Goal: Transaction & Acquisition: Purchase product/service

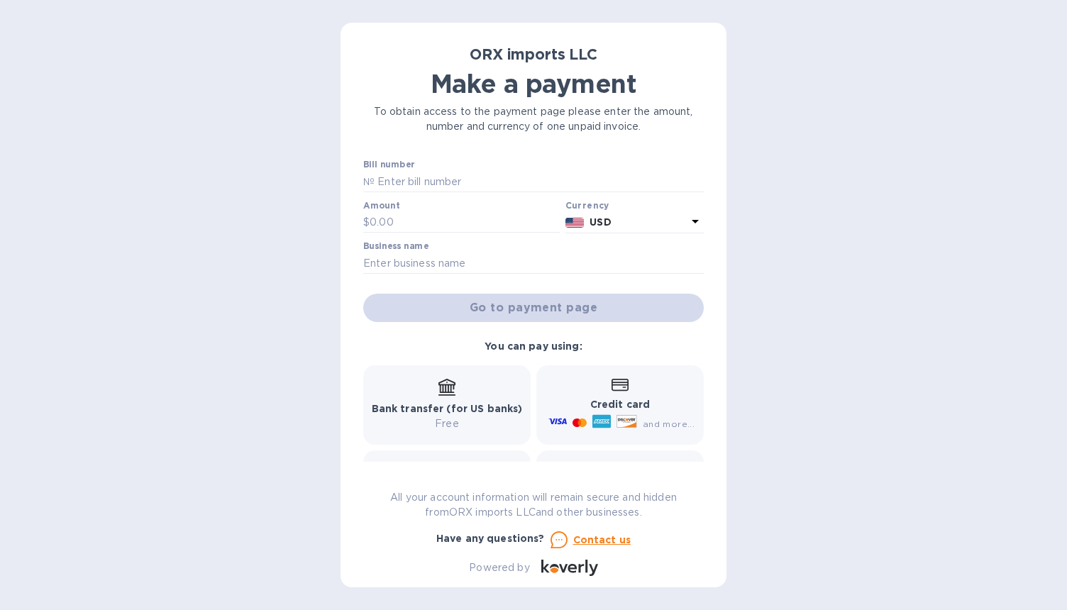
click at [501, 193] on div at bounding box center [533, 193] width 340 height 3
click at [501, 191] on input "text" at bounding box center [538, 181] width 329 height 21
type input "21412"
click at [414, 229] on input "text" at bounding box center [464, 222] width 190 height 21
type input "15,000"
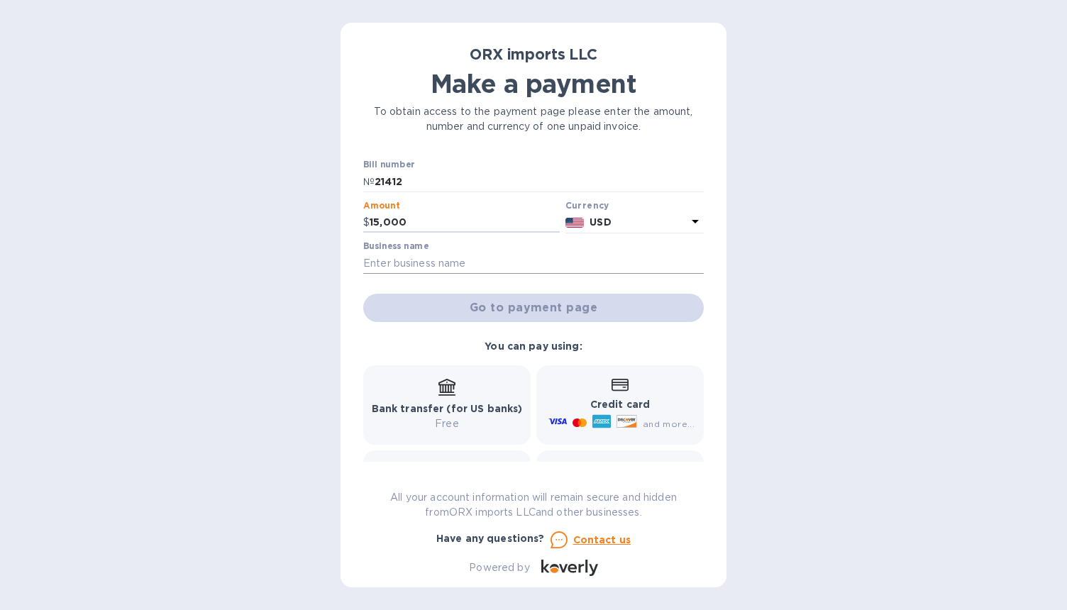
click at [498, 265] on input "text" at bounding box center [533, 262] width 340 height 21
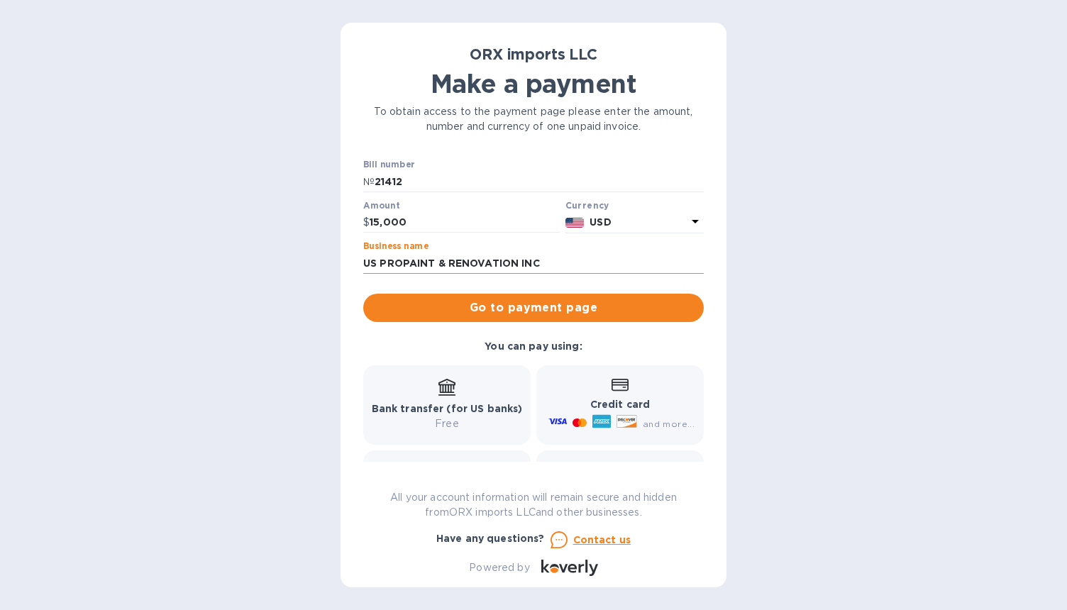
click at [442, 264] on input "US PROPAINT & RENOVATION INC" at bounding box center [533, 262] width 340 height 21
type input "US PROPAINT AND RENOVATION INC"
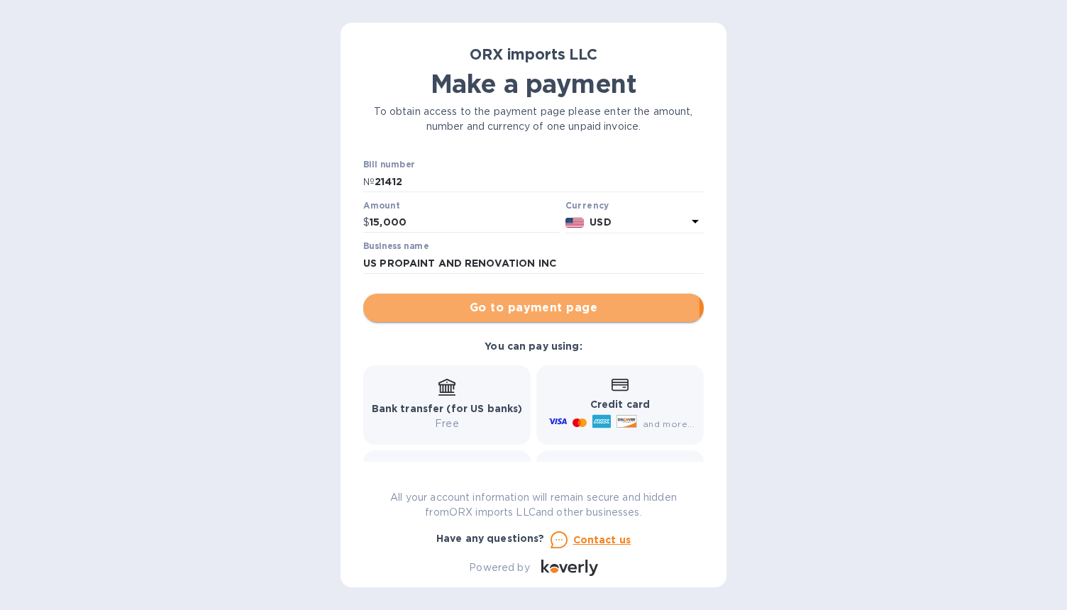
click at [518, 311] on span "Go to payment page" at bounding box center [533, 307] width 318 height 17
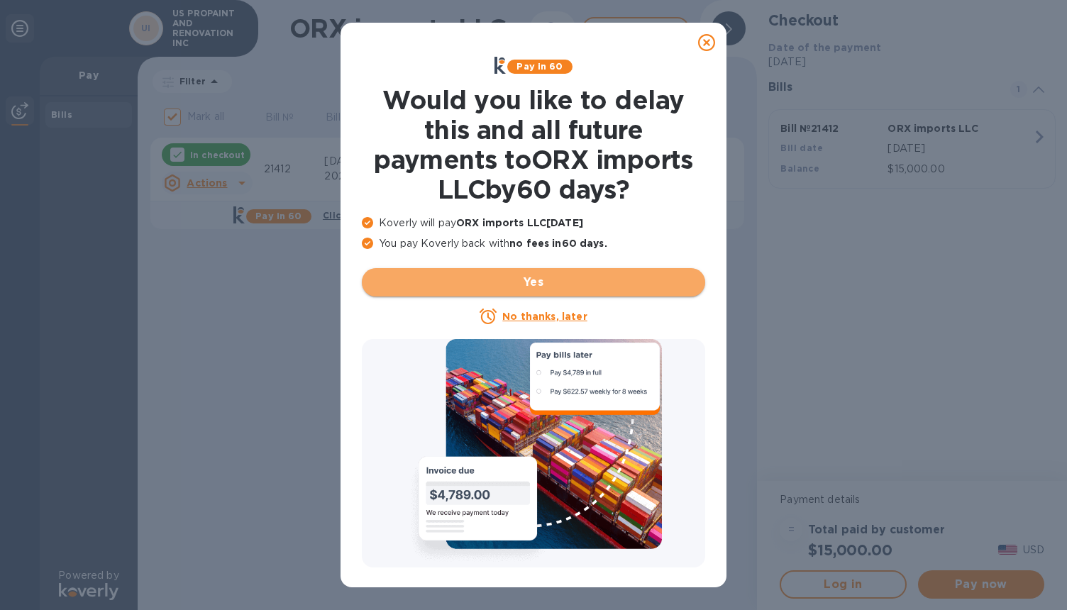
click at [530, 283] on span "Yes" at bounding box center [533, 282] width 321 height 17
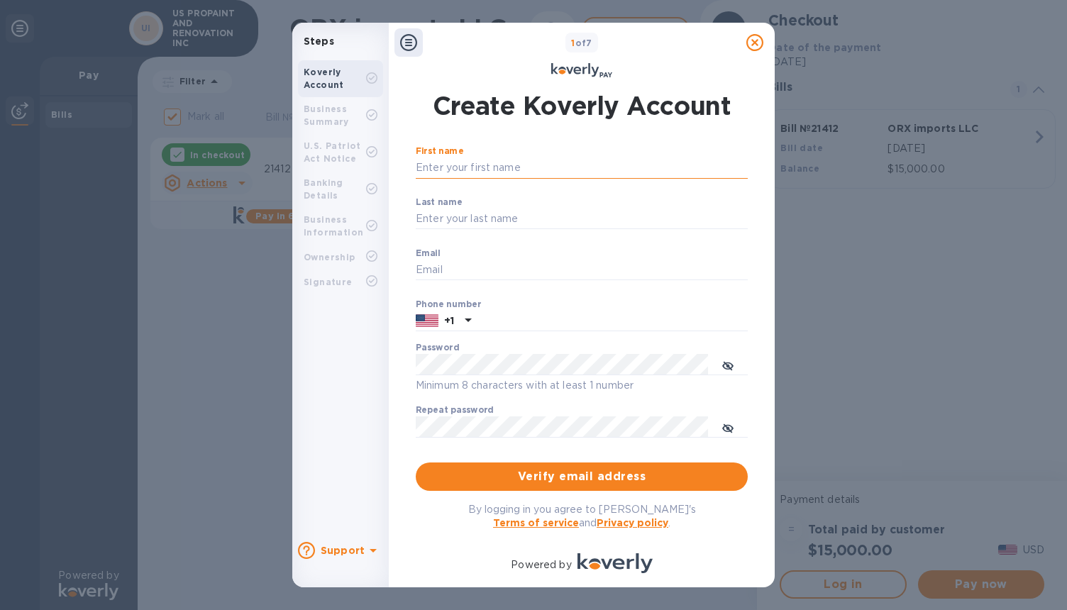
click at [497, 164] on input "First name" at bounding box center [582, 167] width 332 height 21
type input "[PERSON_NAME]"
type input "[PERSON_NAME] dos [PERSON_NAME]"
type input "[EMAIL_ADDRESS][DOMAIN_NAME]"
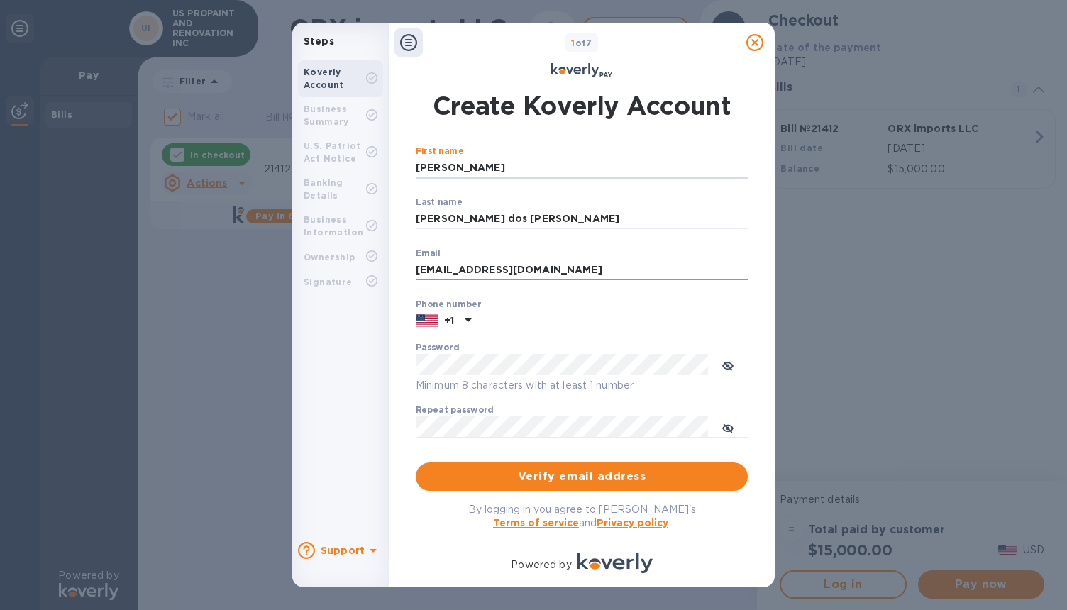
click at [467, 269] on input "[EMAIL_ADDRESS][DOMAIN_NAME]" at bounding box center [582, 270] width 332 height 21
type input "[EMAIL_ADDRESS][DOMAIN_NAME]"
click at [413, 265] on div "Create Koverly Account First name [PERSON_NAME] ​ Last name [PERSON_NAME] dos […" at bounding box center [581, 366] width 349 height 575
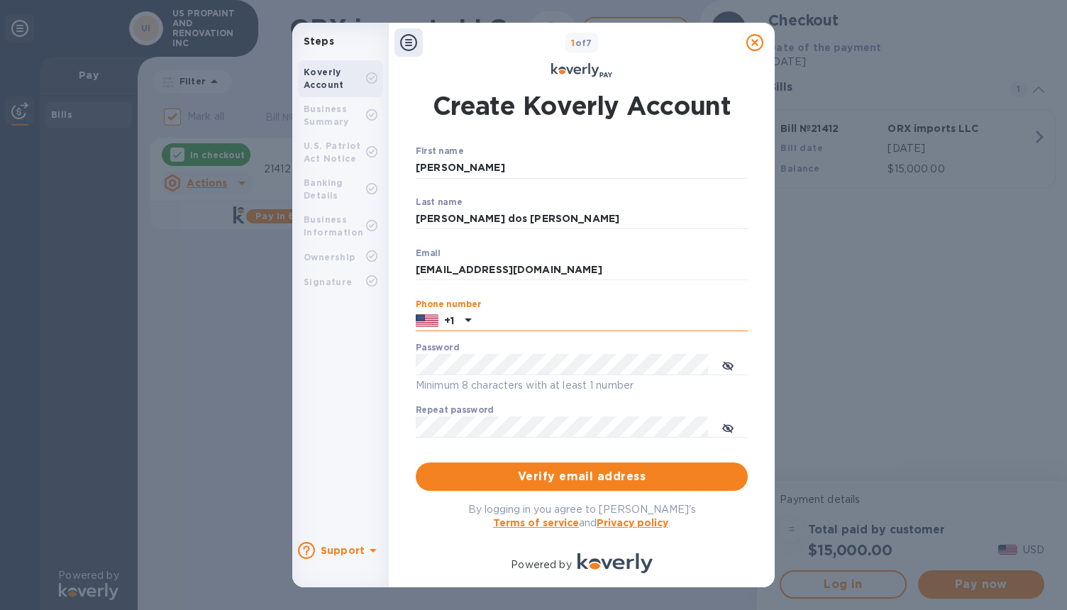
click at [518, 330] on input "text" at bounding box center [612, 321] width 271 height 21
type input "6462629605"
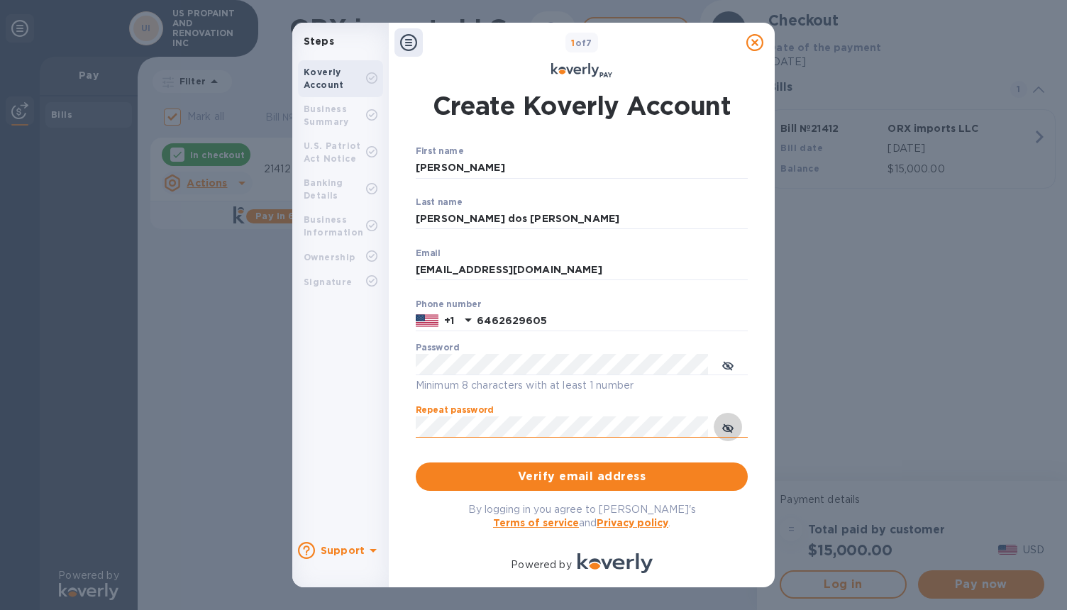
click at [725, 431] on icon "toggle password visibility" at bounding box center [727, 428] width 11 height 11
click at [642, 486] on button "Verify email address" at bounding box center [582, 476] width 332 height 28
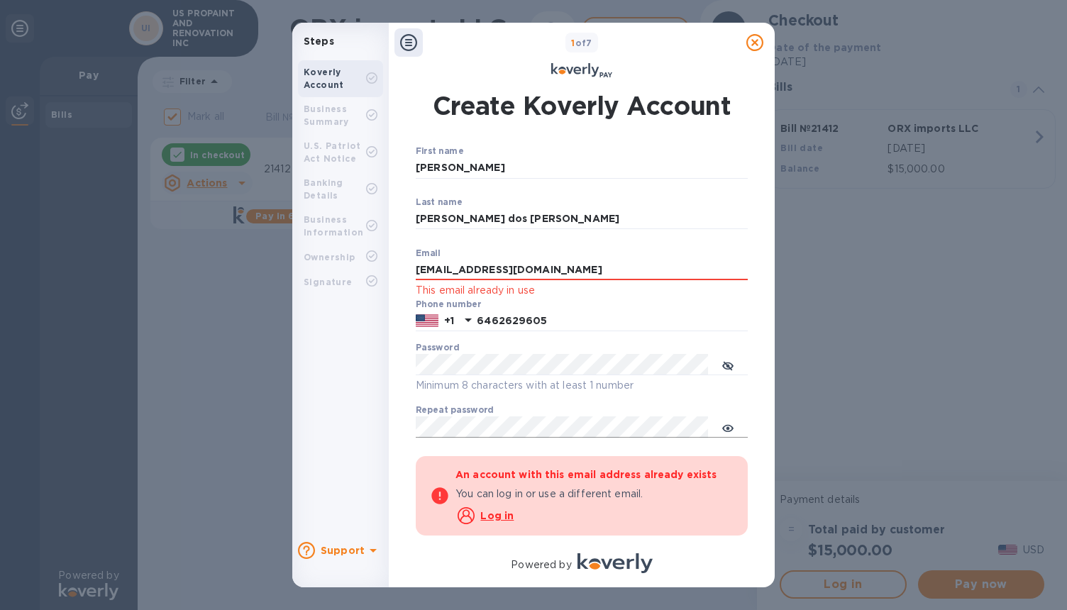
click at [487, 515] on u "Log in" at bounding box center [496, 515] width 33 height 11
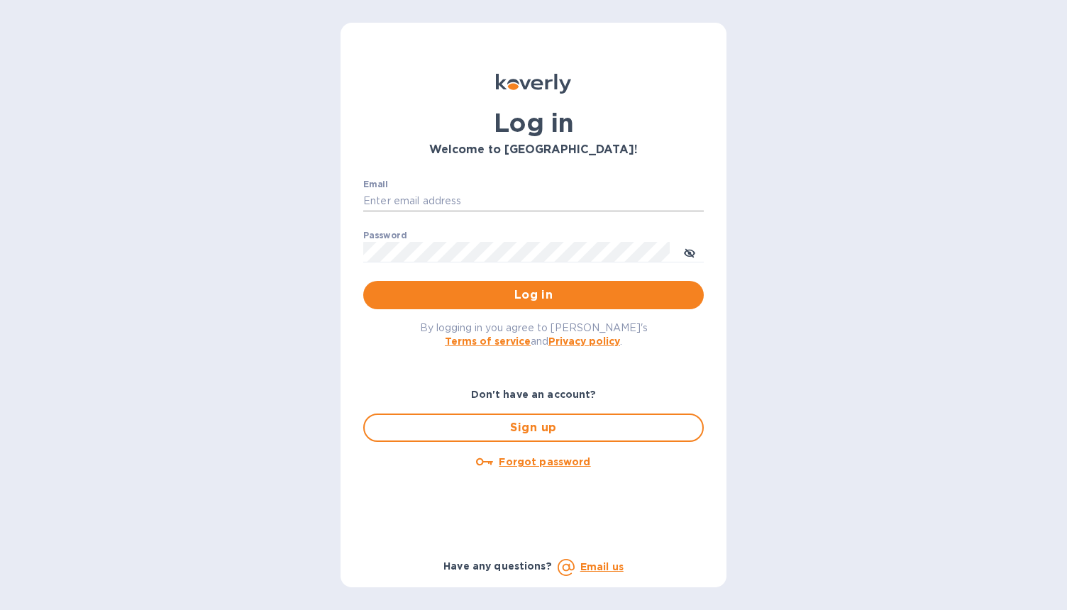
click at [512, 198] on input "Email" at bounding box center [533, 201] width 340 height 21
paste input "Juninho@06"
type input "Juninho@06"
click at [498, 213] on p "​" at bounding box center [533, 221] width 340 height 16
click at [516, 191] on input "Email" at bounding box center [533, 201] width 340 height 21
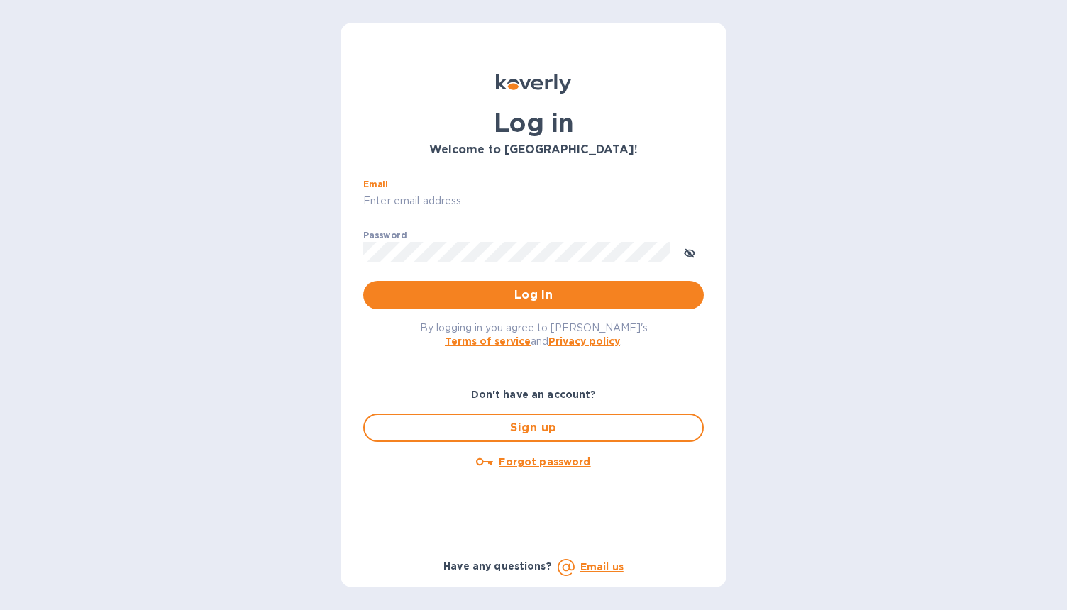
type input "[EMAIL_ADDRESS][DOMAIN_NAME]"
click at [448, 299] on span "Log in" at bounding box center [533, 294] width 318 height 17
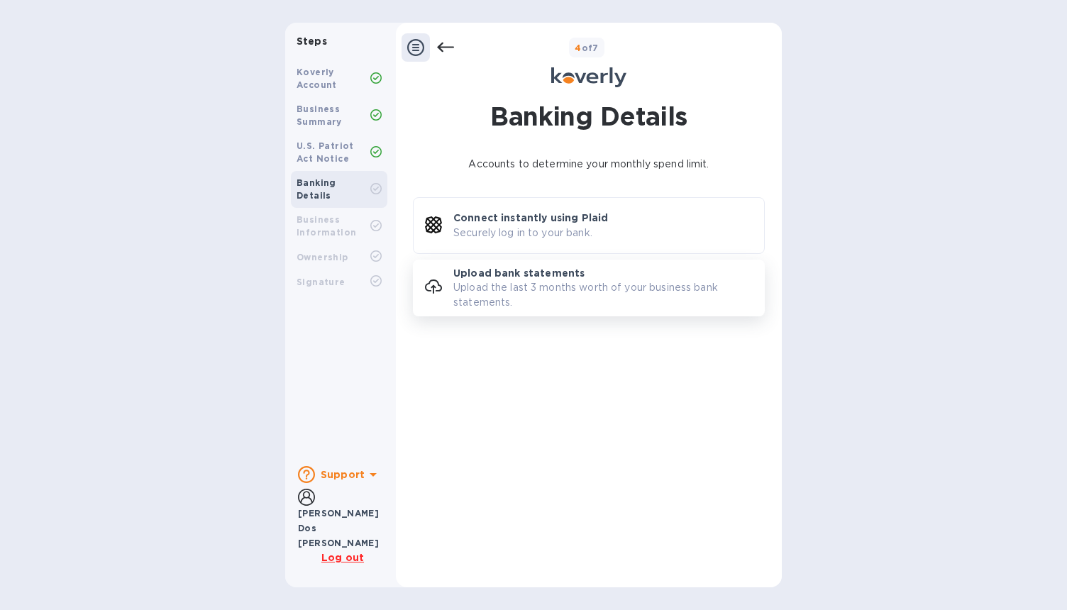
click at [511, 275] on p "Upload bank statements" at bounding box center [518, 273] width 131 height 14
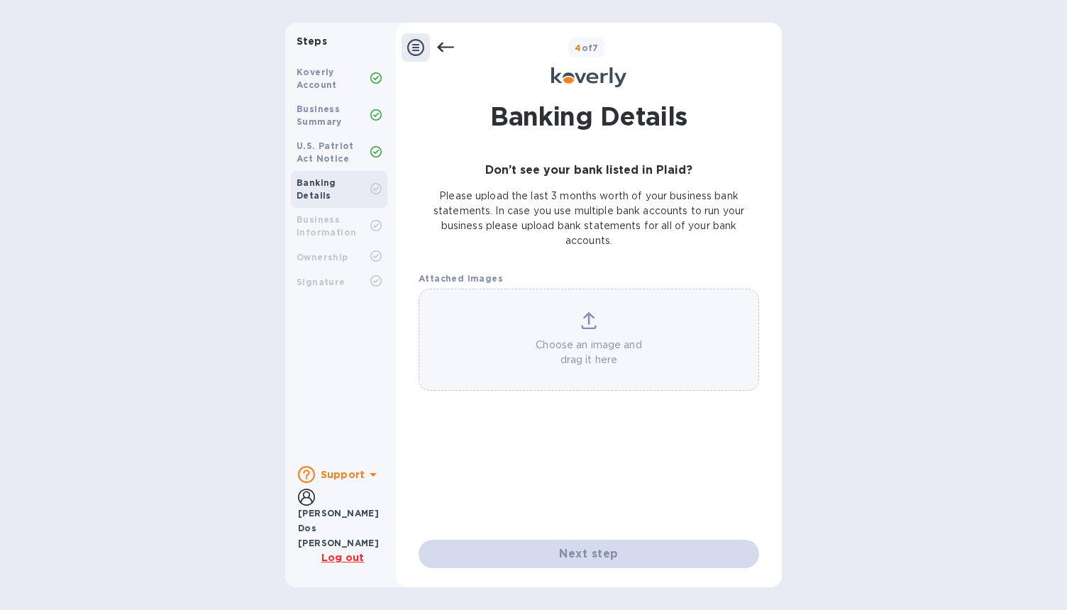
click at [555, 335] on div "Choose an image and drag it here" at bounding box center [588, 339] width 339 height 55
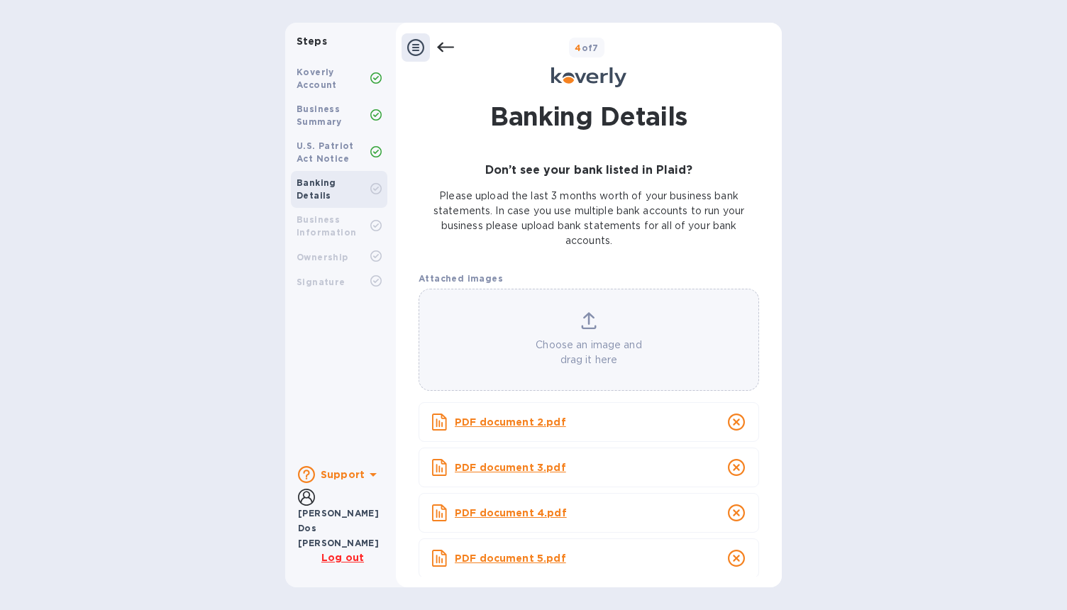
scroll to position [191, 0]
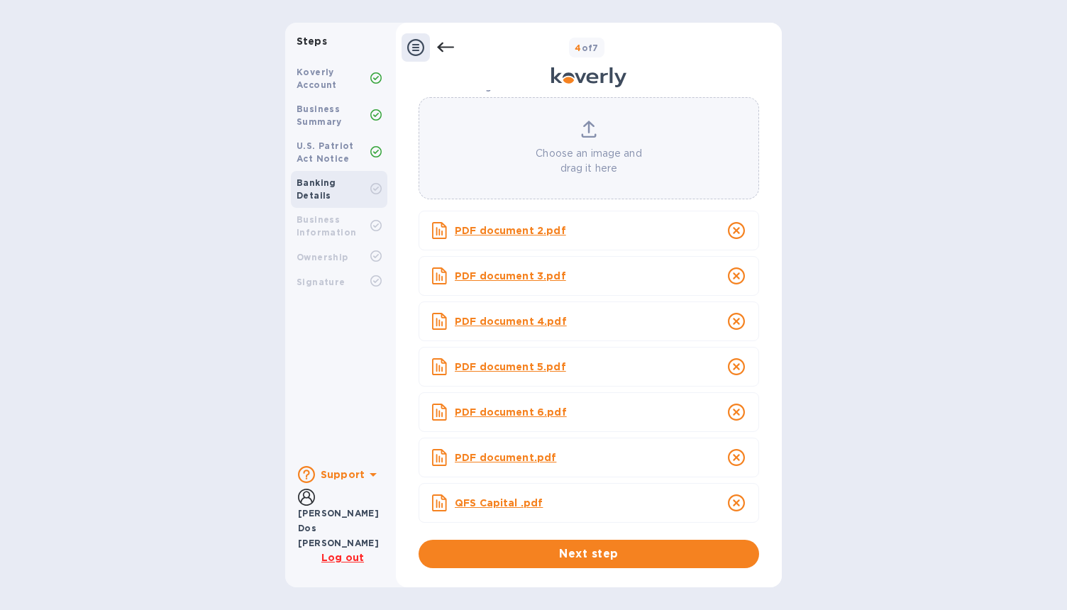
click at [736, 505] on icon "close" at bounding box center [736, 502] width 17 height 17
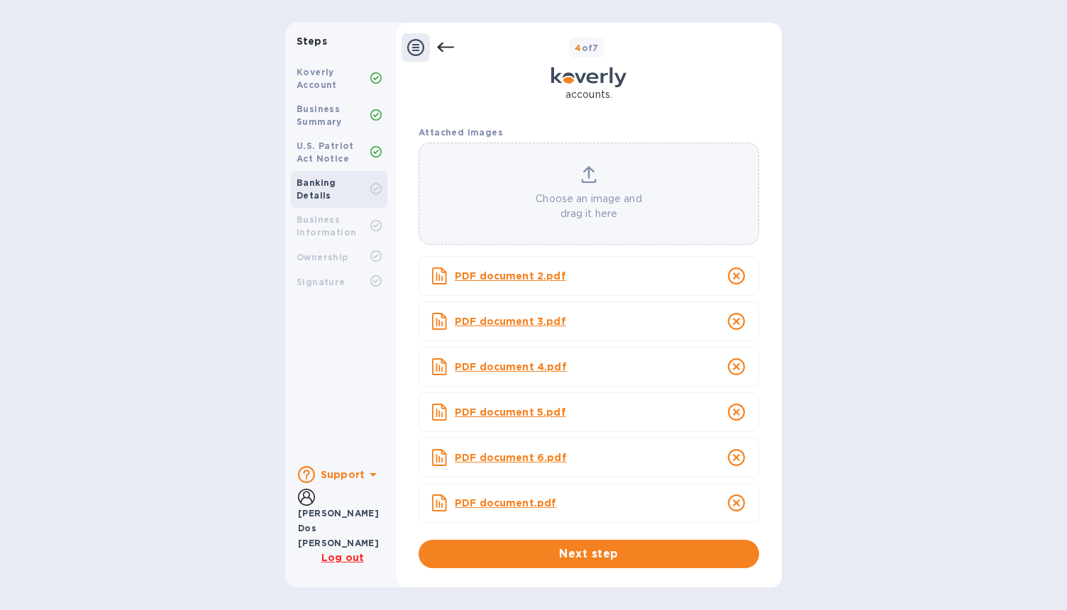
scroll to position [146, 0]
click at [563, 552] on span "Next step" at bounding box center [589, 553] width 318 height 17
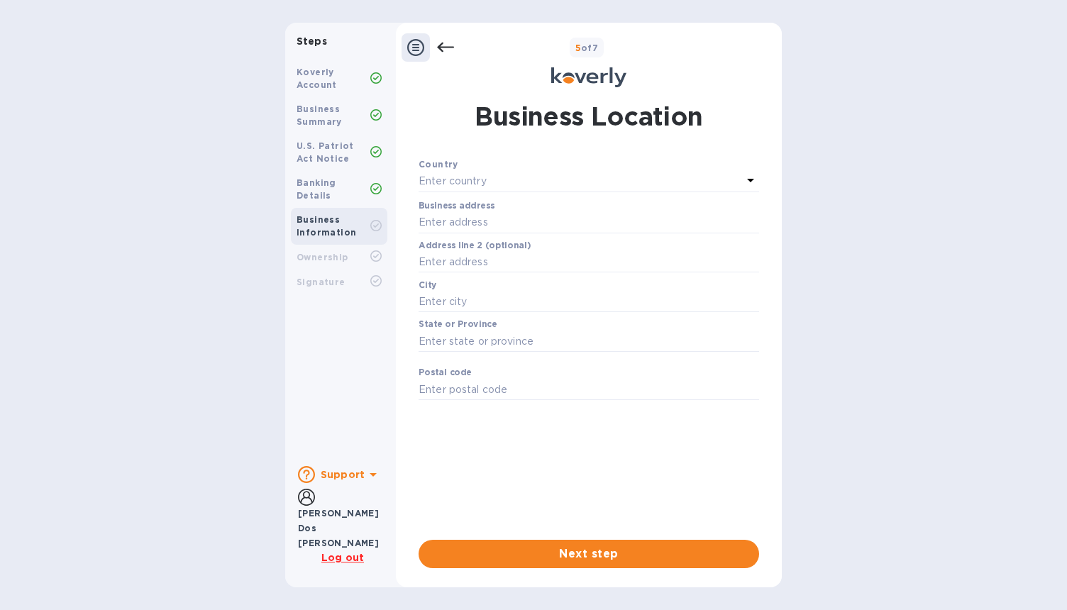
scroll to position [0, 0]
click at [472, 172] on div "Enter country" at bounding box center [579, 182] width 323 height 20
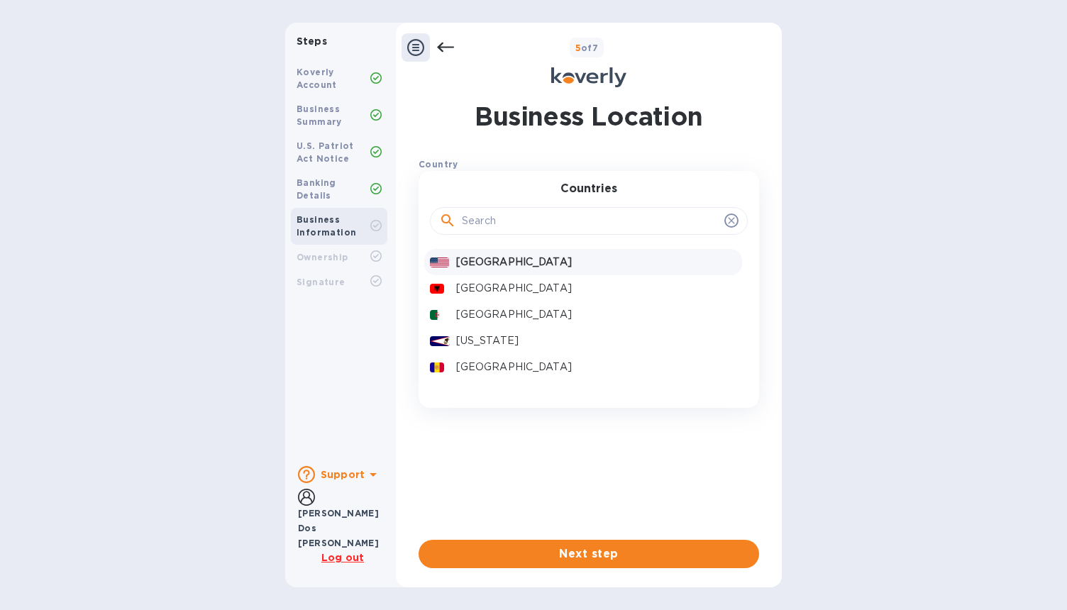
click at [482, 262] on p "[GEOGRAPHIC_DATA]" at bounding box center [596, 262] width 280 height 15
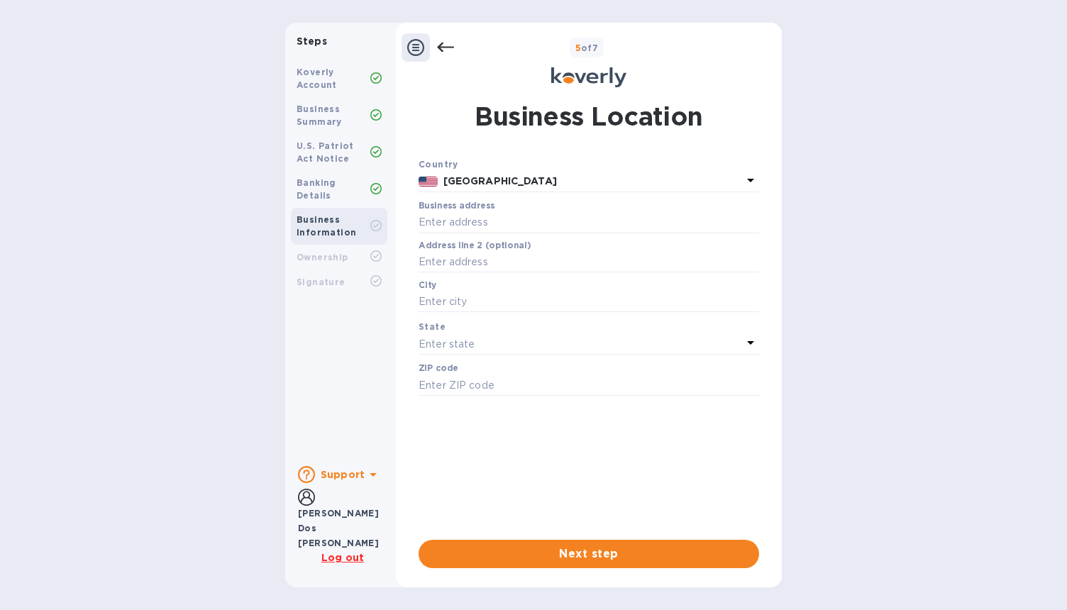
click at [481, 235] on p "​" at bounding box center [588, 243] width 340 height 16
click at [481, 227] on input "text" at bounding box center [588, 222] width 340 height 21
click at [164, 505] on div "Steps Koverly Account Business Summary U.S. Patriot Act Notice Banking Details …" at bounding box center [533, 305] width 1067 height 564
click at [522, 218] on input "text" at bounding box center [588, 222] width 340 height 21
paste input "[STREET_ADDRESS]"
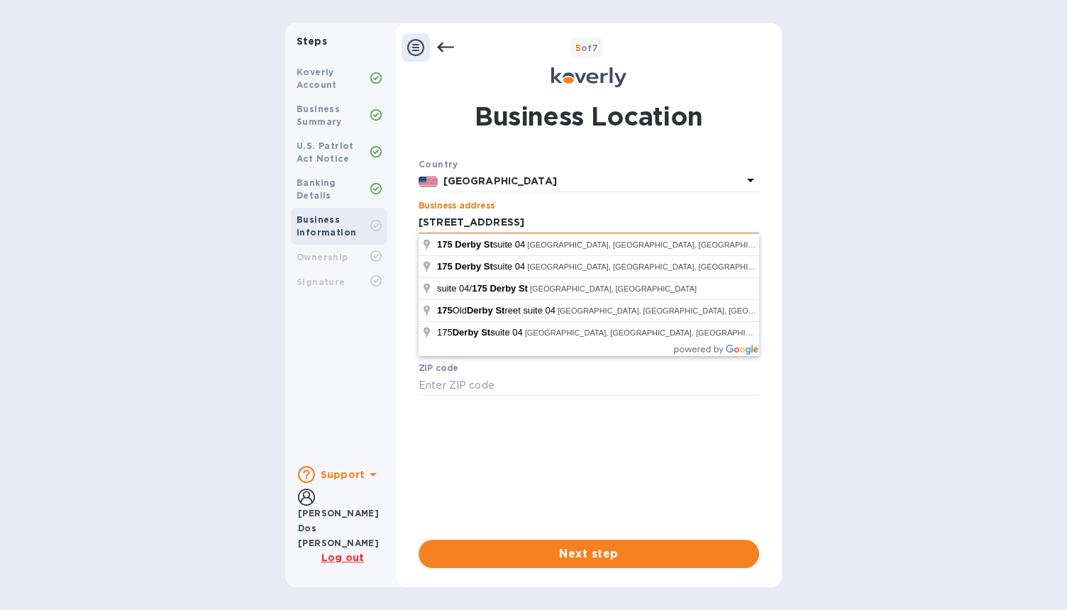
click at [502, 220] on input "[STREET_ADDRESS]" at bounding box center [588, 222] width 340 height 21
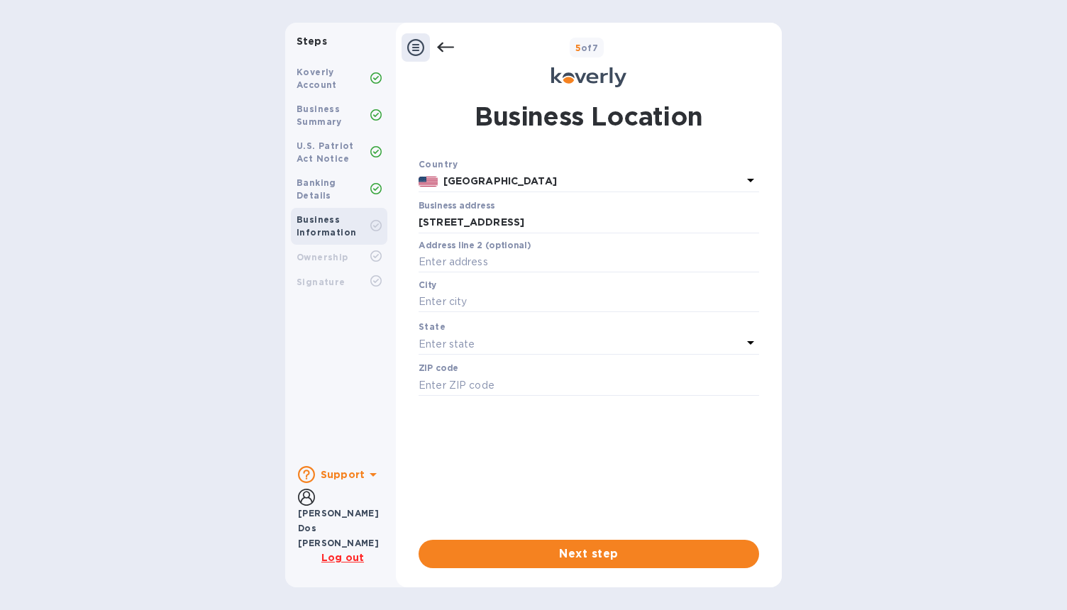
type input "[STREET_ADDRESS]"
type input "Hingham"
type input "02043"
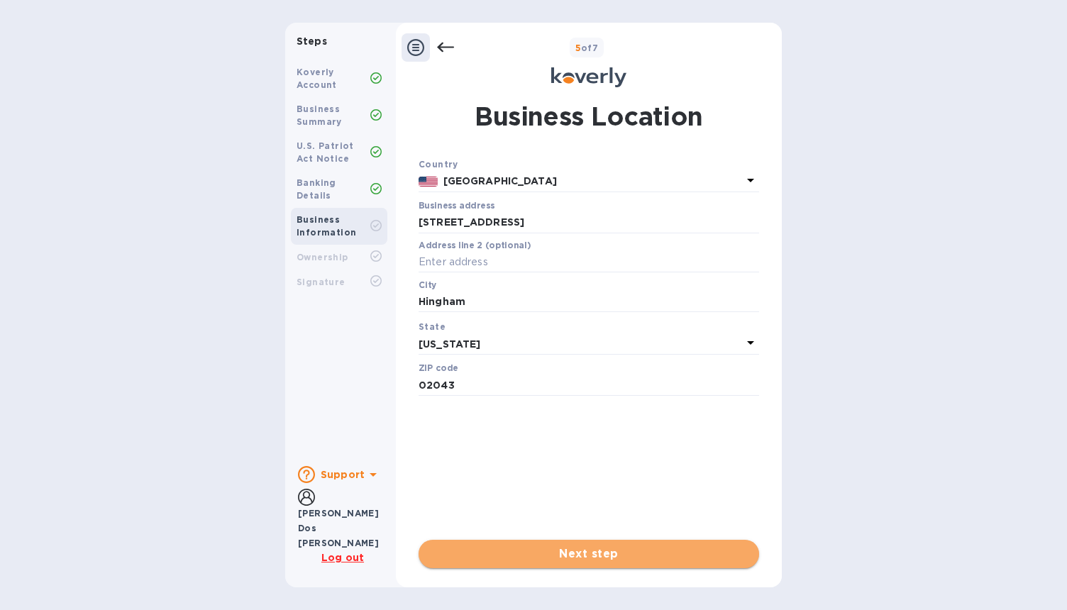
click at [596, 556] on span "Next step" at bounding box center [589, 553] width 318 height 17
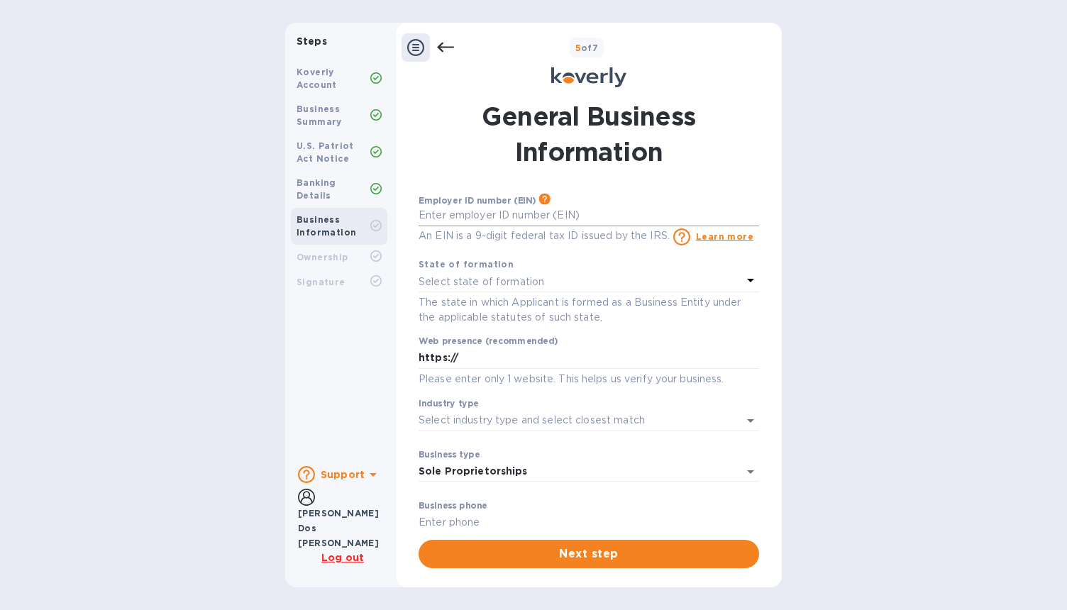
click at [449, 218] on input "text" at bounding box center [588, 215] width 340 height 21
click at [109, 589] on div "Steps Koverly Account Business Summary U.S. Patriot Act Notice Banking Details …" at bounding box center [533, 305] width 1067 height 610
click at [533, 208] on input "text" at bounding box center [588, 215] width 340 height 21
click at [539, 217] on input "text" at bounding box center [588, 215] width 340 height 21
click at [433, 216] on input "text" at bounding box center [588, 215] width 340 height 21
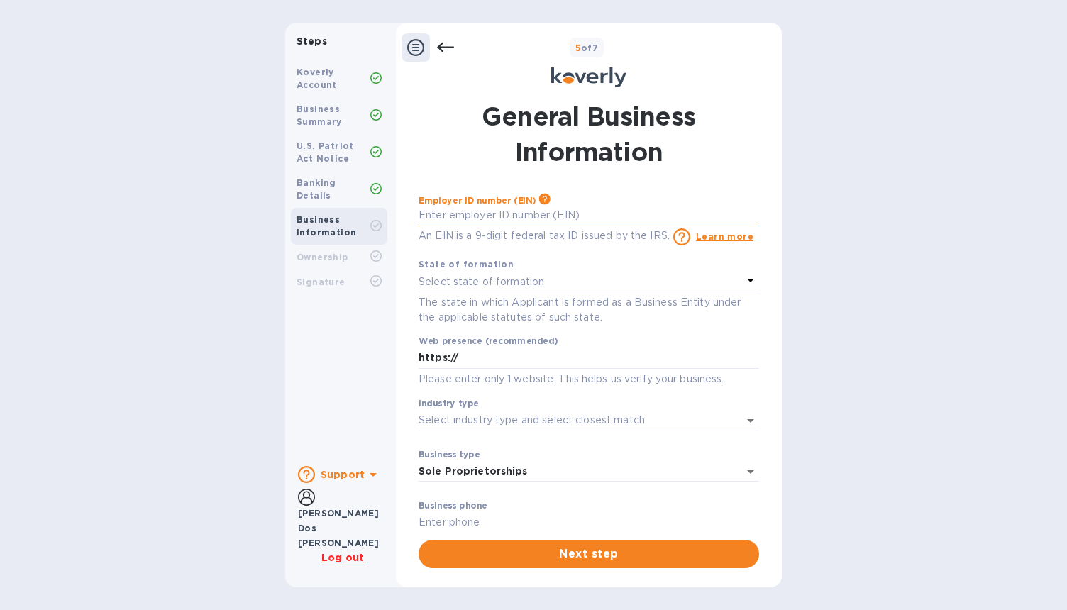
paste input "8"
click at [447, 208] on input "text" at bounding box center [588, 215] width 340 height 21
type input "***71"
click at [481, 277] on p "Select state of formation" at bounding box center [481, 281] width 126 height 15
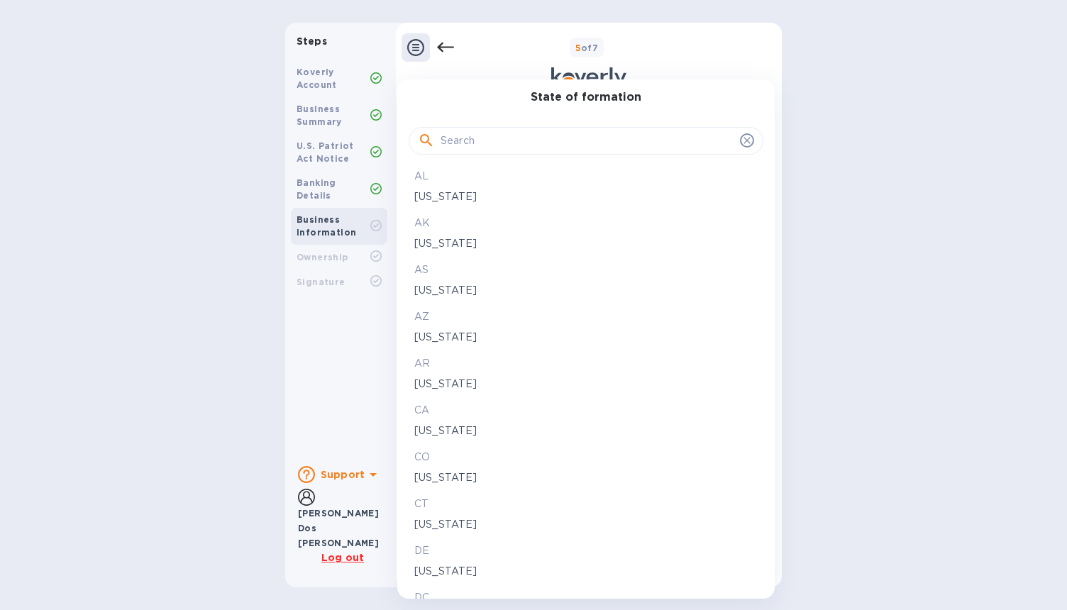
click at [484, 147] on input "text" at bounding box center [587, 140] width 294 height 21
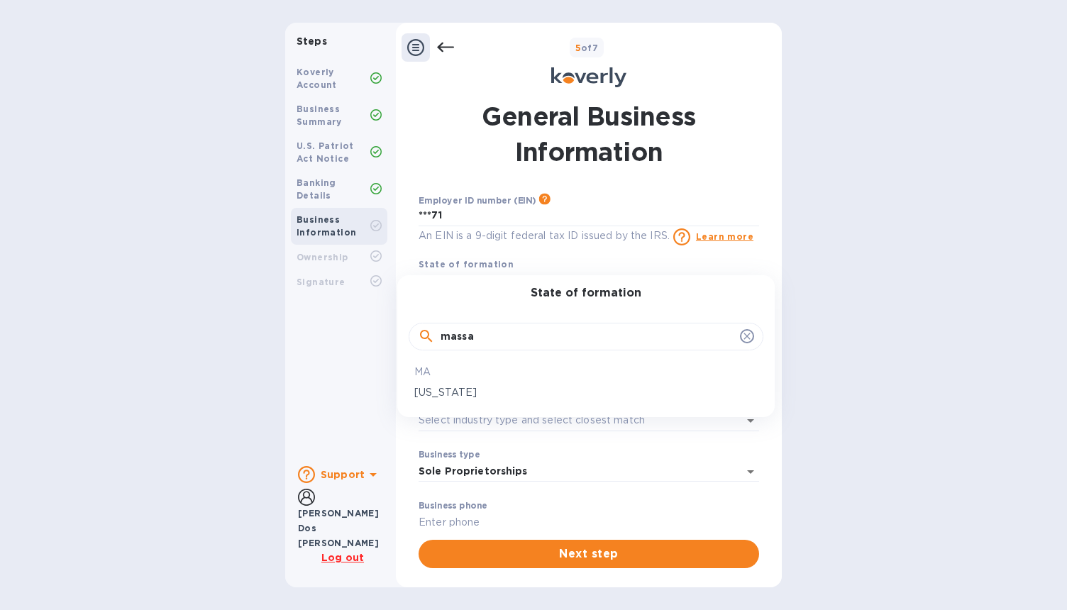
type input "massa"
click at [444, 389] on p "[US_STATE]" at bounding box center [585, 392] width 343 height 15
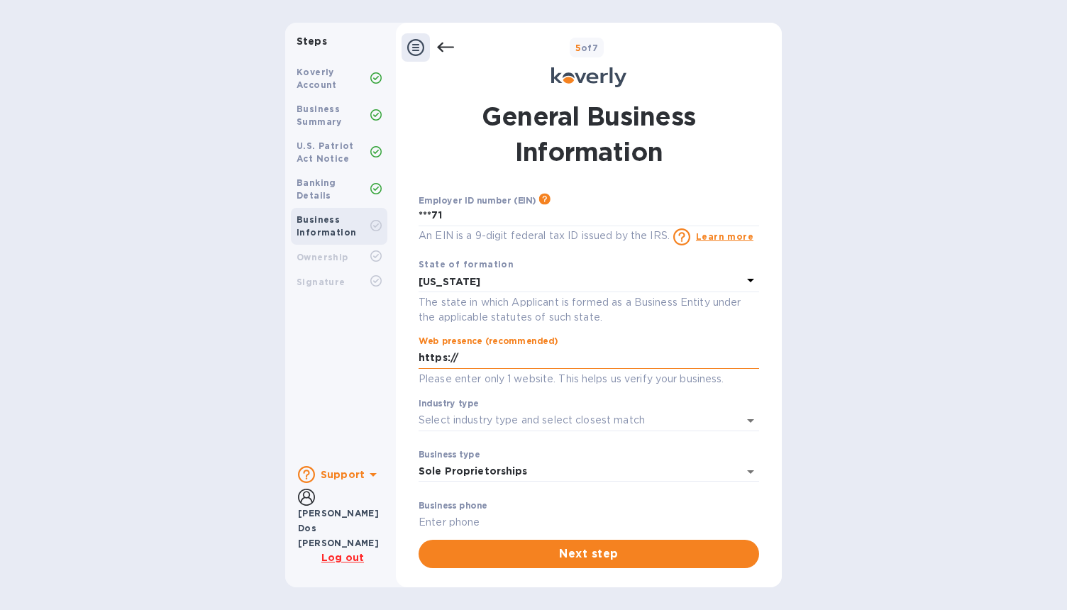
click at [473, 360] on input "https://" at bounding box center [588, 357] width 340 height 21
type input "[URL][DOMAIN_NAME]"
click at [556, 420] on input "Industry type" at bounding box center [568, 420] width 301 height 21
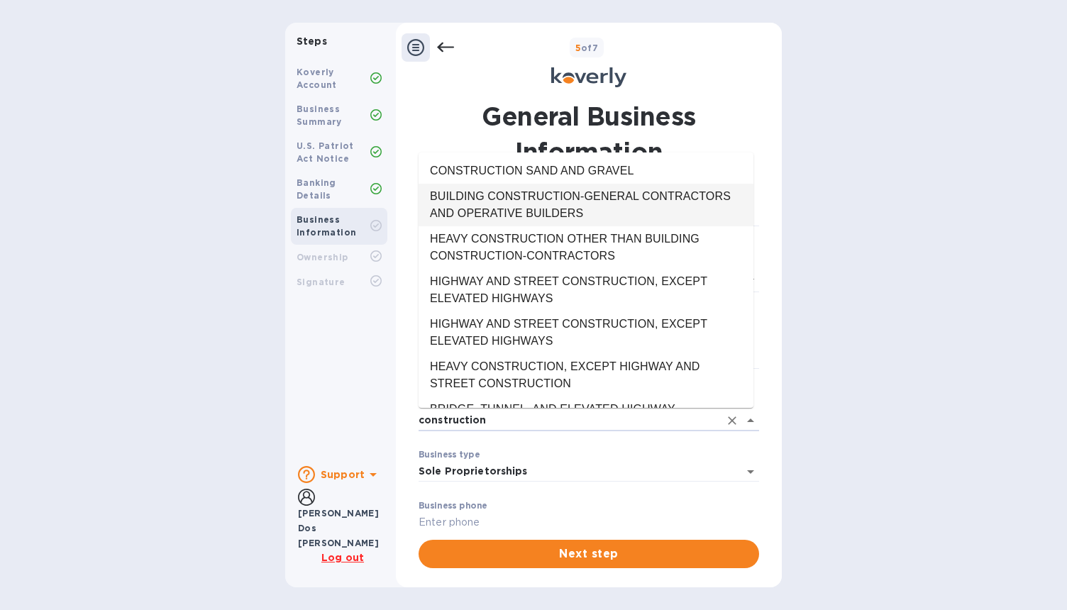
click at [640, 212] on li "BUILDING CONSTRUCTION-GENERAL CONTRACTORS AND OPERATIVE BUILDERS" at bounding box center [585, 205] width 335 height 43
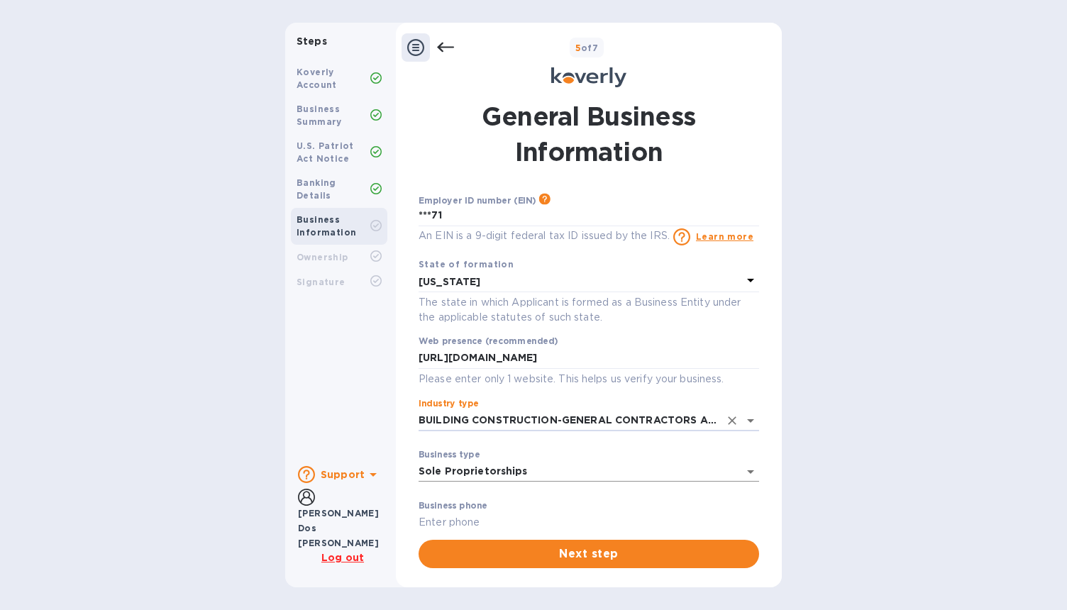
type input "BUILDING CONSTRUCTION-GENERAL CONTRACTORS AND OPERATIVE BUILDERS"
click at [481, 469] on body "Steps Koverly Account Business Summary U.S. Patriot Act Notice Banking Details …" at bounding box center [533, 305] width 1067 height 610
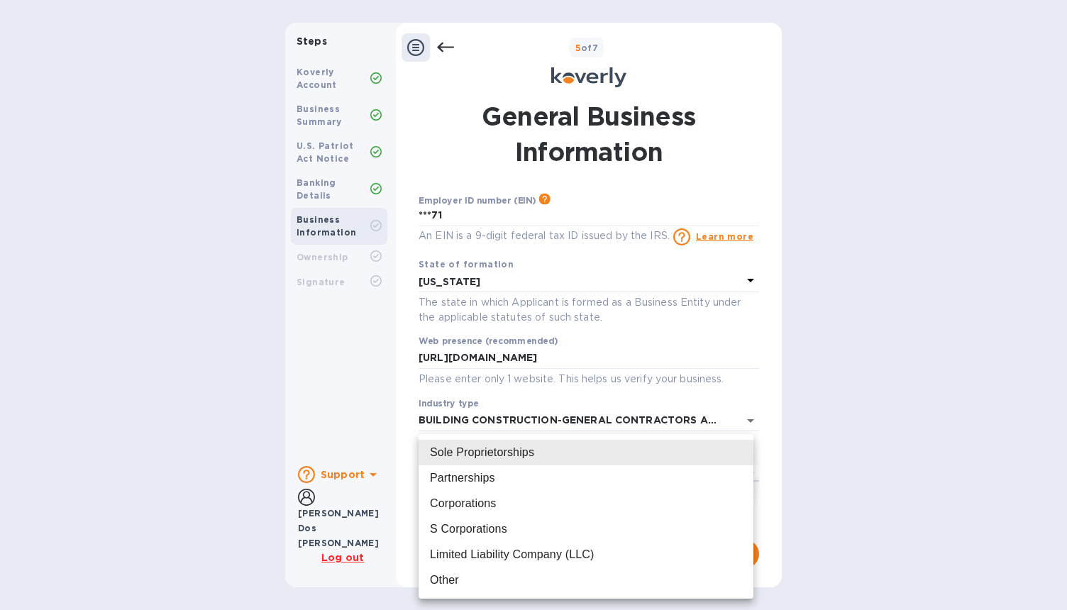
click at [408, 445] on div at bounding box center [533, 305] width 1067 height 610
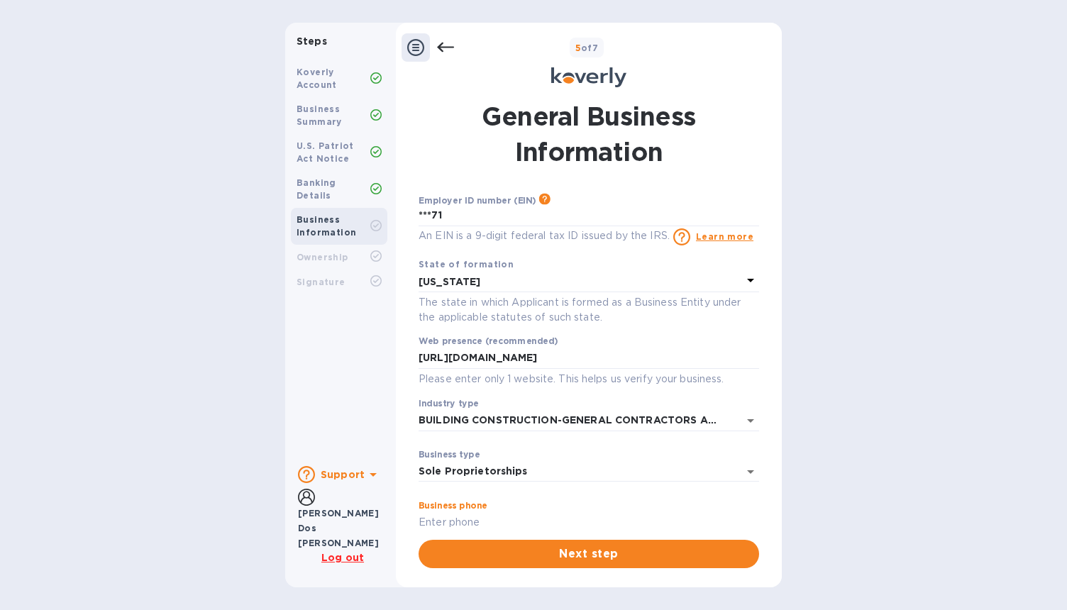
click at [462, 513] on input "text" at bounding box center [588, 522] width 340 height 21
click at [377, 344] on div "Koverly Account Business Summary U.S. Patriot Act Notice Banking Details Busine…" at bounding box center [339, 255] width 108 height 400
click at [440, 523] on input "text" at bounding box center [588, 522] width 340 height 21
paste input "[PHONE_NUMBER]"
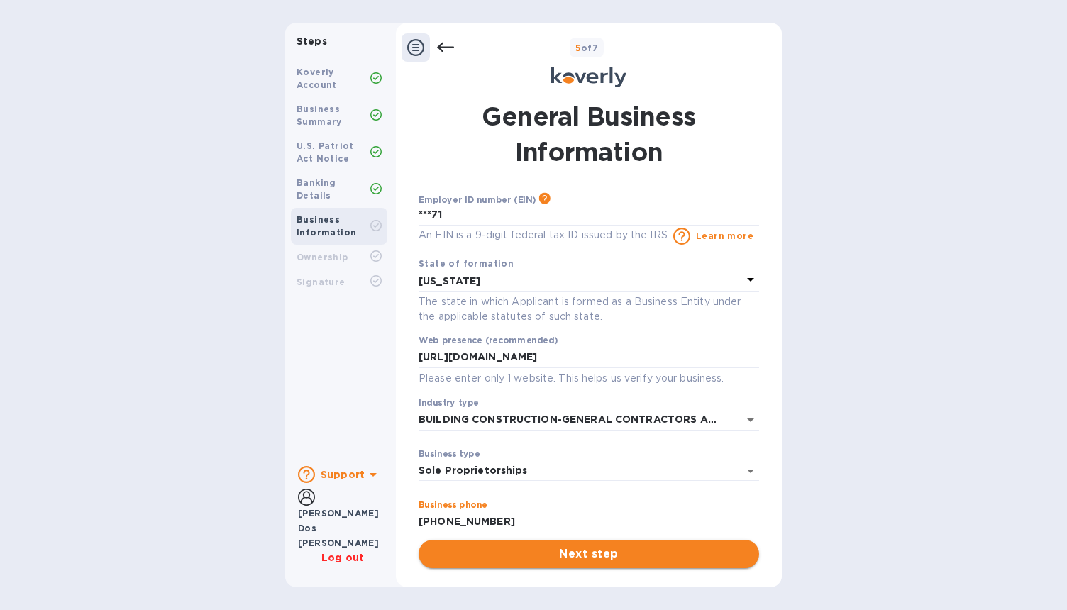
type input "[PHONE_NUMBER]"
click at [577, 547] on span "Next step" at bounding box center [589, 553] width 318 height 17
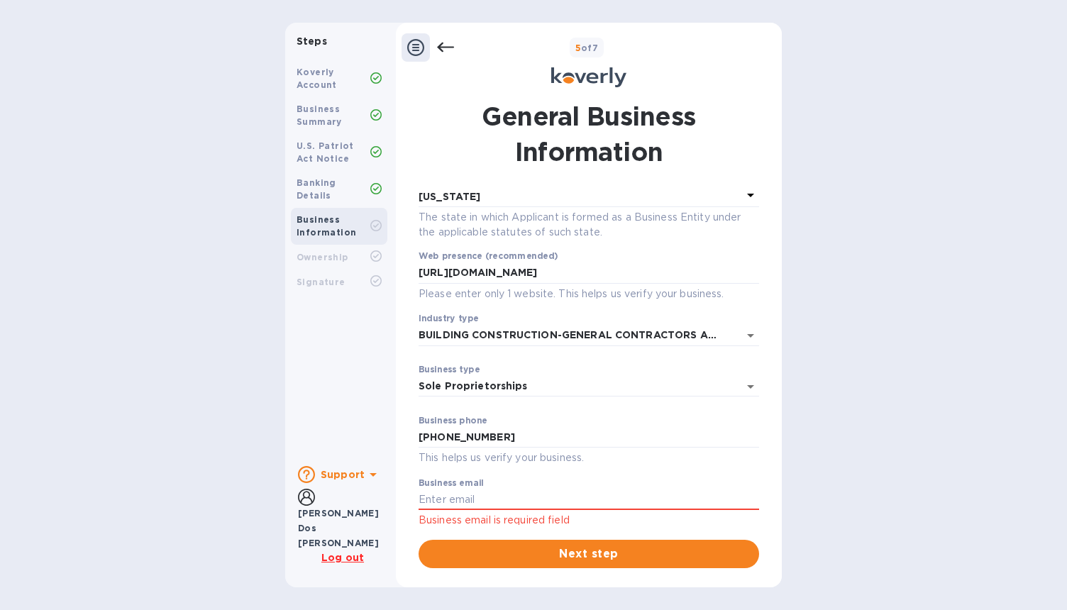
click at [521, 484] on div "Business email Business email is required field" at bounding box center [588, 503] width 340 height 51
click at [486, 508] on input "text" at bounding box center [588, 499] width 340 height 21
drag, startPoint x: 425, startPoint y: 498, endPoint x: 400, endPoint y: 498, distance: 25.5
click at [401, 498] on div "General Business Information Employer ID number (EIN) Please make sure it match…" at bounding box center [589, 333] width 386 height 486
type input "[EMAIL_ADDRESS][DOMAIN_NAME]"
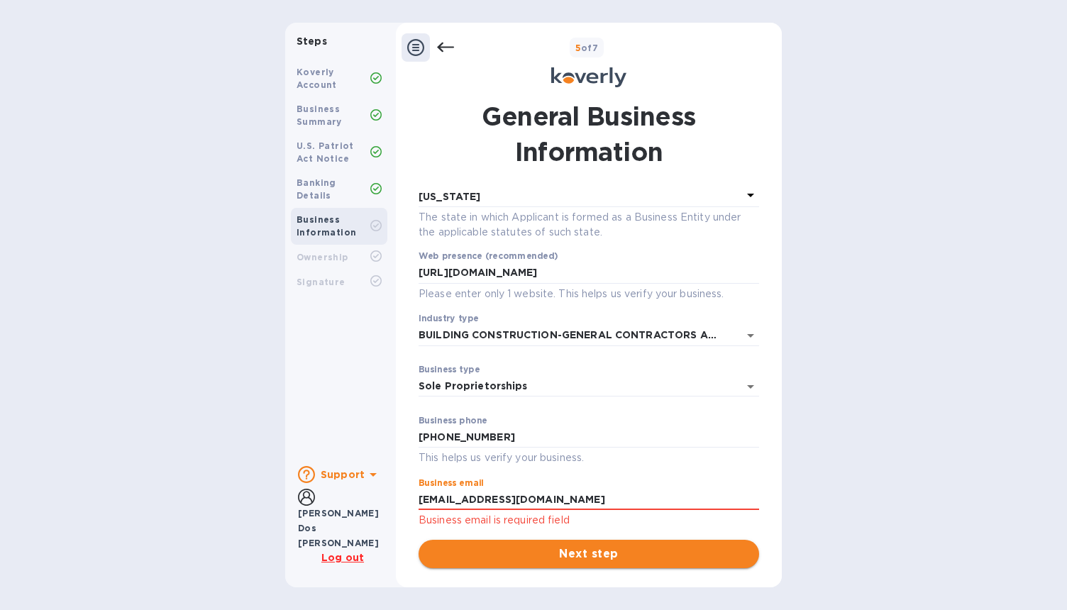
click at [503, 557] on span "Next step" at bounding box center [589, 553] width 318 height 17
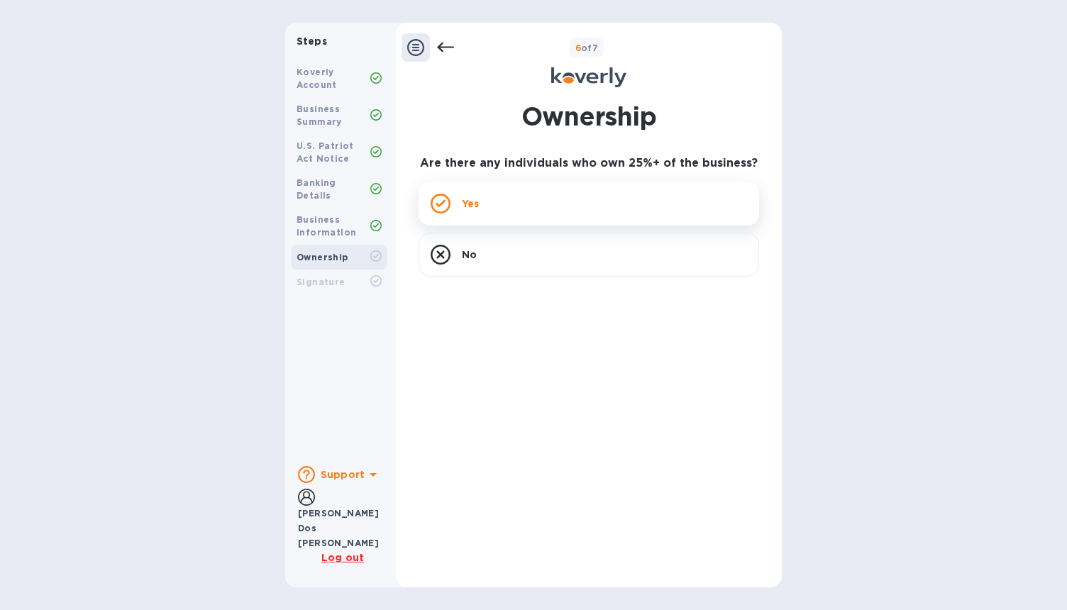
click at [573, 194] on div "Yes" at bounding box center [588, 204] width 340 height 44
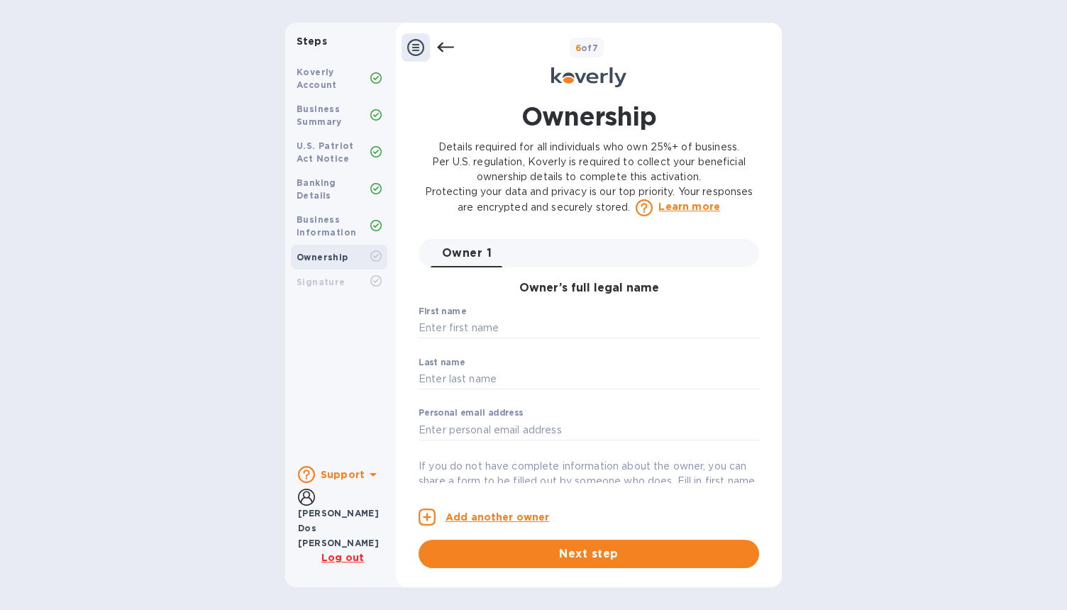
click at [526, 312] on div "First name ​" at bounding box center [588, 331] width 340 height 51
click at [502, 338] on div "First name ​" at bounding box center [588, 331] width 340 height 51
click at [500, 327] on input "text" at bounding box center [588, 328] width 340 height 21
type input "[PERSON_NAME]"
type input "[PERSON_NAME] dos [PERSON_NAME]"
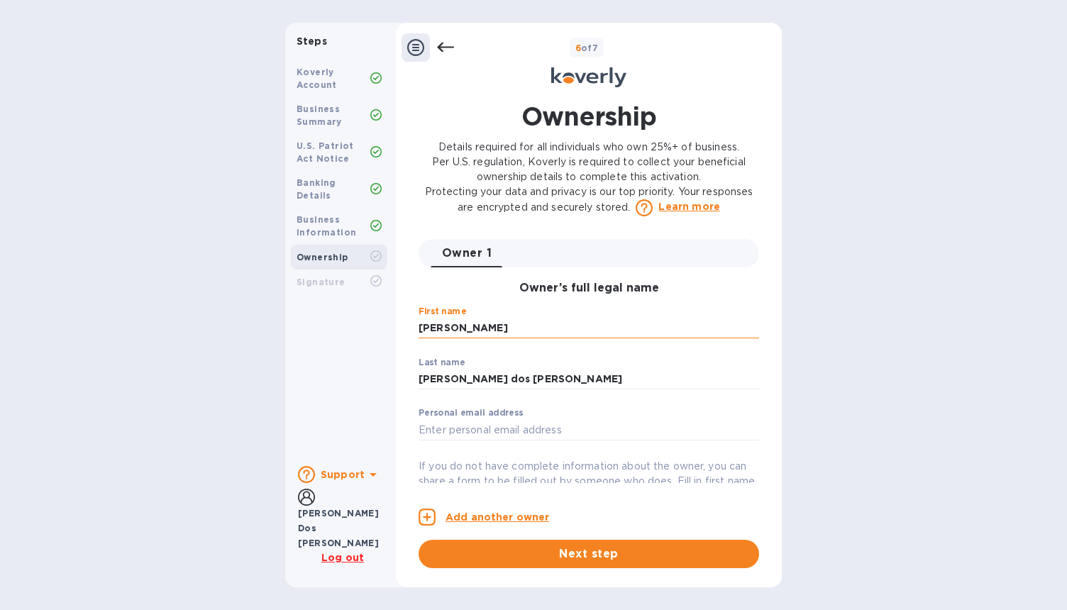
type input "[EMAIL_ADDRESS][DOMAIN_NAME]"
type input "[STREET_ADDRESS]"
type input "[PERSON_NAME]"
type input "[GEOGRAPHIC_DATA]"
type input "02368"
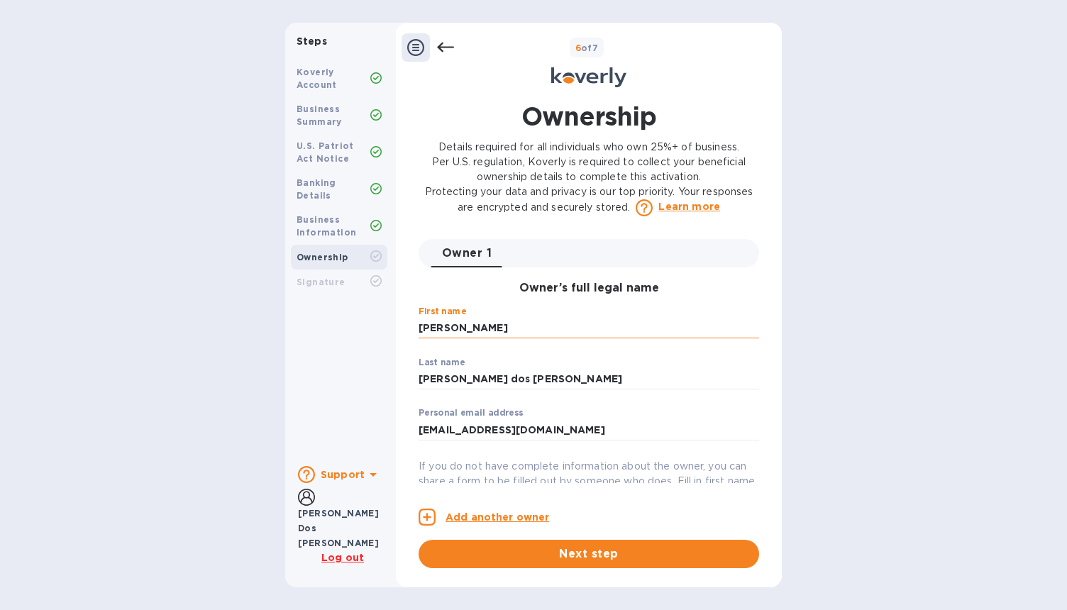
type input "***05"
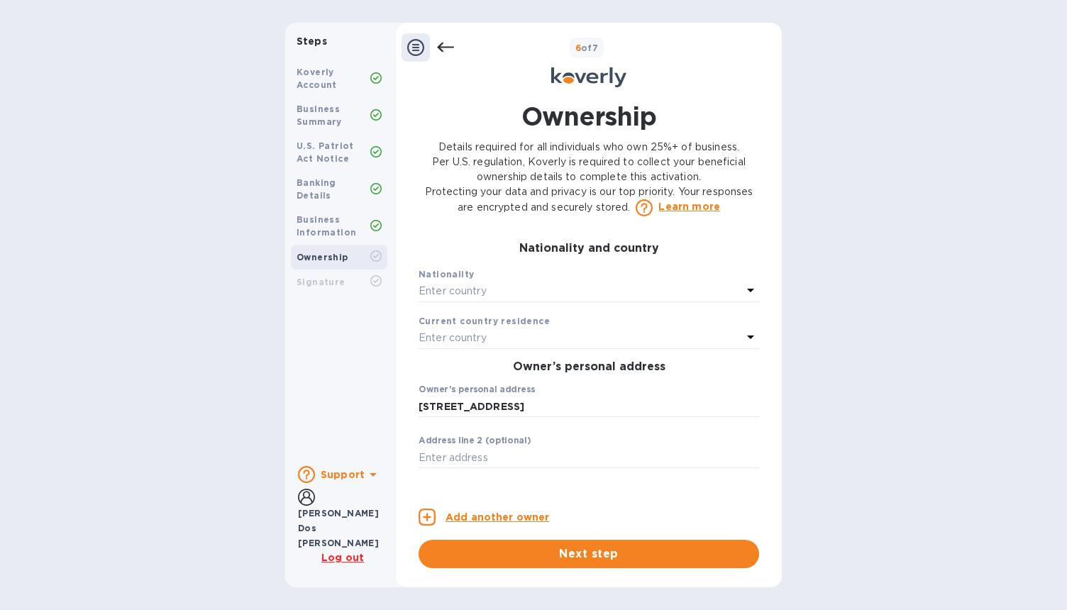
scroll to position [310, 0]
click at [495, 293] on div "Enter country" at bounding box center [579, 289] width 323 height 20
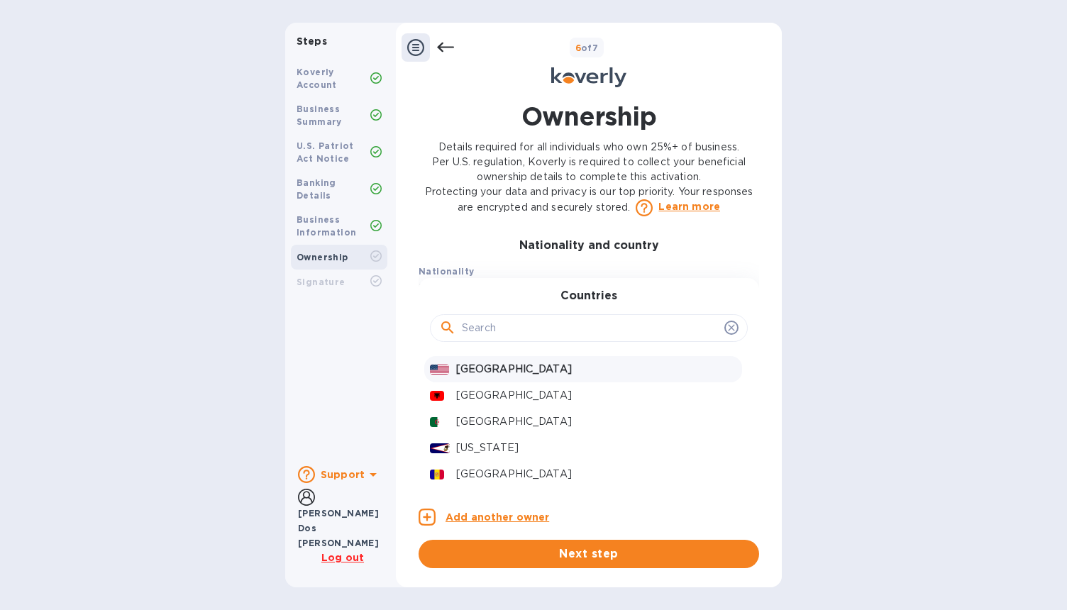
click at [479, 377] on p "[GEOGRAPHIC_DATA]" at bounding box center [596, 369] width 280 height 15
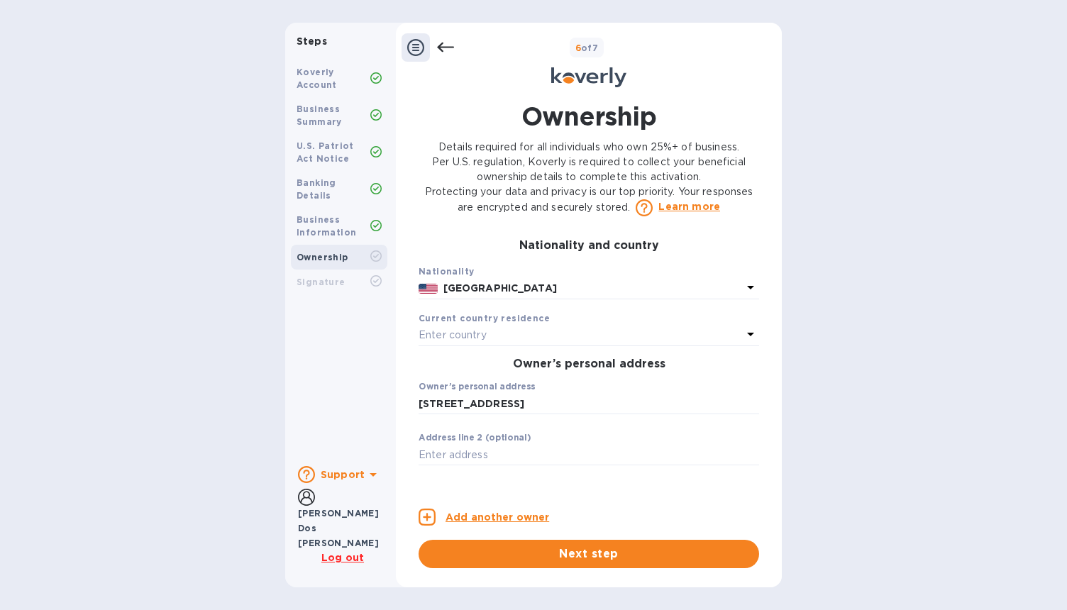
click at [491, 345] on div "Enter country" at bounding box center [579, 335] width 323 height 20
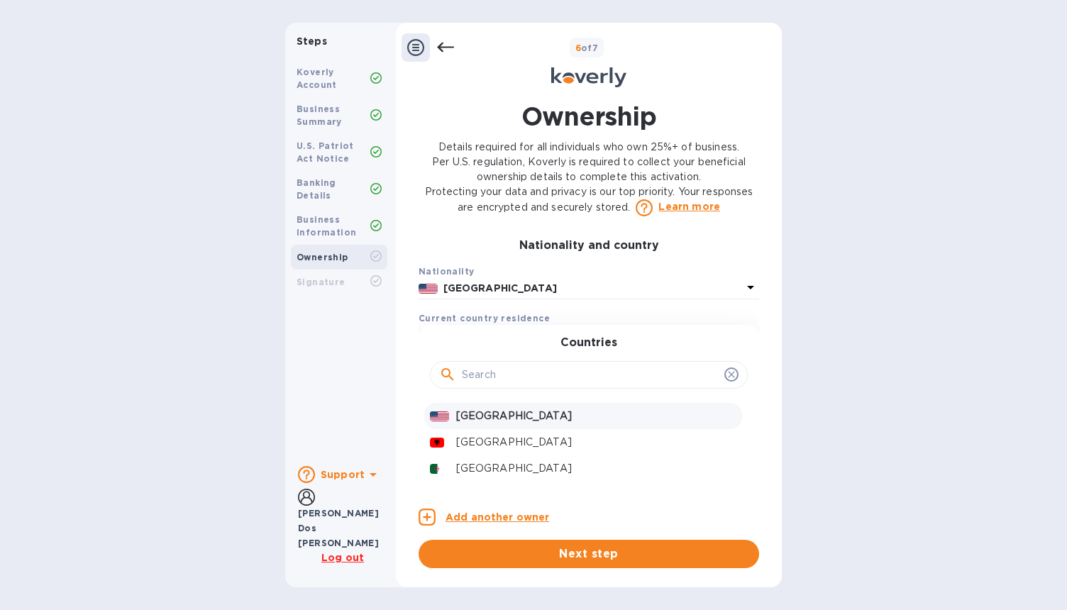
click at [443, 426] on div at bounding box center [440, 416] width 26 height 21
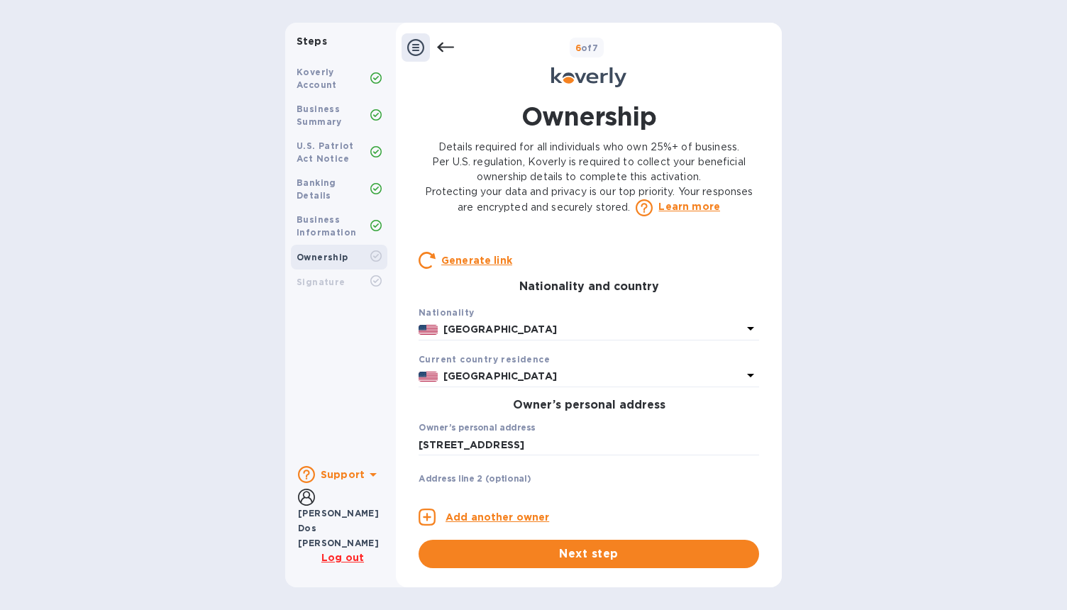
scroll to position [279, 0]
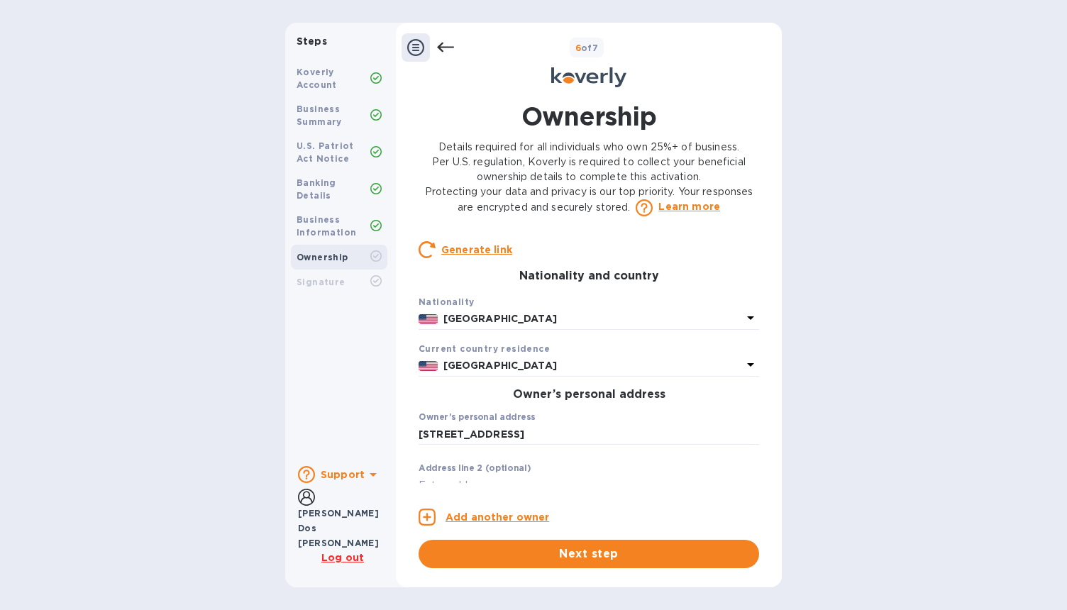
click at [472, 324] on b "[GEOGRAPHIC_DATA]" at bounding box center [499, 318] width 113 height 11
click at [372, 344] on div "Koverly Account Business Summary U.S. Patriot Act Notice Banking Details Busine…" at bounding box center [339, 255] width 108 height 400
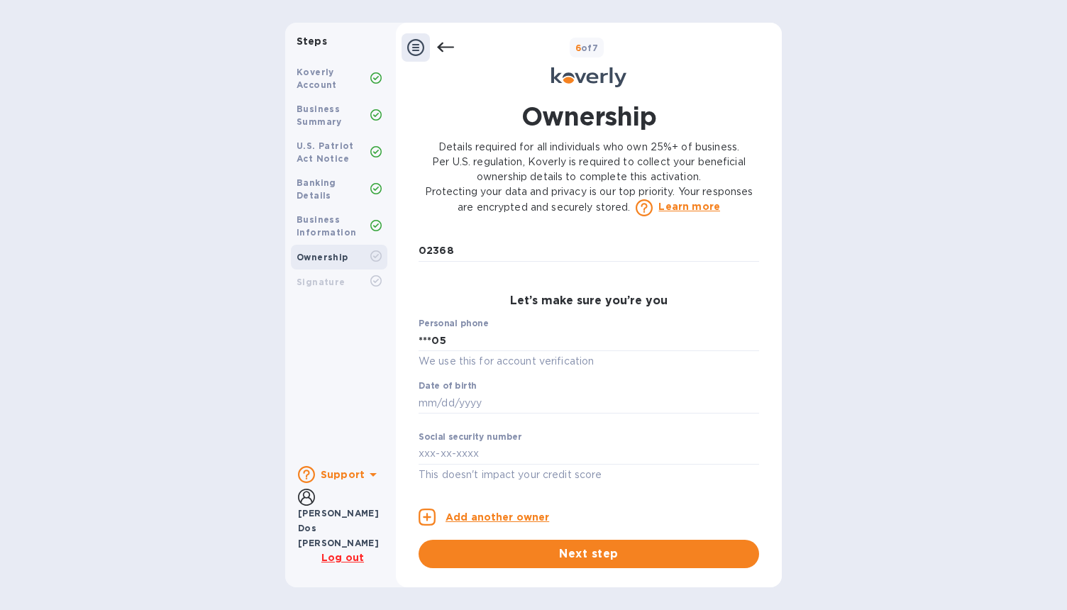
scroll to position [675, 0]
click at [440, 406] on input "text" at bounding box center [588, 402] width 340 height 21
type input "***84"
click at [438, 457] on input "text" at bounding box center [588, 453] width 340 height 21
click at [504, 459] on input "text" at bounding box center [588, 453] width 340 height 21
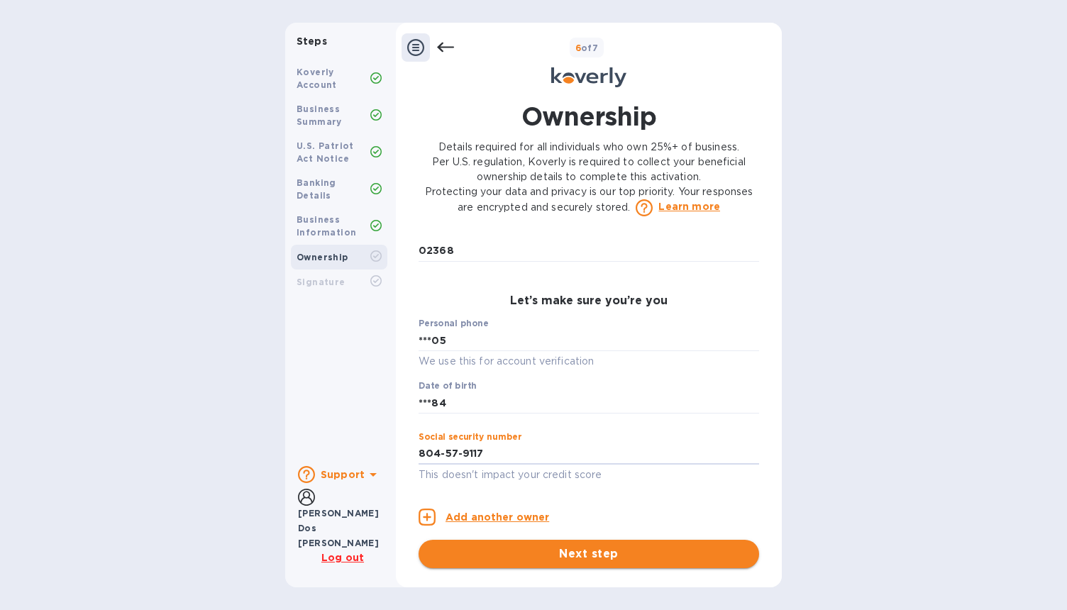
type input "***17"
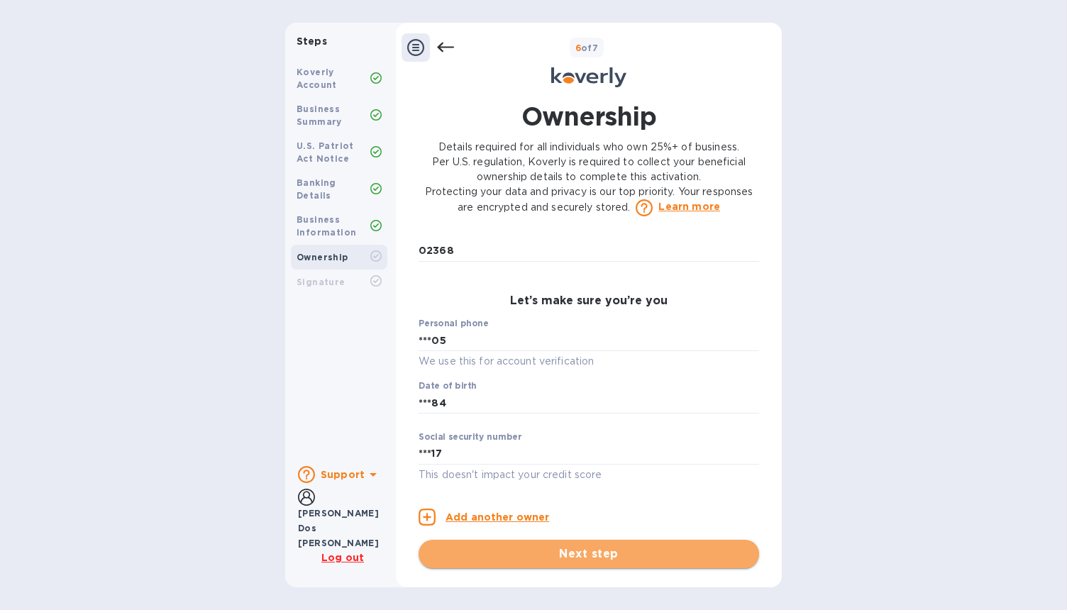
click at [638, 553] on span "Next step" at bounding box center [589, 553] width 318 height 17
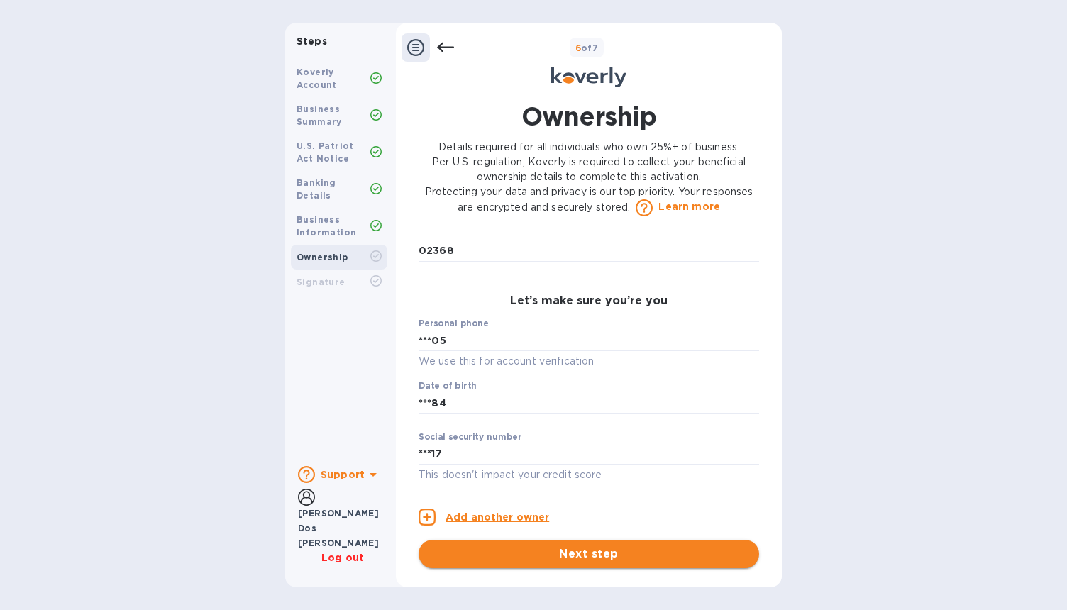
click at [588, 555] on span "Next step" at bounding box center [589, 553] width 318 height 17
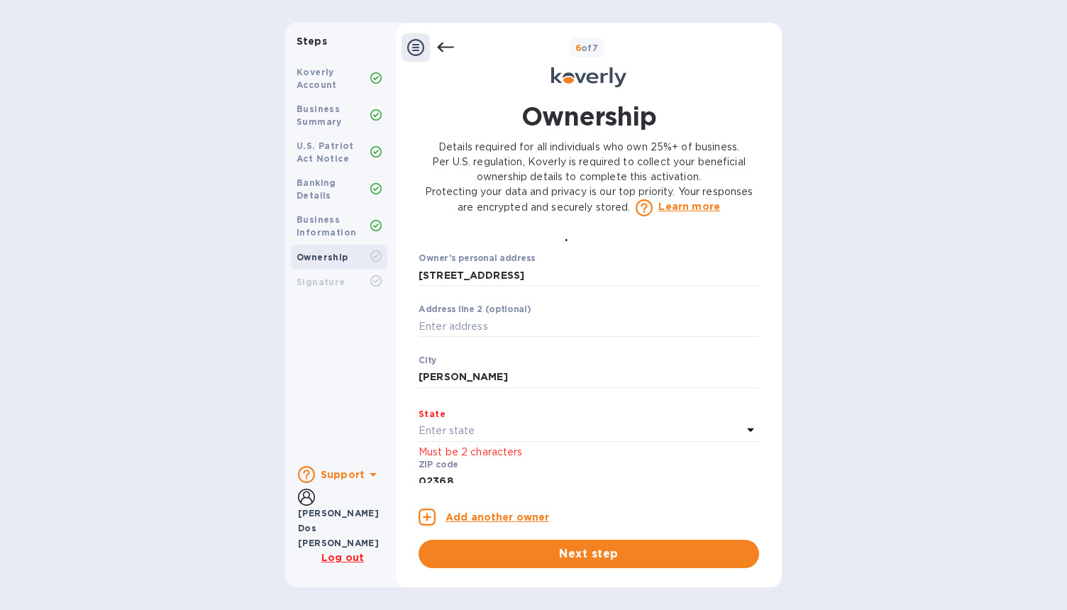
scroll to position [475, 0]
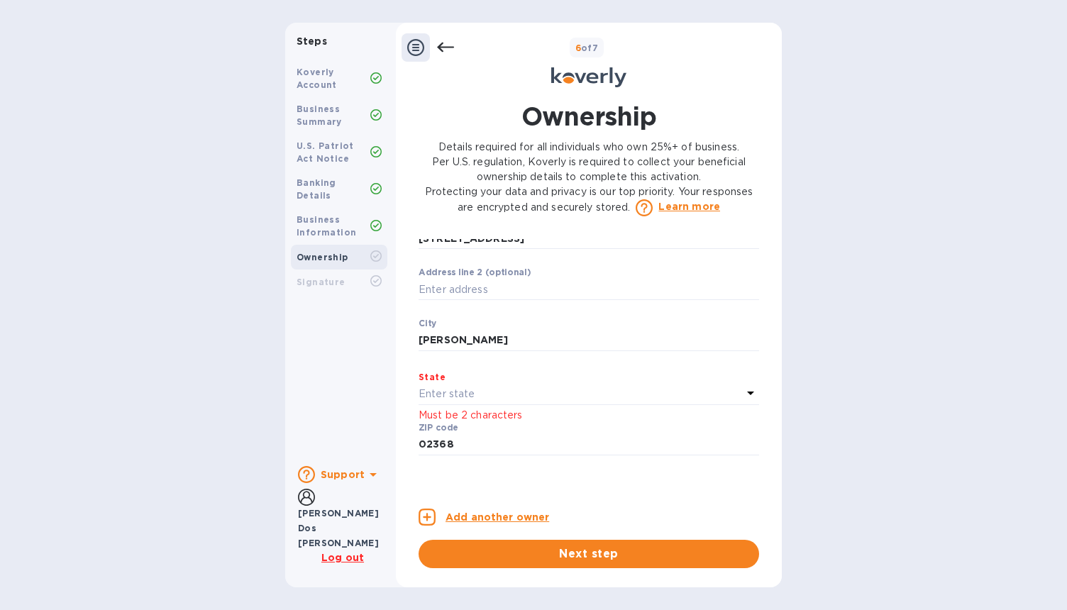
click at [508, 399] on div "Enter state" at bounding box center [579, 394] width 323 height 20
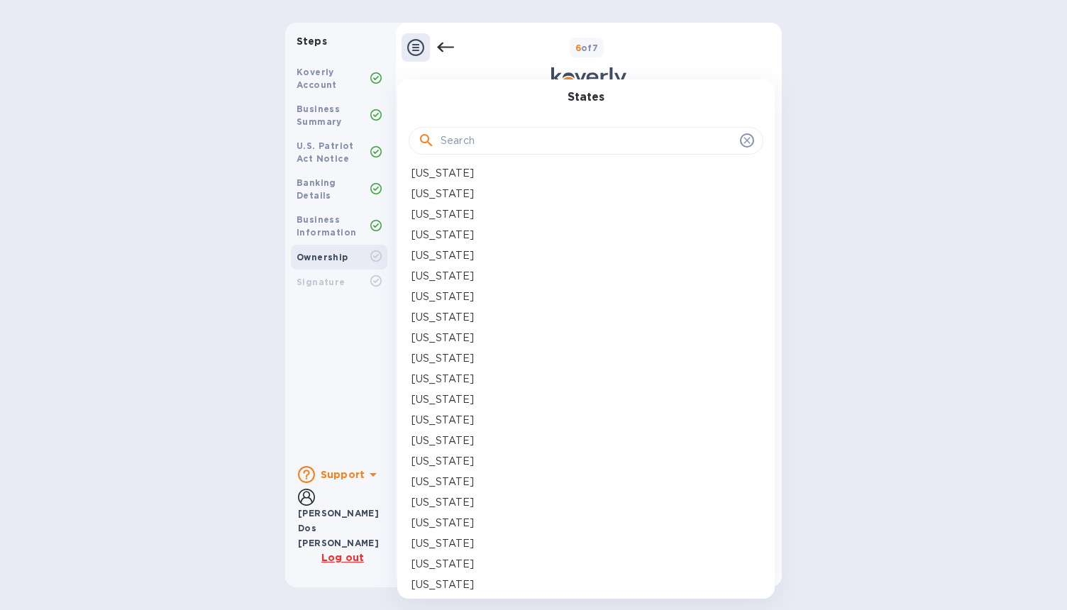
click at [486, 132] on input "text" at bounding box center [587, 140] width 294 height 21
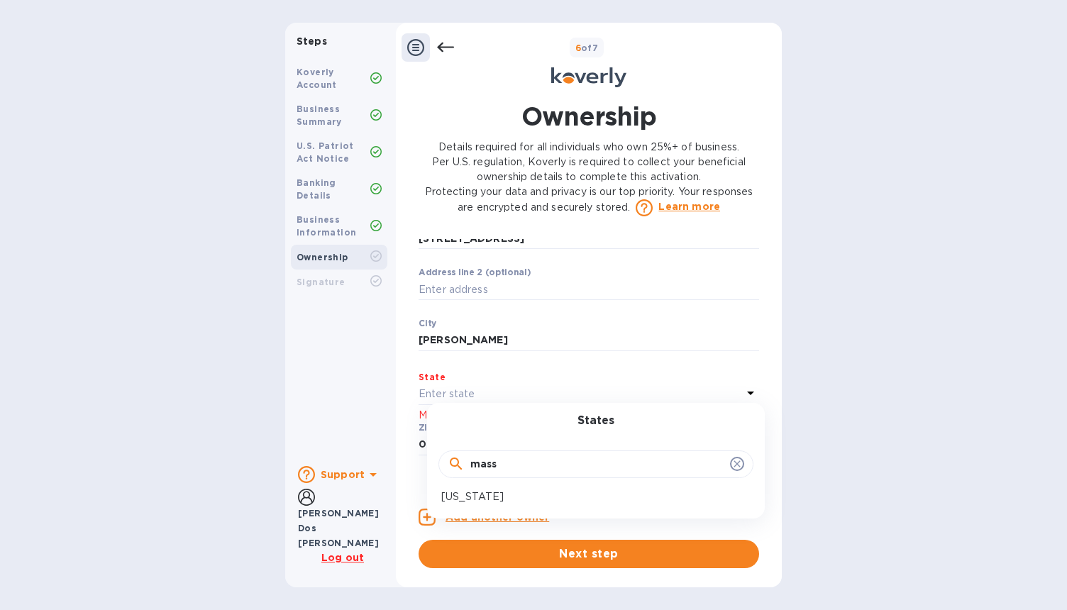
type input "mass"
click at [517, 497] on div "[US_STATE]" at bounding box center [595, 496] width 309 height 15
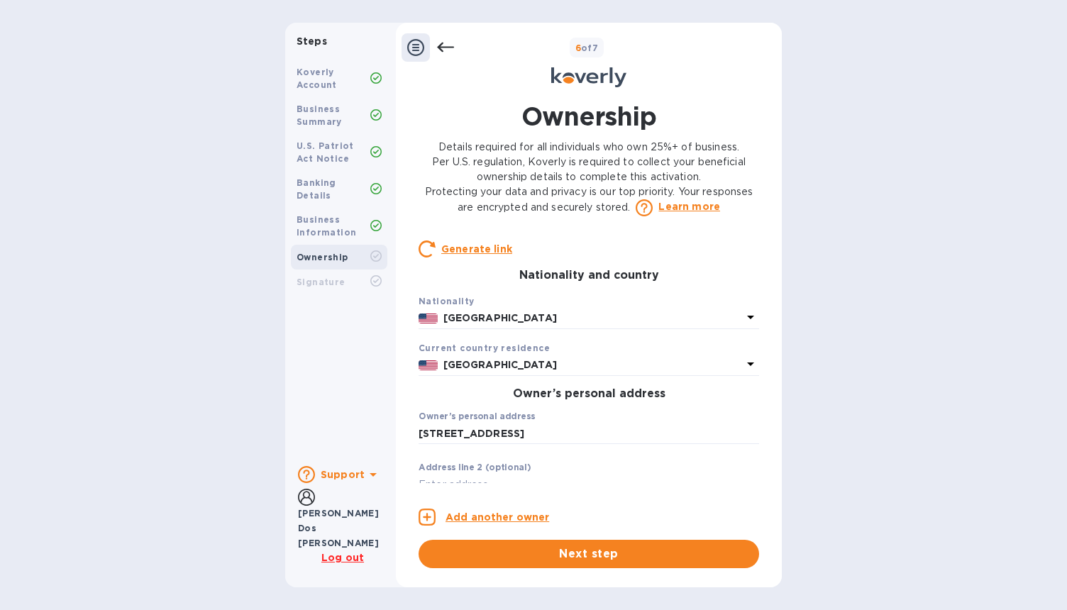
scroll to position [675, 0]
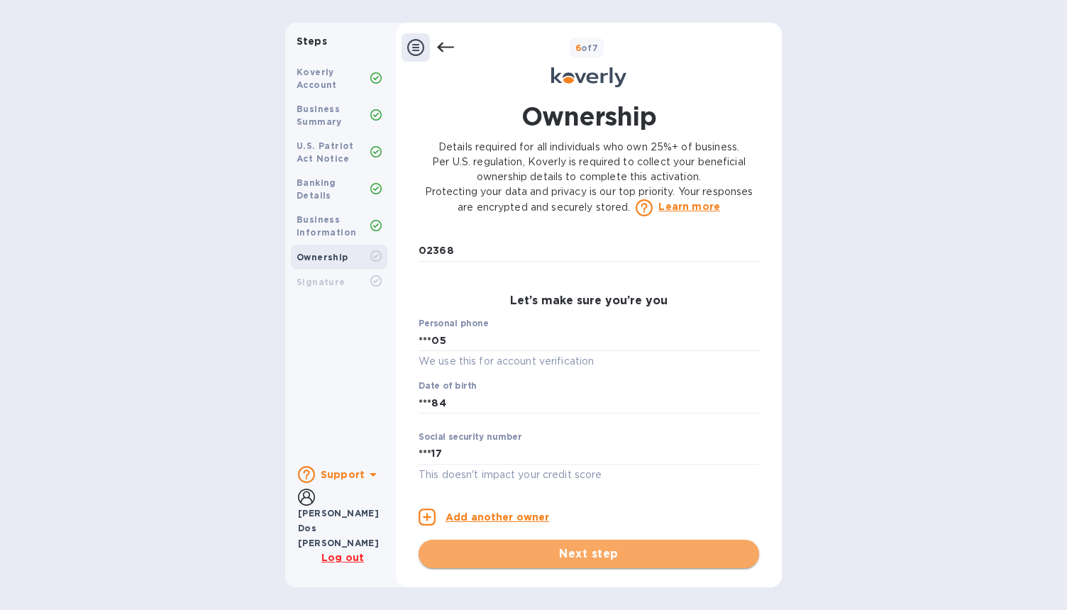
click at [590, 567] on button "Next step" at bounding box center [588, 554] width 340 height 28
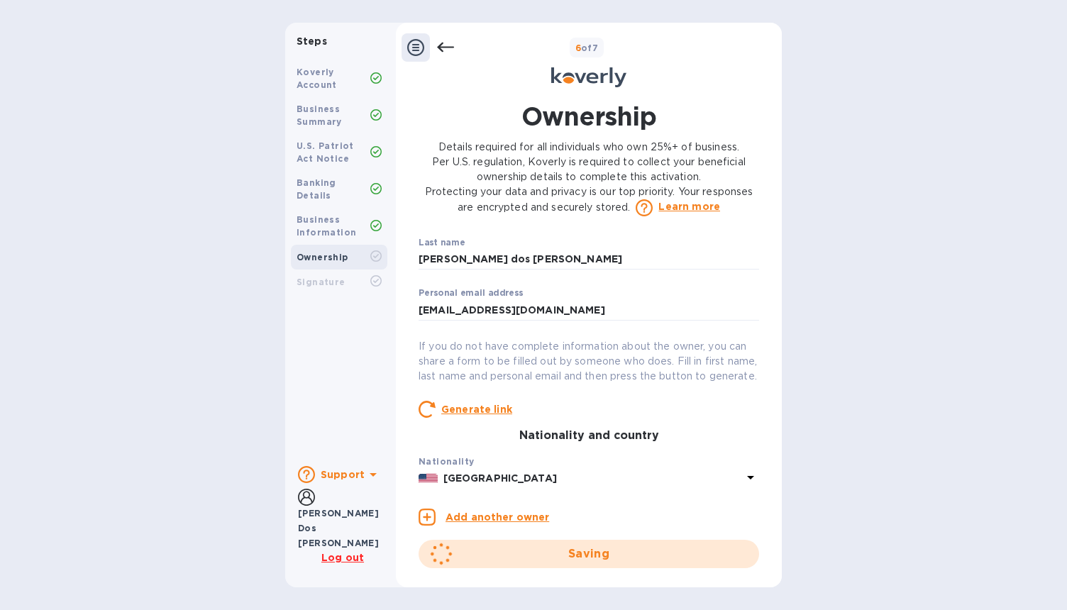
scroll to position [0, 0]
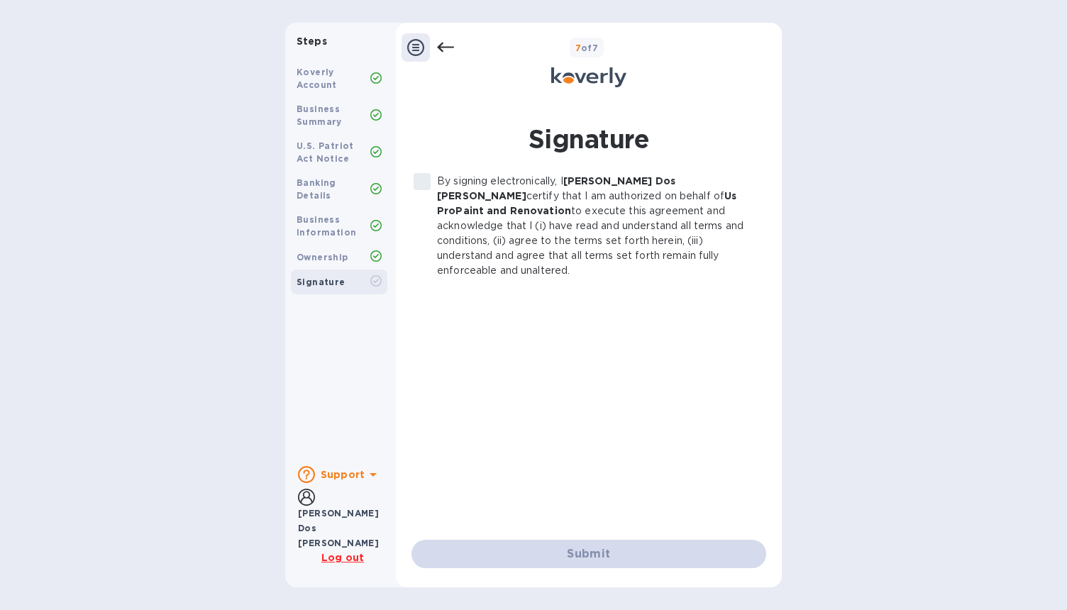
click at [421, 189] on label "By signing electronically, I [PERSON_NAME] Dos [PERSON_NAME] certify that I am …" at bounding box center [580, 226] width 347 height 104
click at [421, 183] on input "By signing electronically, I [PERSON_NAME] Dos [PERSON_NAME] certify that I am …" at bounding box center [422, 182] width 30 height 30
checkbox input "true"
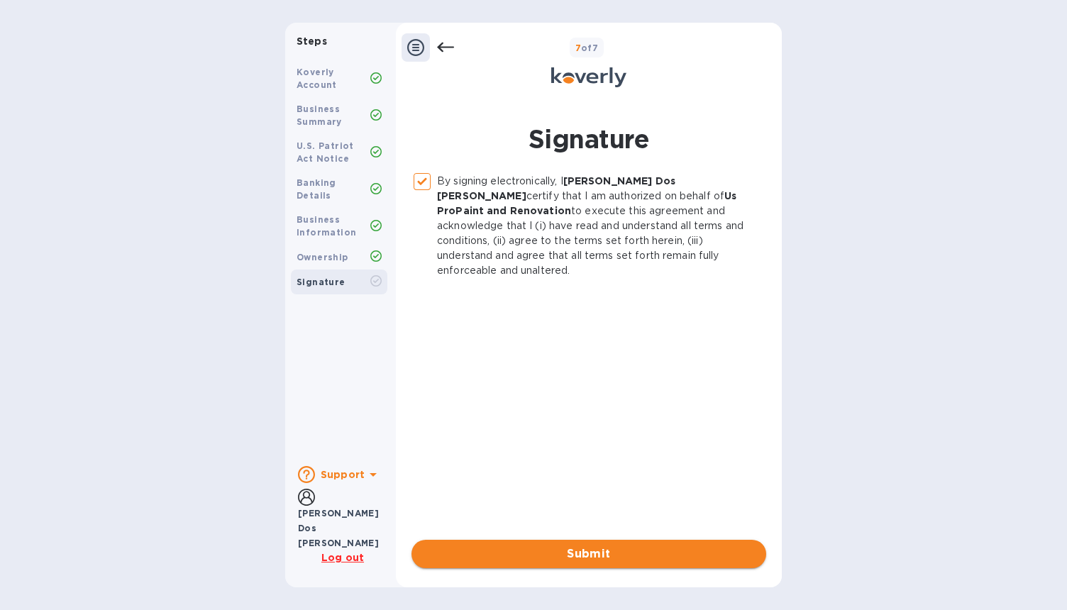
click at [607, 554] on span "Submit" at bounding box center [589, 553] width 332 height 17
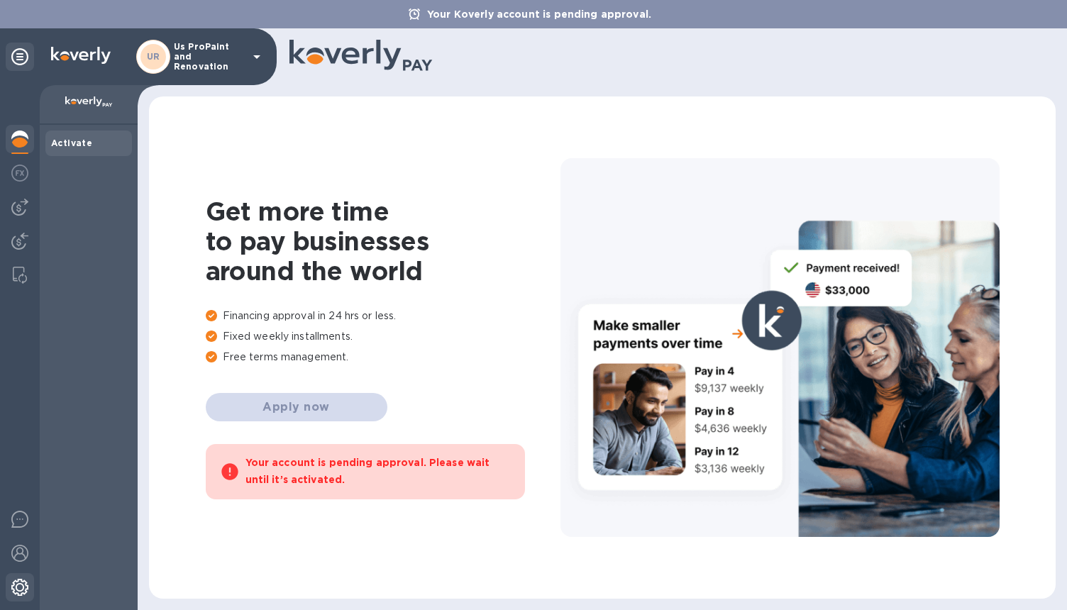
click at [24, 585] on img at bounding box center [19, 587] width 17 height 17
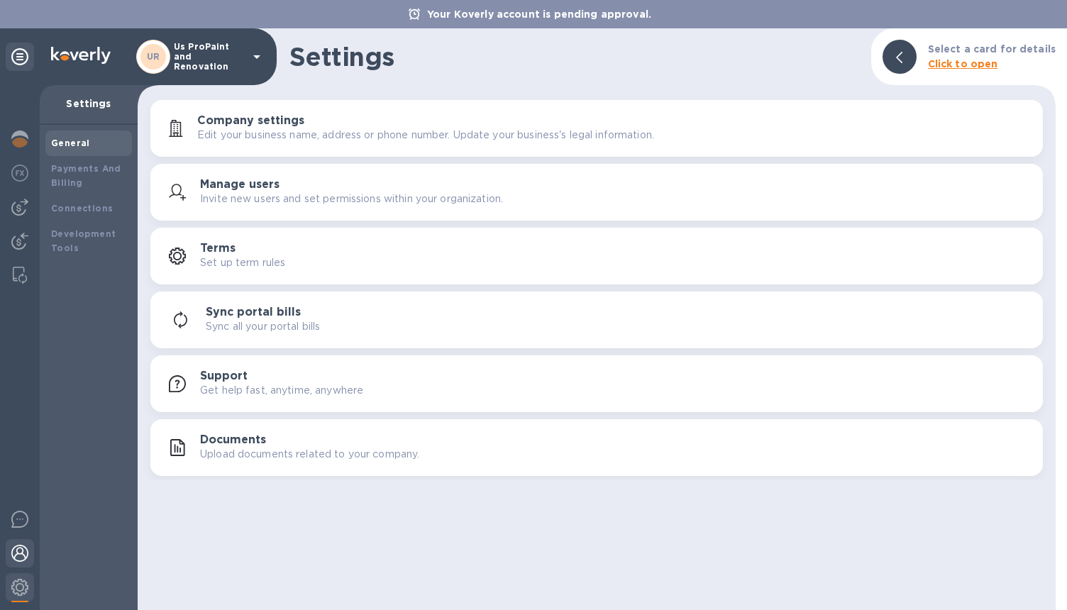
click at [21, 550] on img at bounding box center [19, 553] width 17 height 17
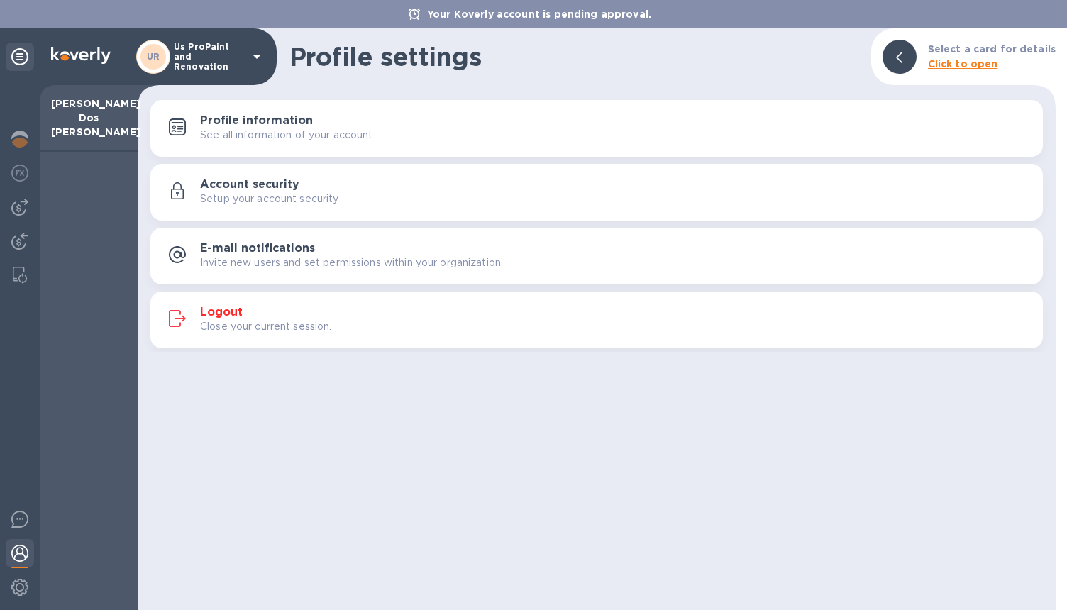
click at [314, 133] on p "See all information of your account" at bounding box center [286, 135] width 173 height 15
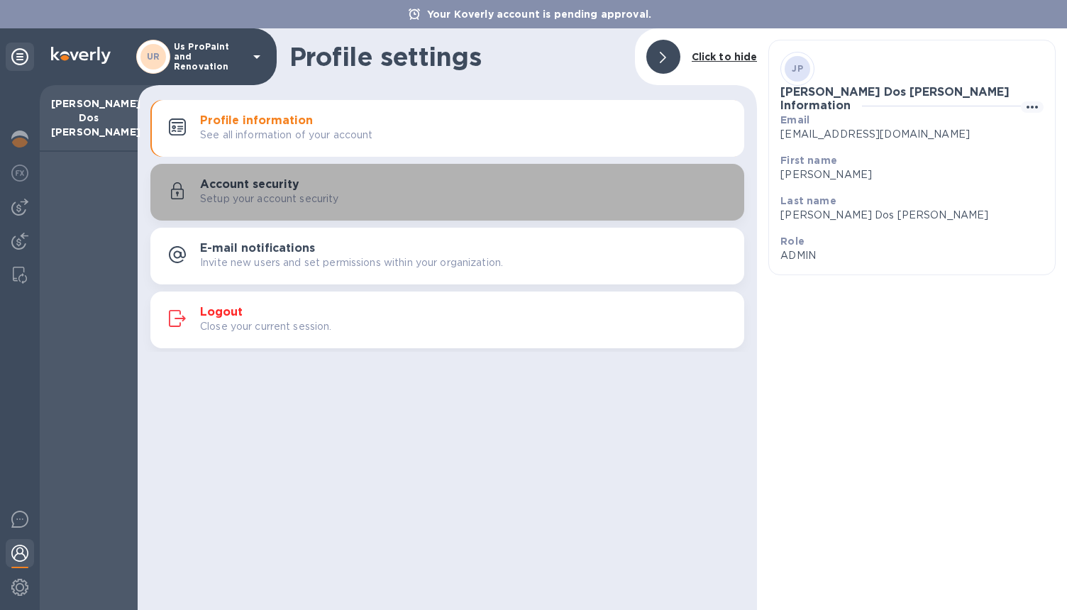
click at [406, 209] on button "Account security Setup your account security" at bounding box center [447, 192] width 594 height 57
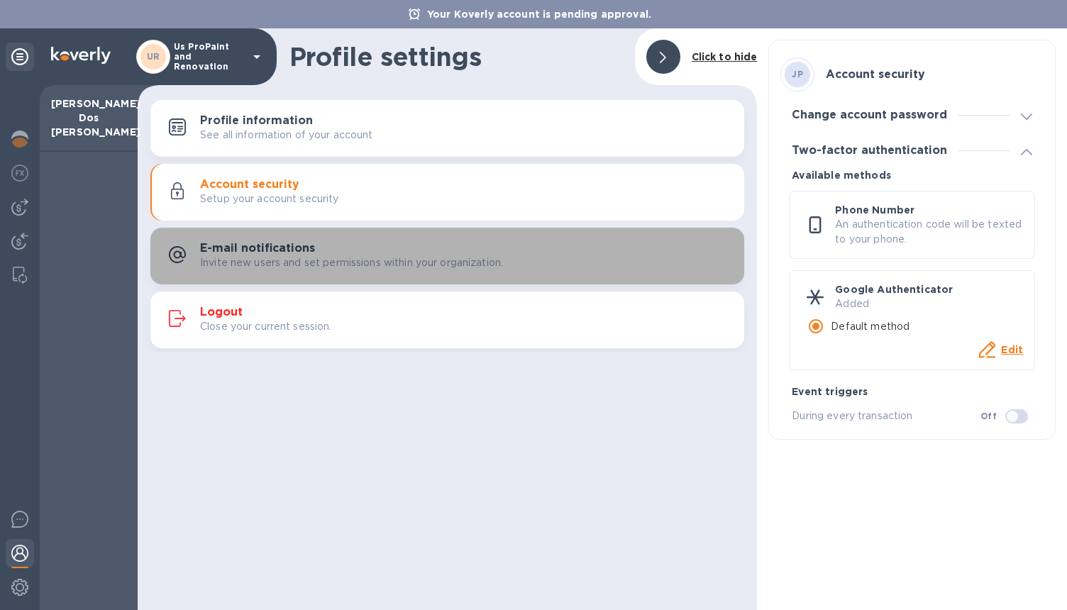
click at [391, 263] on p "Invite new users and set permissions within your organization." at bounding box center [351, 262] width 303 height 15
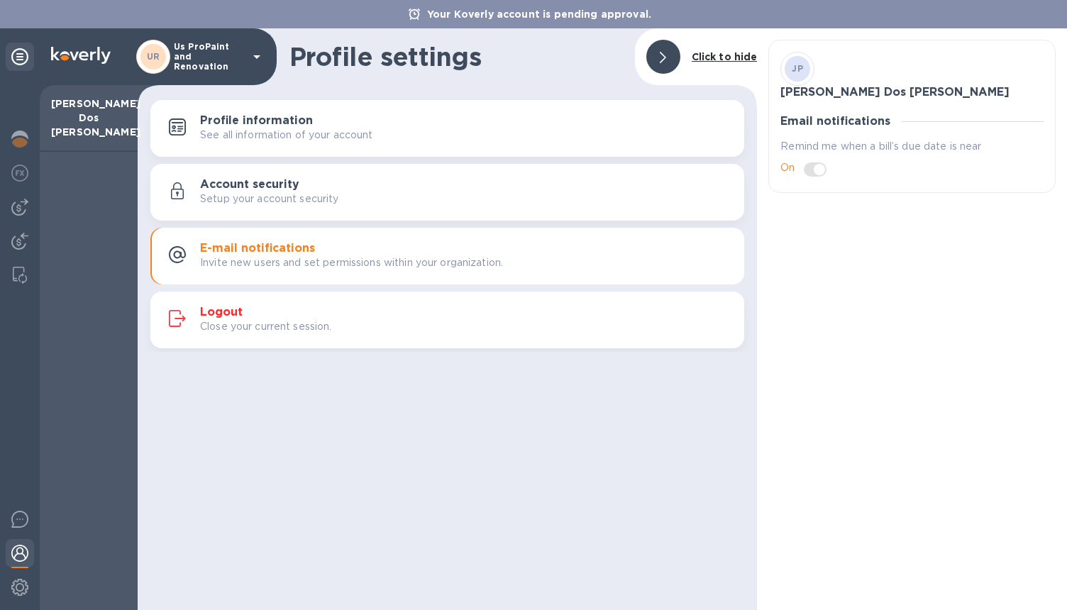
click at [363, 200] on div "Setup your account security" at bounding box center [466, 198] width 533 height 15
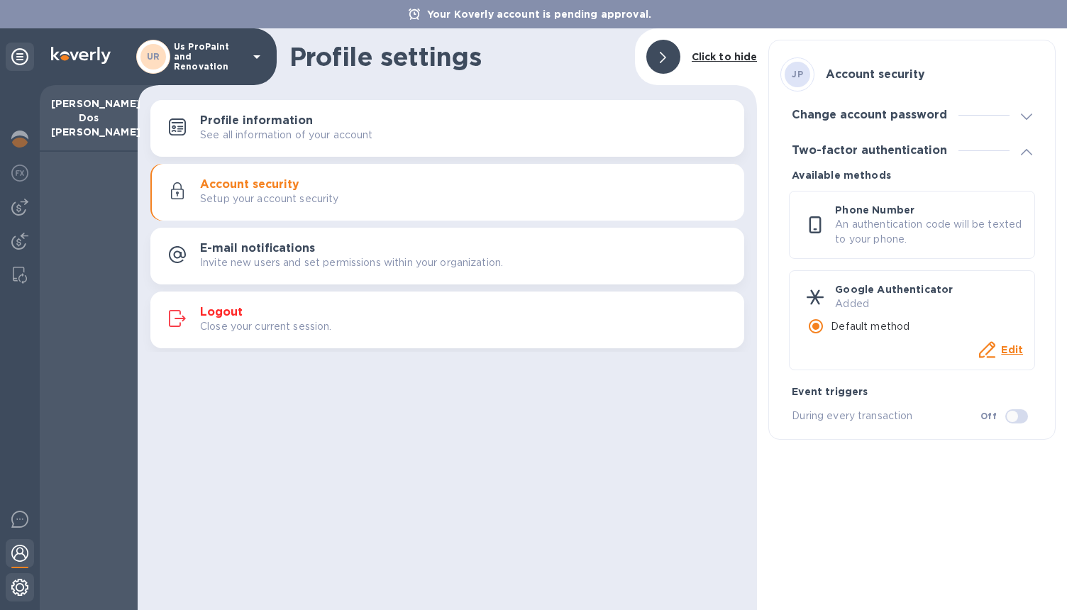
click at [27, 589] on img at bounding box center [19, 587] width 17 height 17
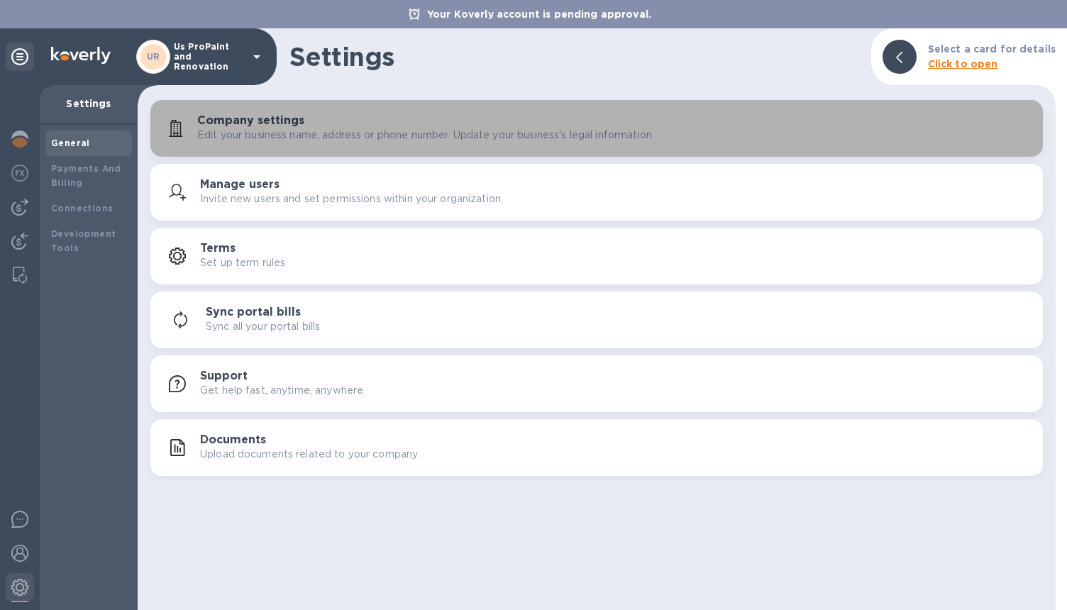
click at [244, 123] on h3 "Company settings" at bounding box center [250, 120] width 107 height 13
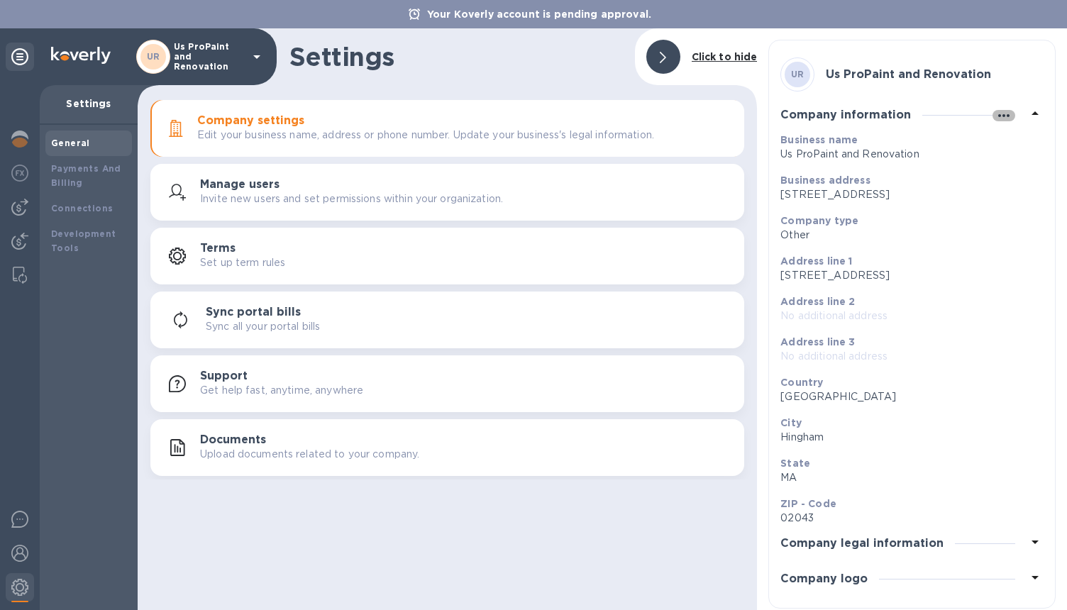
click at [995, 121] on icon "button" at bounding box center [1003, 115] width 17 height 17
click at [1008, 147] on p "Edit" at bounding box center [1014, 145] width 22 height 14
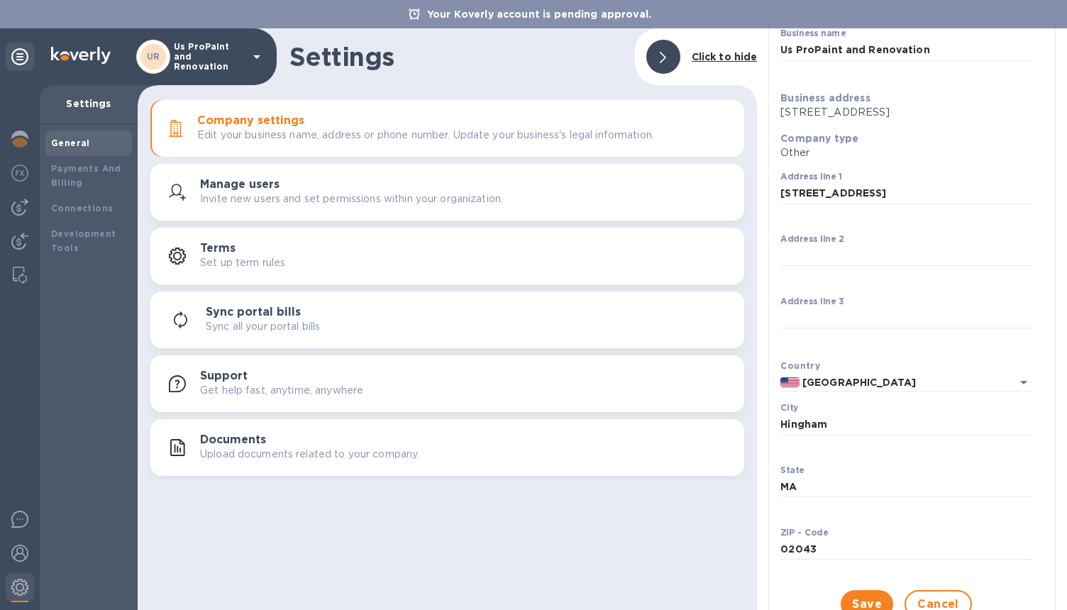
scroll to position [222, 0]
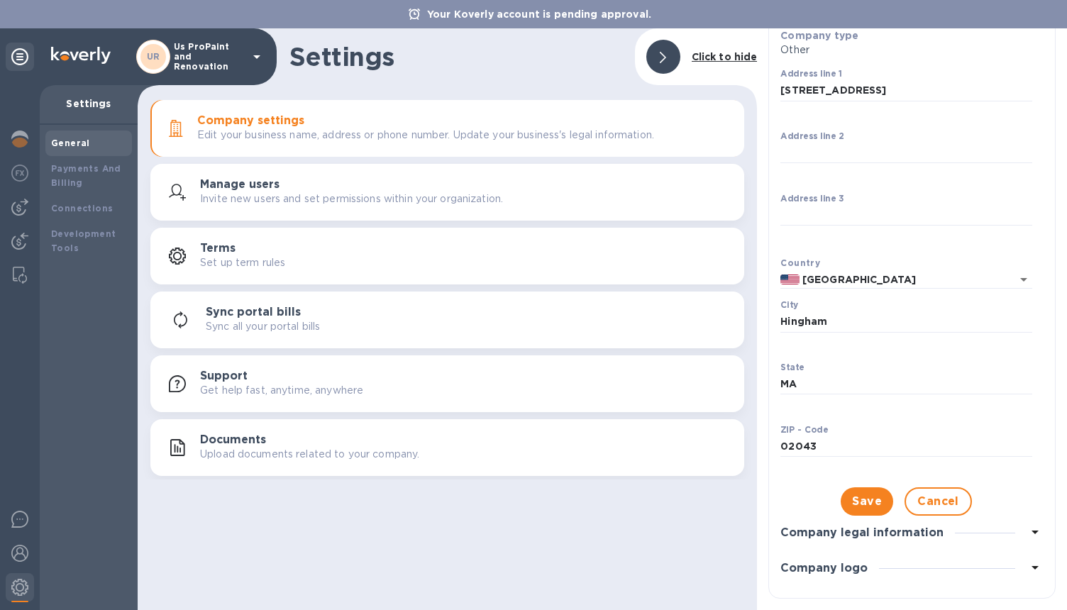
click at [852, 536] on h3 "Company legal information" at bounding box center [861, 532] width 163 height 13
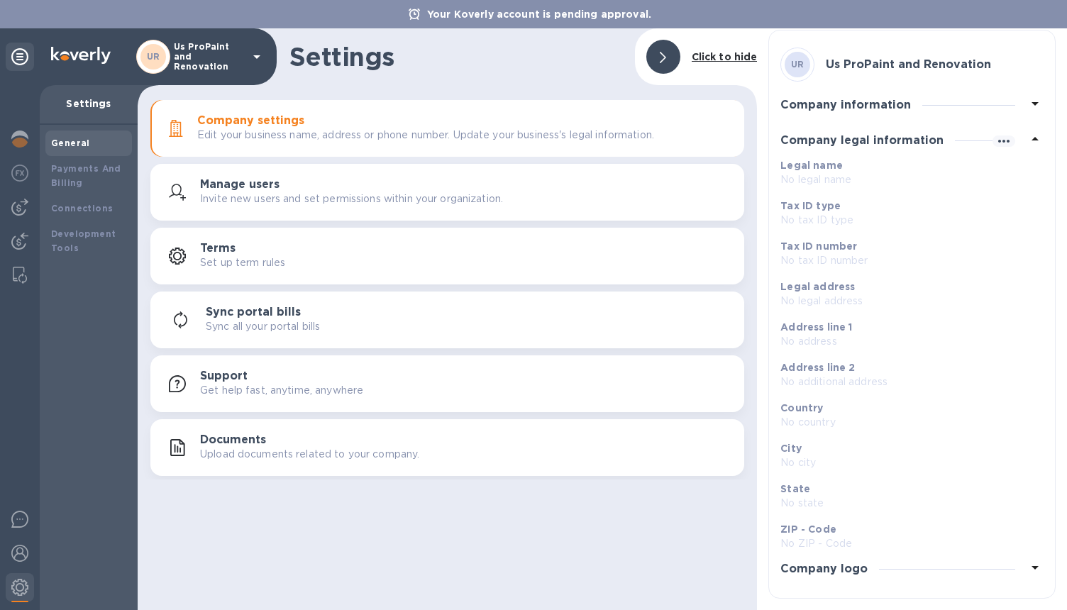
scroll to position [10, 0]
click at [846, 567] on h3 "Company logo" at bounding box center [823, 568] width 87 height 13
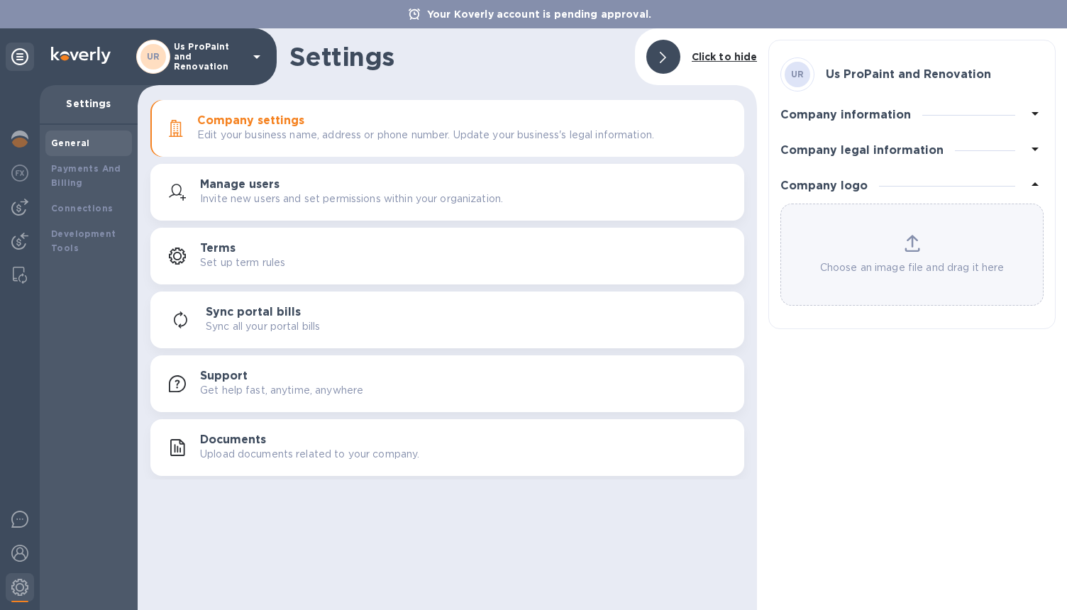
scroll to position [0, 0]
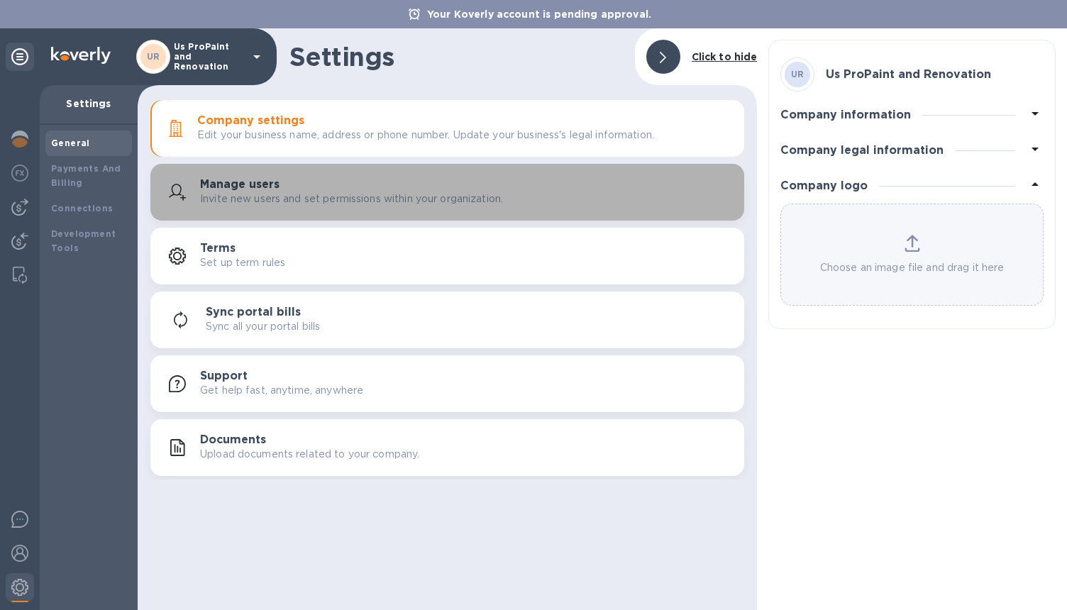
click at [216, 199] on p "Invite new users and set permissions within your organization." at bounding box center [351, 198] width 303 height 15
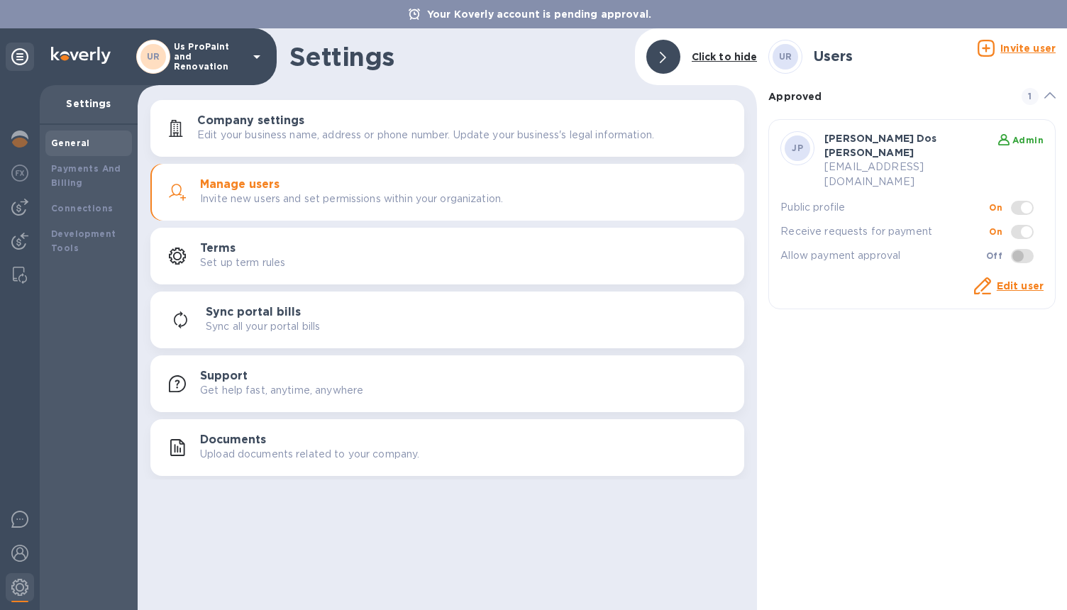
click at [1022, 280] on link "Edit user" at bounding box center [1019, 285] width 47 height 11
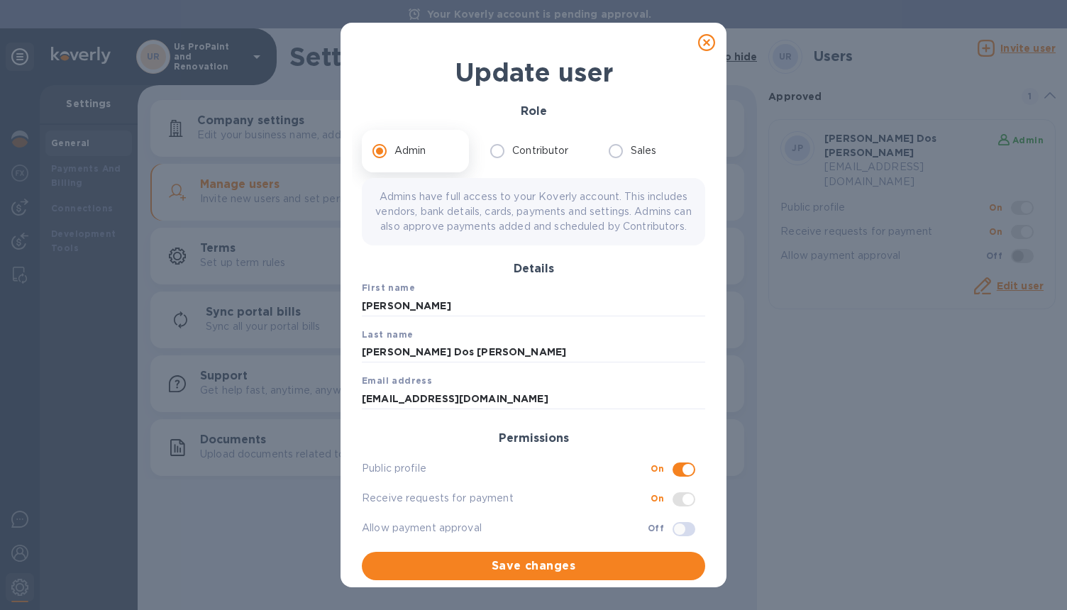
scroll to position [1, 0]
click at [511, 158] on label "Contributor" at bounding box center [529, 151] width 94 height 30
click at [511, 158] on input "Contributor" at bounding box center [497, 151] width 30 height 30
radio input "true"
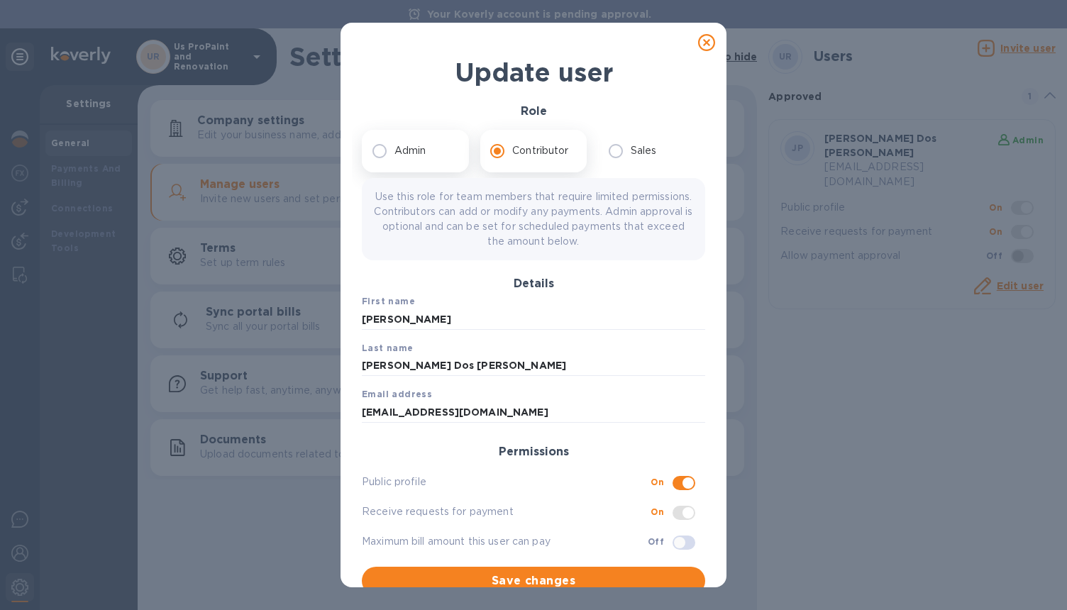
click at [418, 149] on p "Admin" at bounding box center [410, 150] width 32 height 15
click at [394, 149] on input "Admin" at bounding box center [379, 151] width 30 height 30
radio input "true"
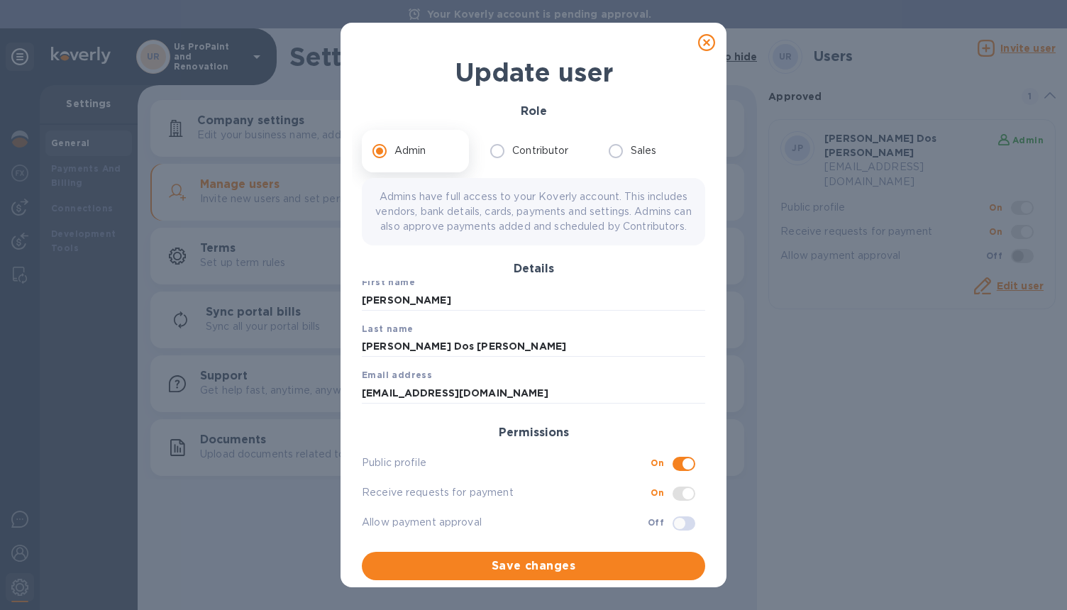
scroll to position [0, 0]
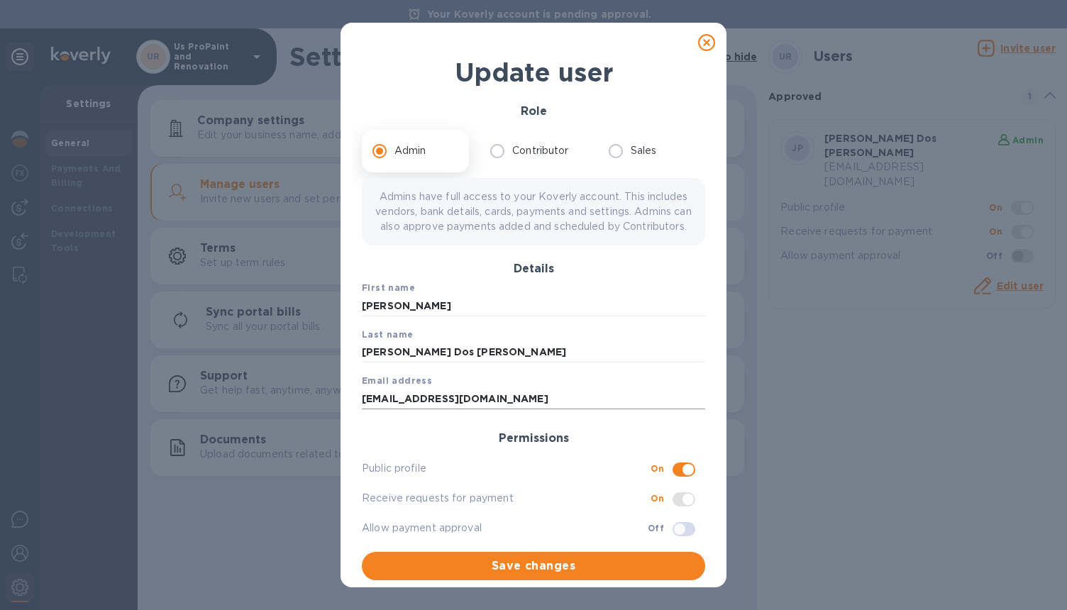
click at [412, 409] on input "[EMAIL_ADDRESS][DOMAIN_NAME]" at bounding box center [533, 398] width 343 height 21
click at [553, 291] on div "Admin Contributor Sales Admins have full access to your Koverly account. This i…" at bounding box center [533, 332] width 349 height 411
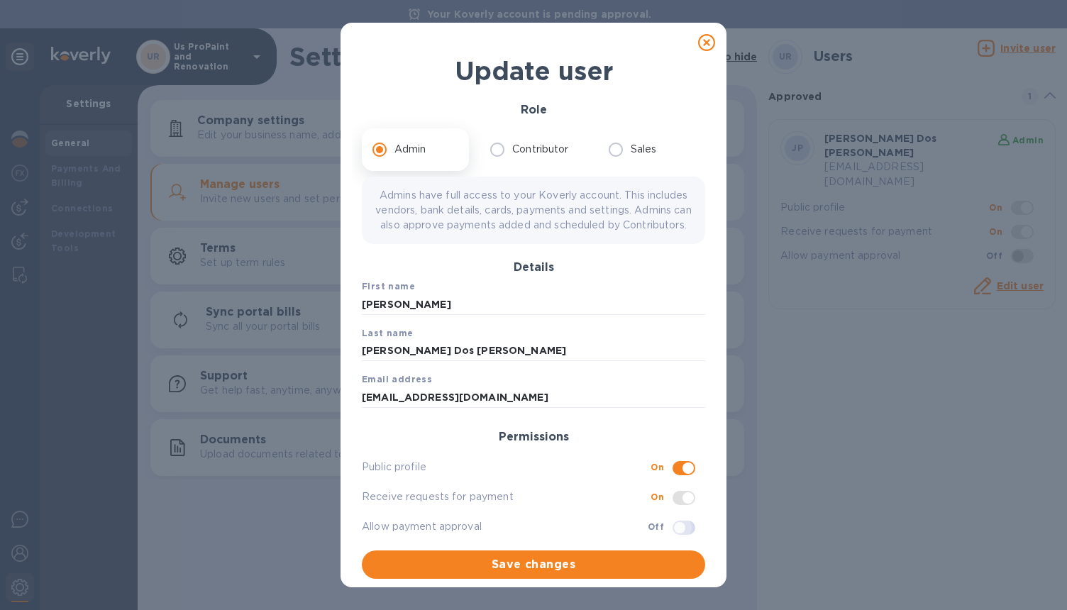
click at [669, 540] on input "checkbox" at bounding box center [679, 528] width 72 height 24
click at [671, 540] on input "checkbox" at bounding box center [688, 528] width 72 height 24
click at [671, 540] on input "checkbox" at bounding box center [679, 528] width 72 height 24
checkbox input "true"
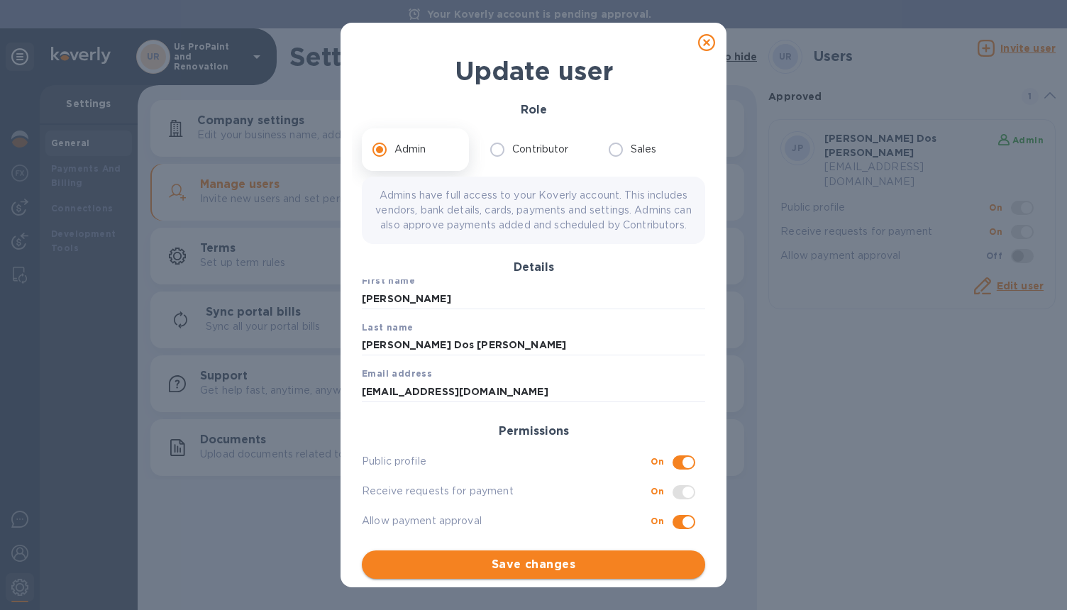
click at [601, 573] on span "Save changes" at bounding box center [533, 564] width 321 height 17
checkbox input "true"
click at [698, 48] on icon at bounding box center [706, 42] width 17 height 17
checkbox input "false"
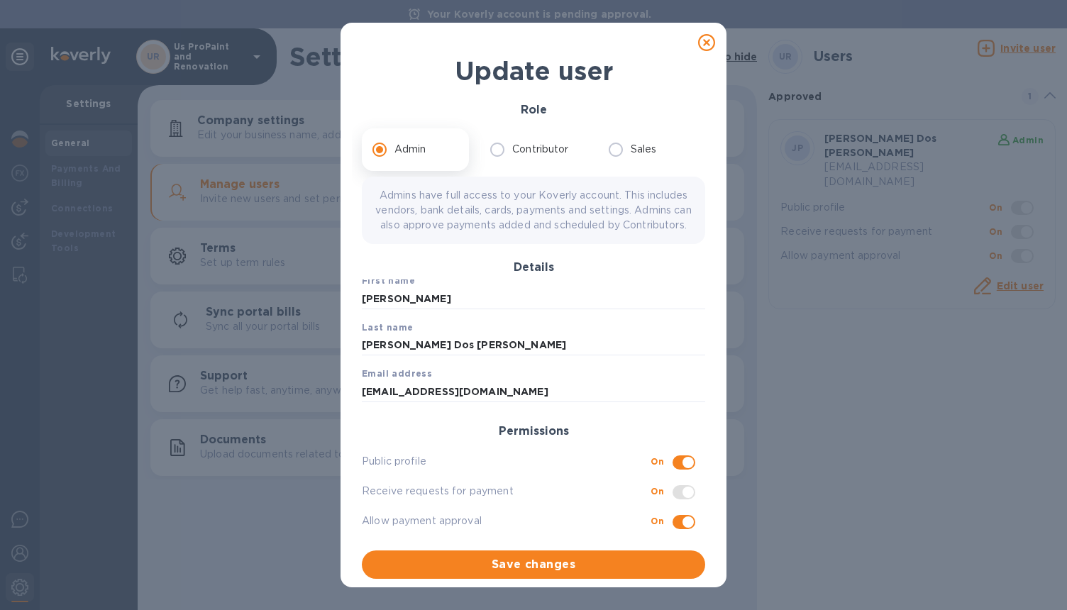
checkbox input "false"
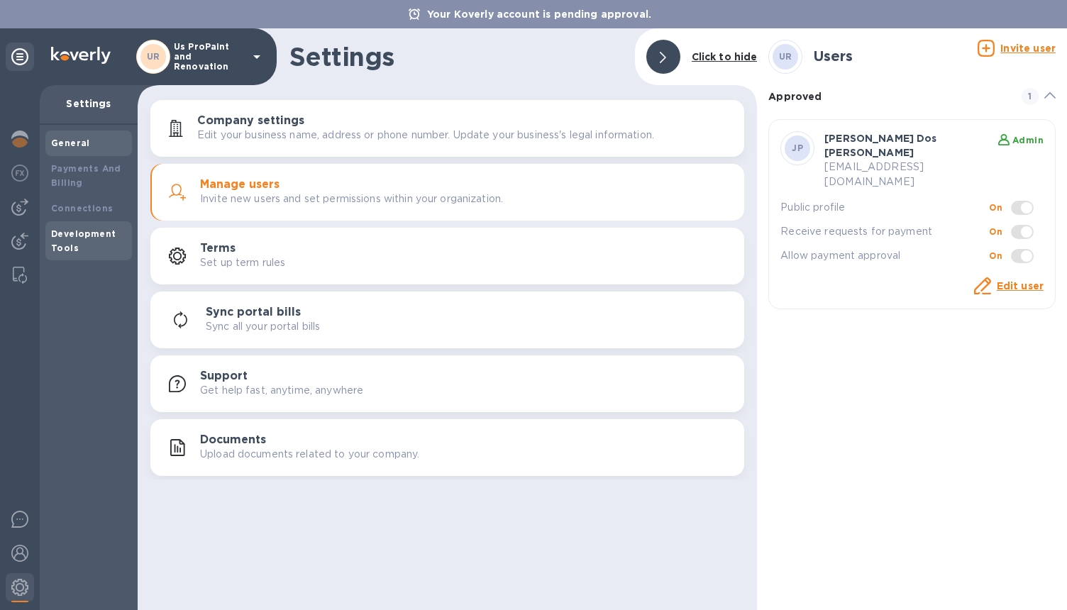
click at [73, 222] on div "Development Tools" at bounding box center [88, 241] width 87 height 40
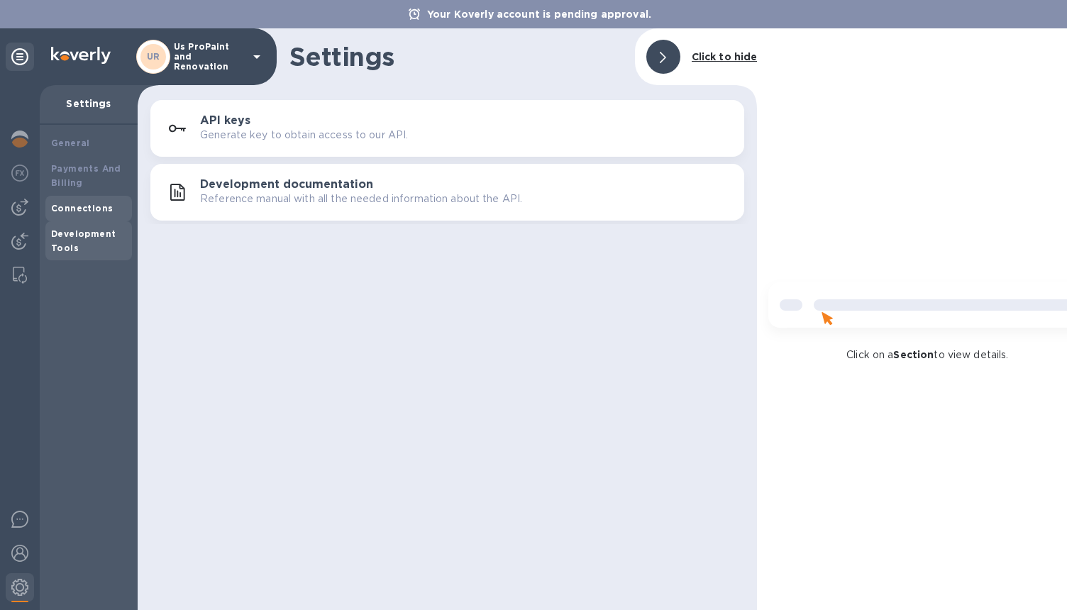
click at [73, 211] on b "Connections" at bounding box center [82, 208] width 62 height 11
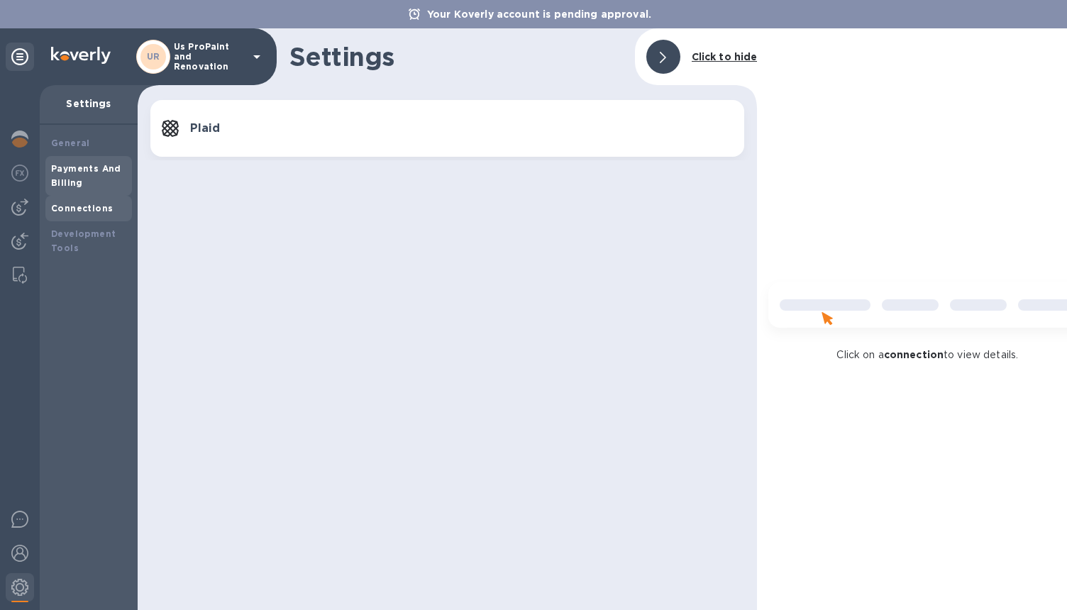
click at [70, 188] on div "Payments And Billing" at bounding box center [88, 176] width 75 height 28
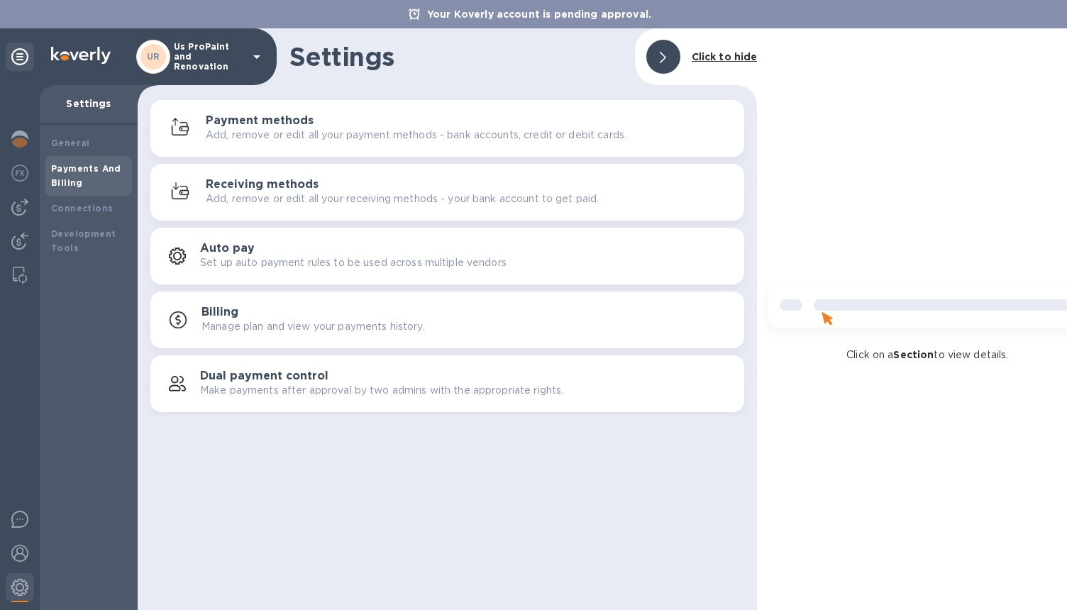
click at [232, 373] on h3 "Dual payment control" at bounding box center [264, 375] width 128 height 13
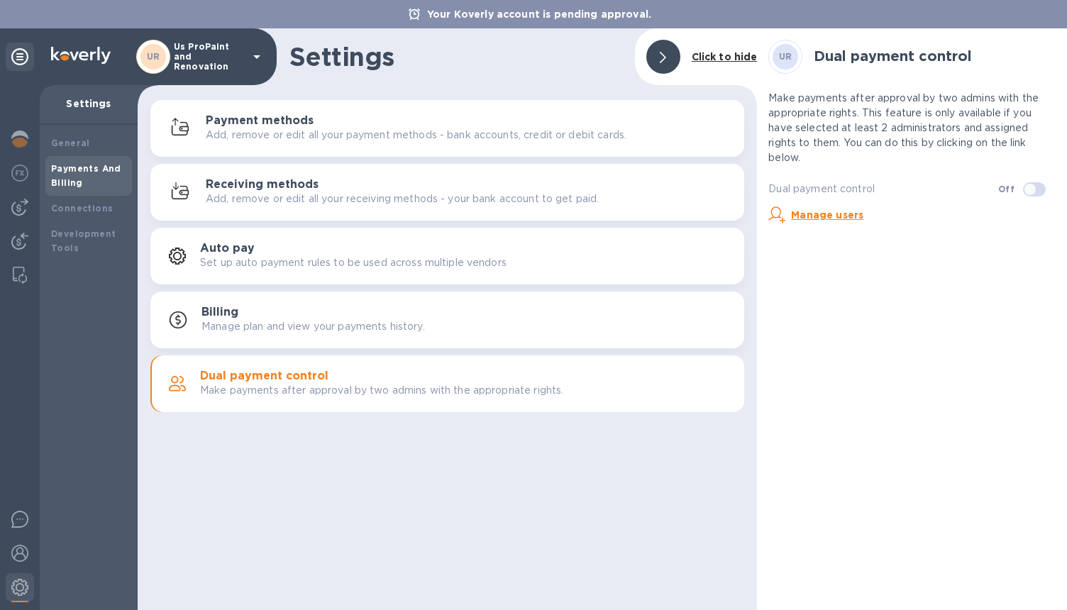
click at [232, 373] on h3 "Dual payment control" at bounding box center [264, 375] width 128 height 13
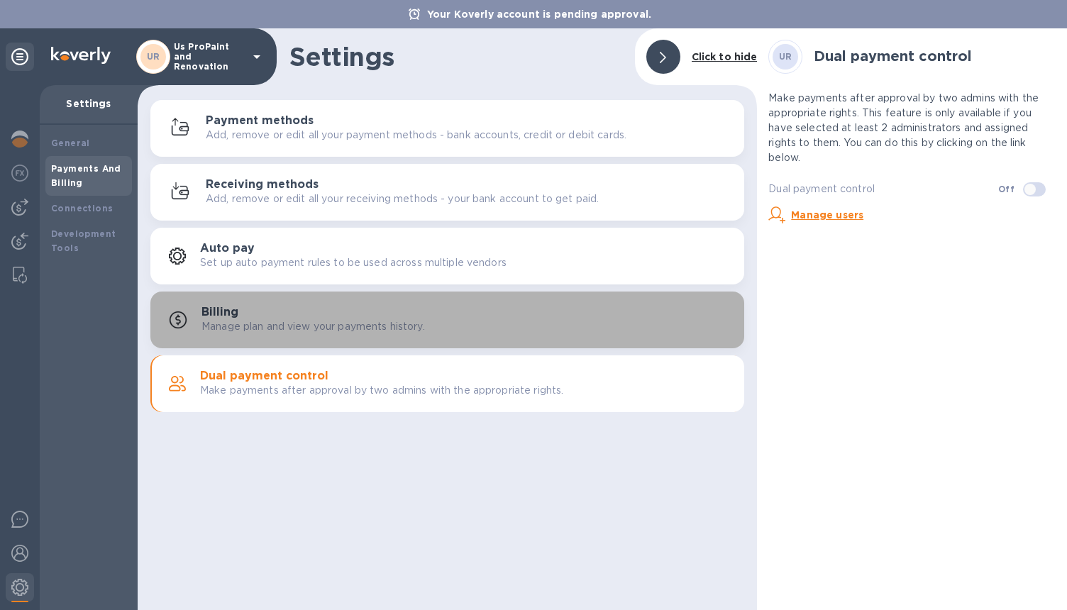
click at [228, 320] on p "Manage plan and view your payments history." at bounding box center [312, 326] width 223 height 15
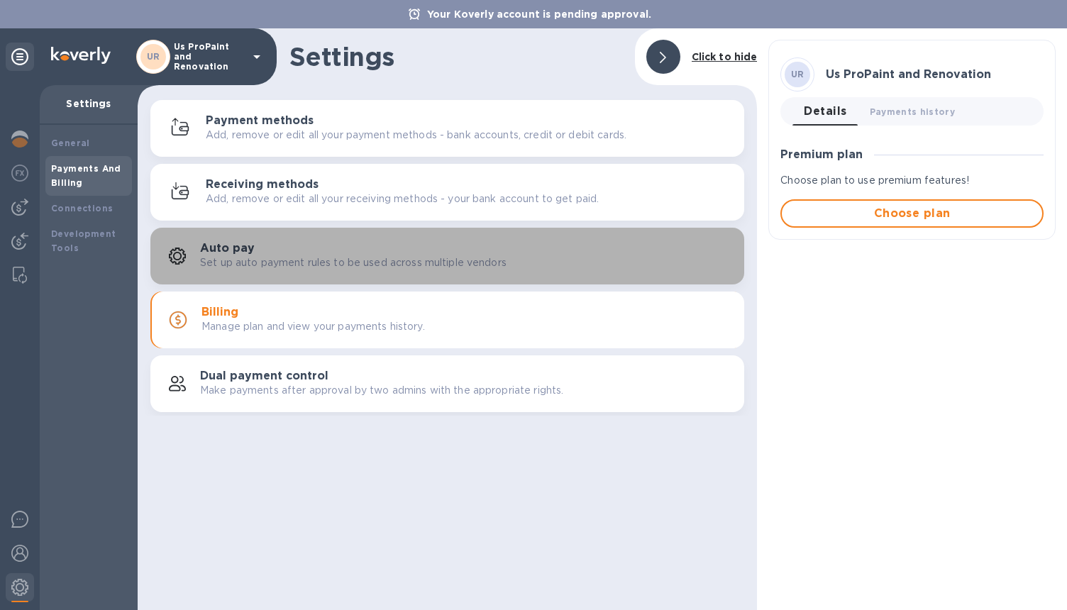
click at [226, 251] on h3 "Auto pay" at bounding box center [227, 248] width 55 height 13
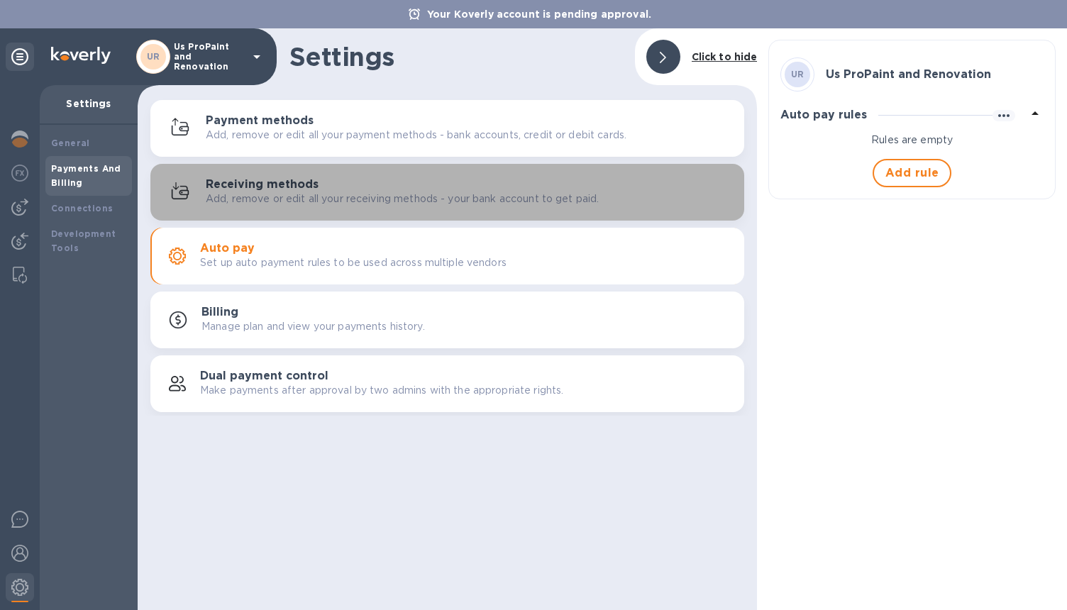
click at [221, 182] on h3 "Receiving methods" at bounding box center [262, 184] width 113 height 13
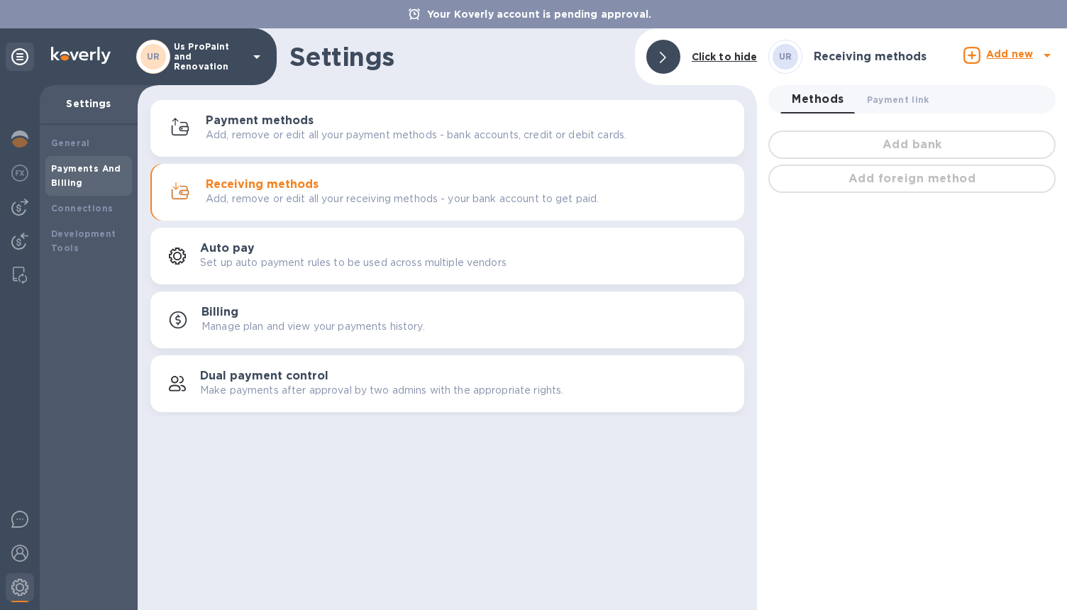
click at [221, 125] on h3 "Payment methods" at bounding box center [260, 120] width 108 height 13
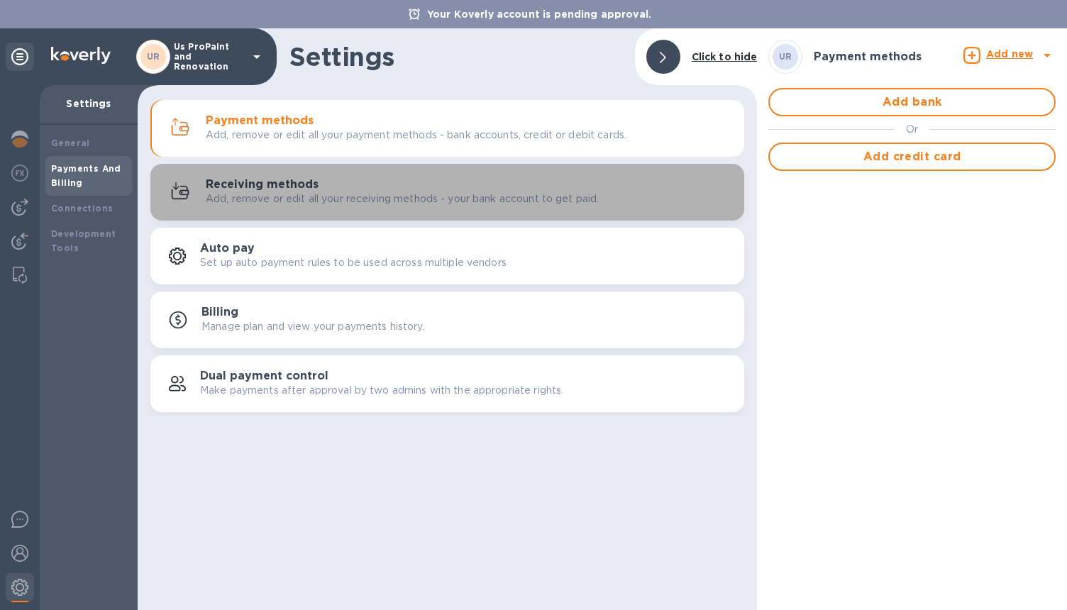
click at [225, 209] on button "Receiving methods Add, remove or edit all your receiving methods - your bank ac…" at bounding box center [447, 192] width 594 height 57
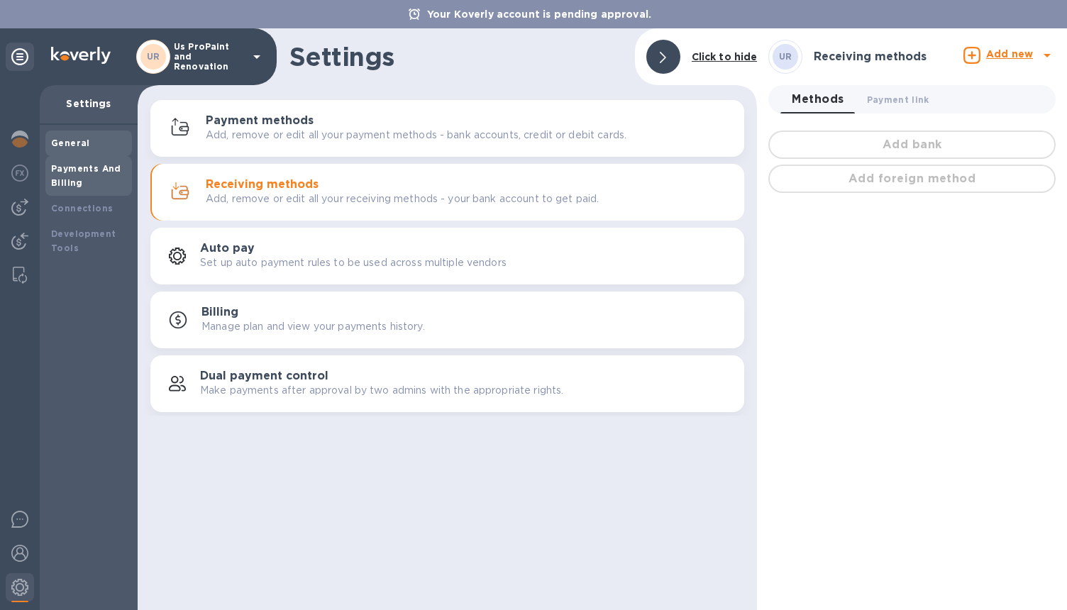
click at [95, 146] on div "General" at bounding box center [88, 143] width 75 height 14
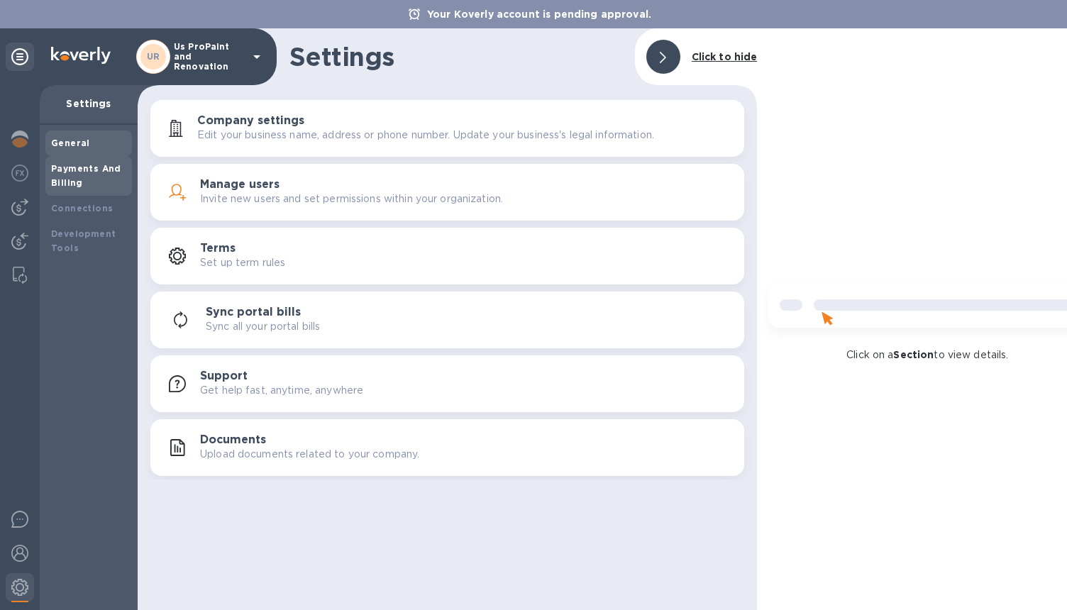
click at [102, 165] on b "Payments And Billing" at bounding box center [86, 175] width 70 height 25
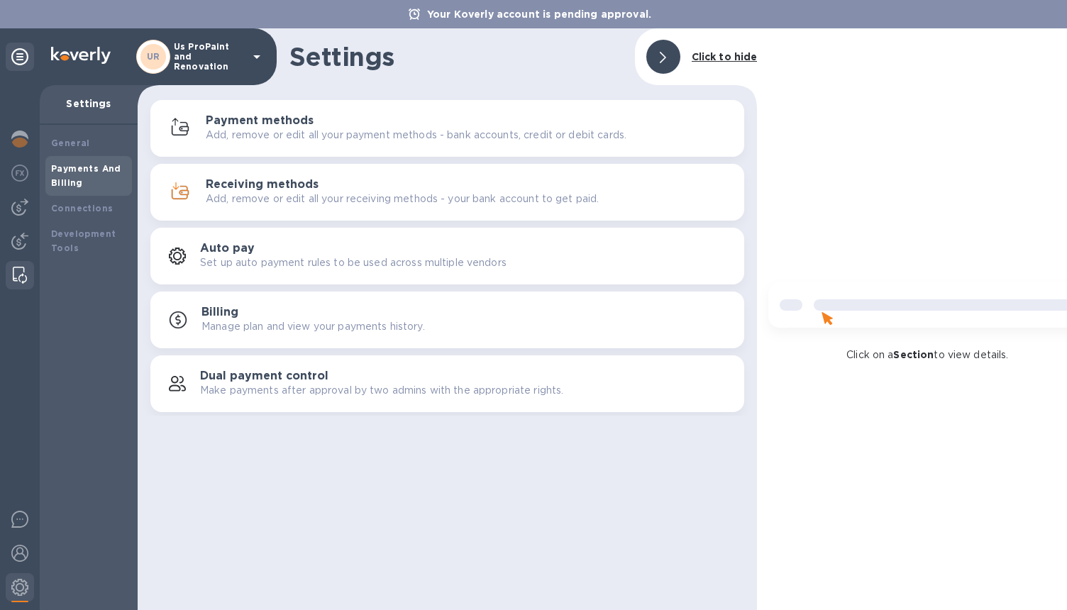
click at [19, 279] on img at bounding box center [20, 275] width 14 height 17
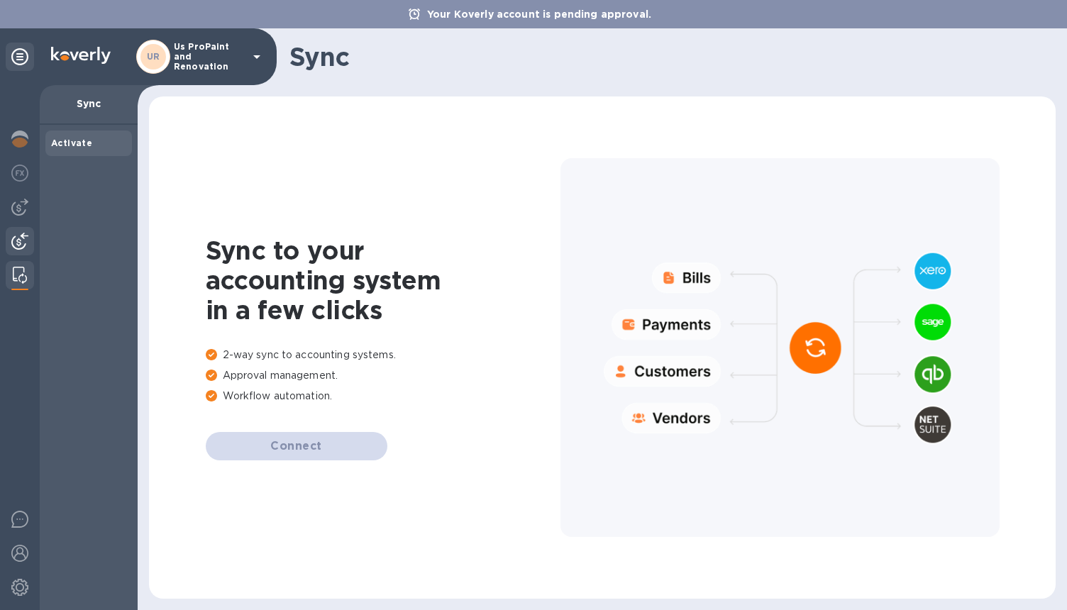
click at [16, 248] on img at bounding box center [19, 241] width 17 height 17
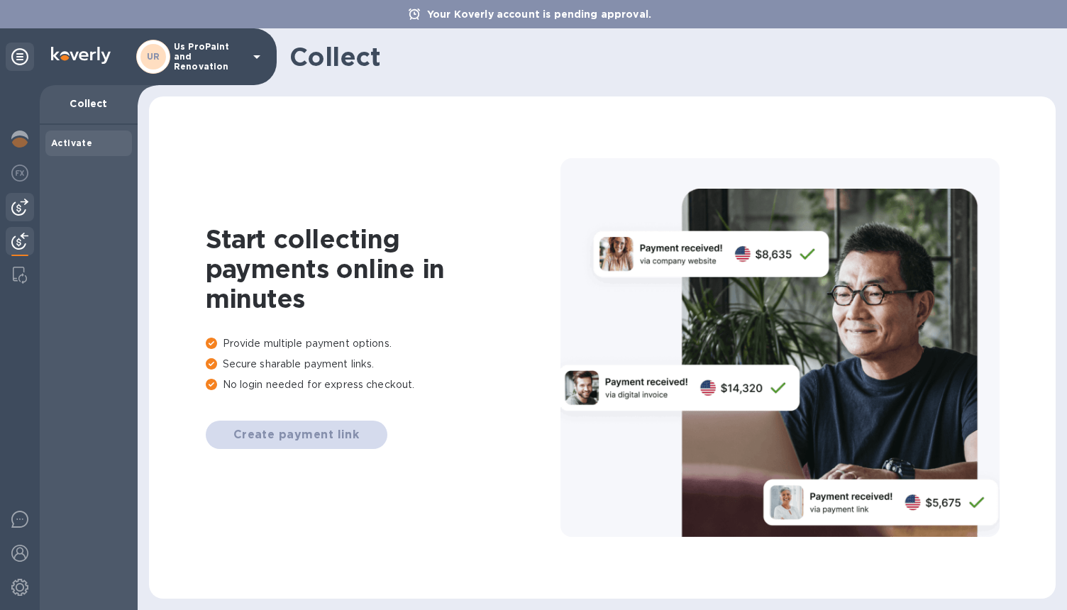
click at [16, 199] on img at bounding box center [19, 207] width 17 height 17
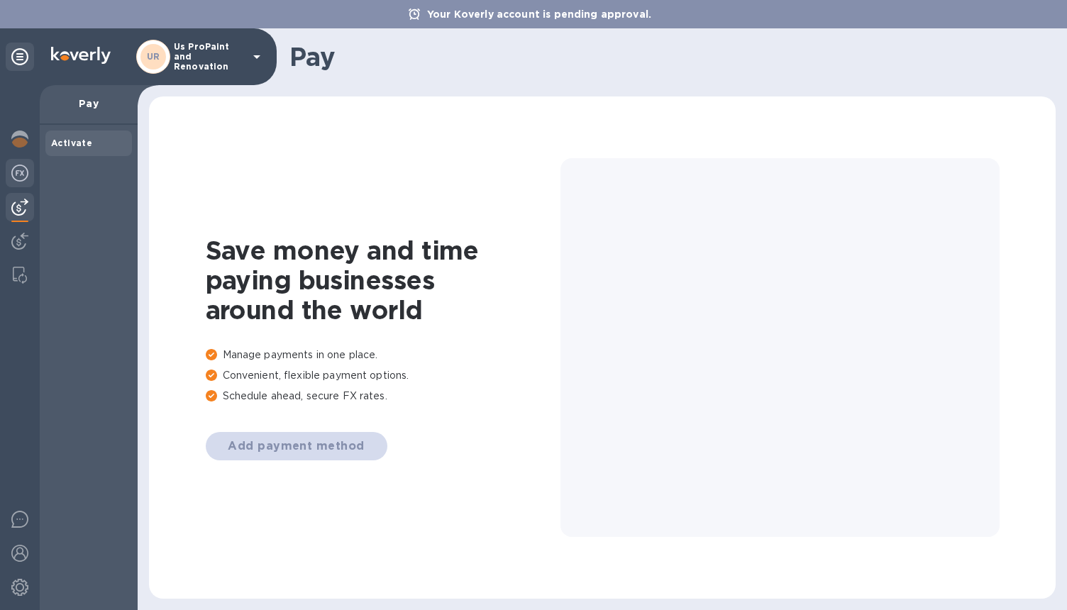
click at [13, 175] on img at bounding box center [19, 173] width 17 height 17
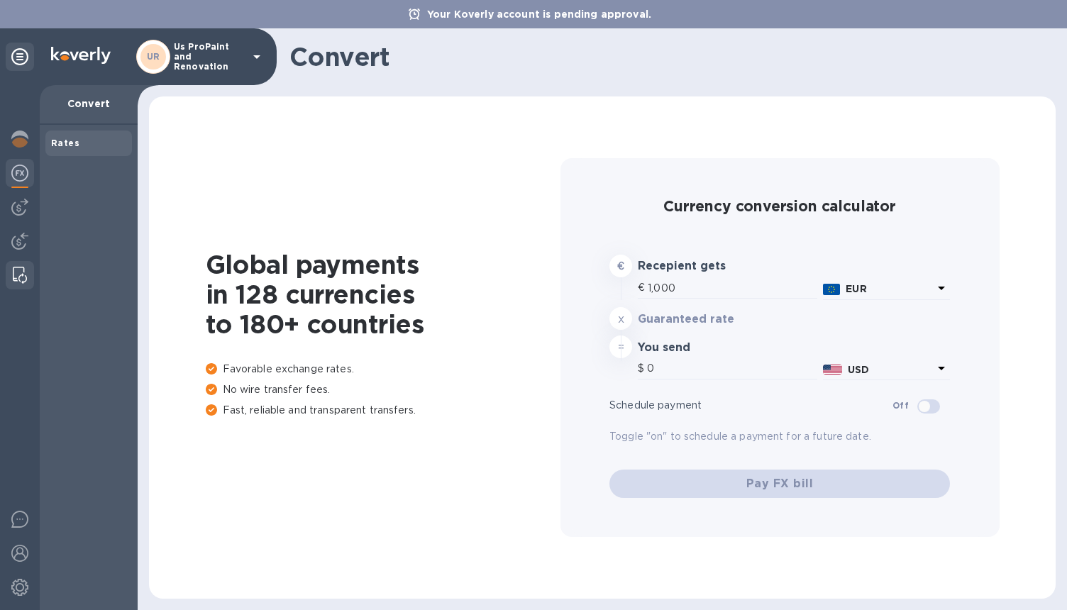
type input "1,169.73"
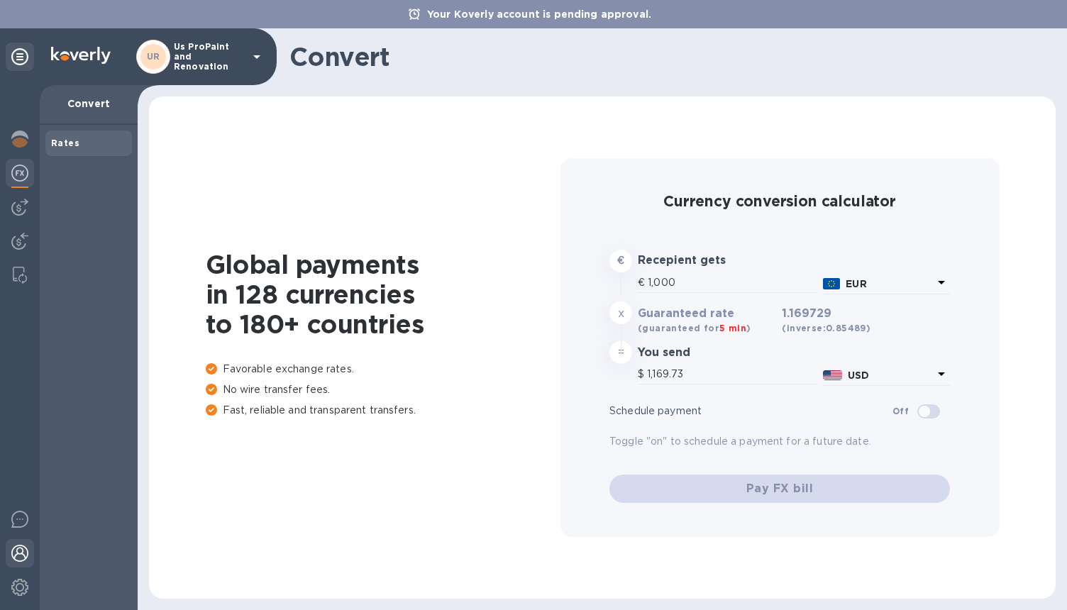
click at [31, 550] on div at bounding box center [20, 554] width 28 height 31
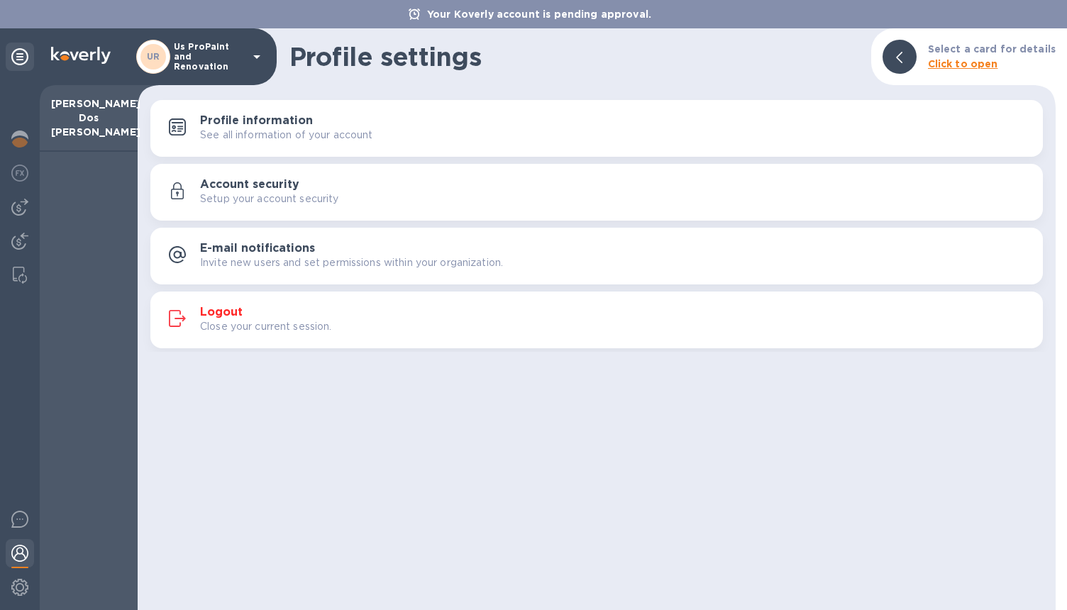
click at [230, 182] on h3 "Account security" at bounding box center [249, 184] width 99 height 13
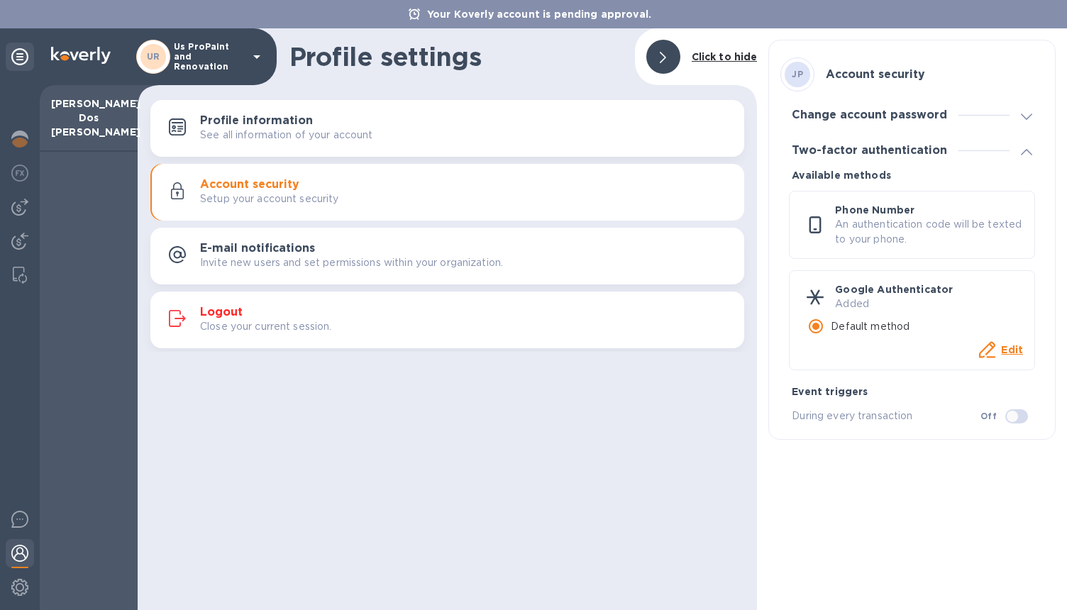
click at [918, 160] on div "Two-factor authentication" at bounding box center [911, 150] width 263 height 35
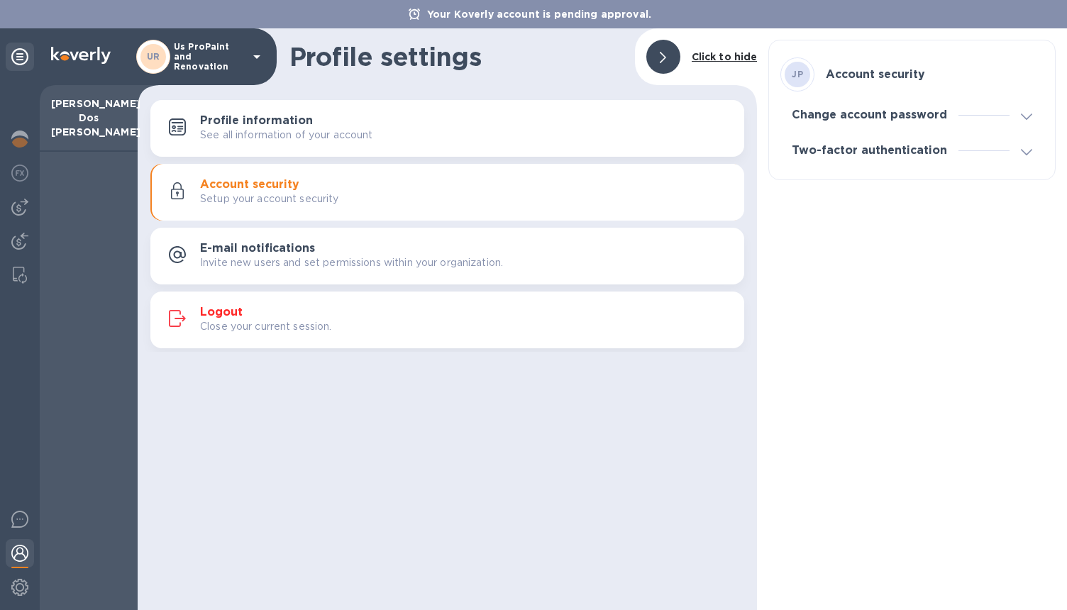
click at [915, 113] on h3 "Change account password" at bounding box center [868, 114] width 155 height 13
click at [872, 151] on h3 "Two-factor authentication" at bounding box center [868, 150] width 155 height 13
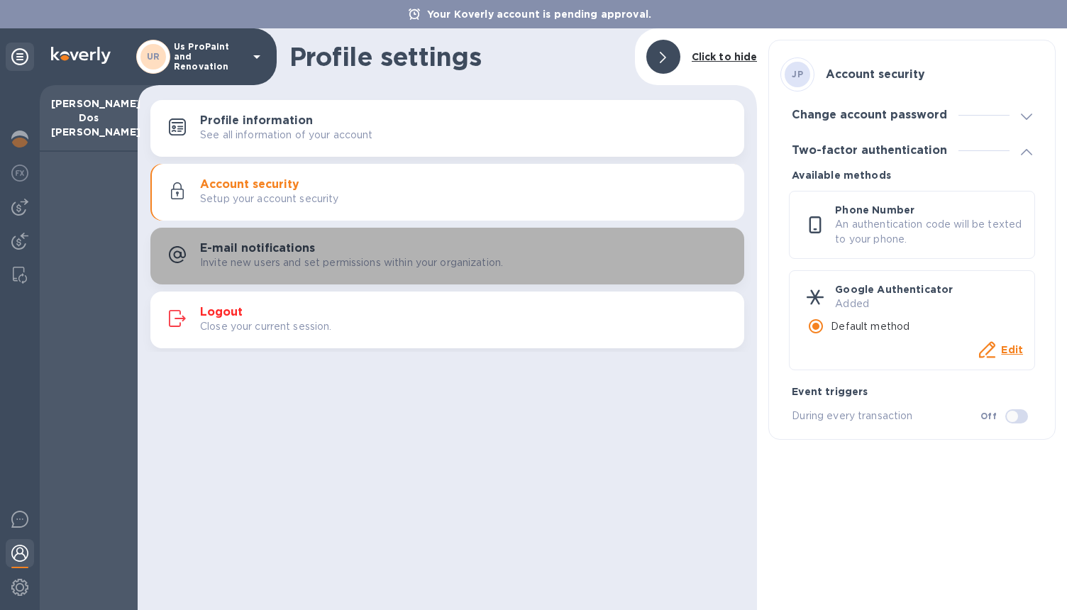
click at [418, 269] on p "Invite new users and set permissions within your organization." at bounding box center [351, 262] width 303 height 15
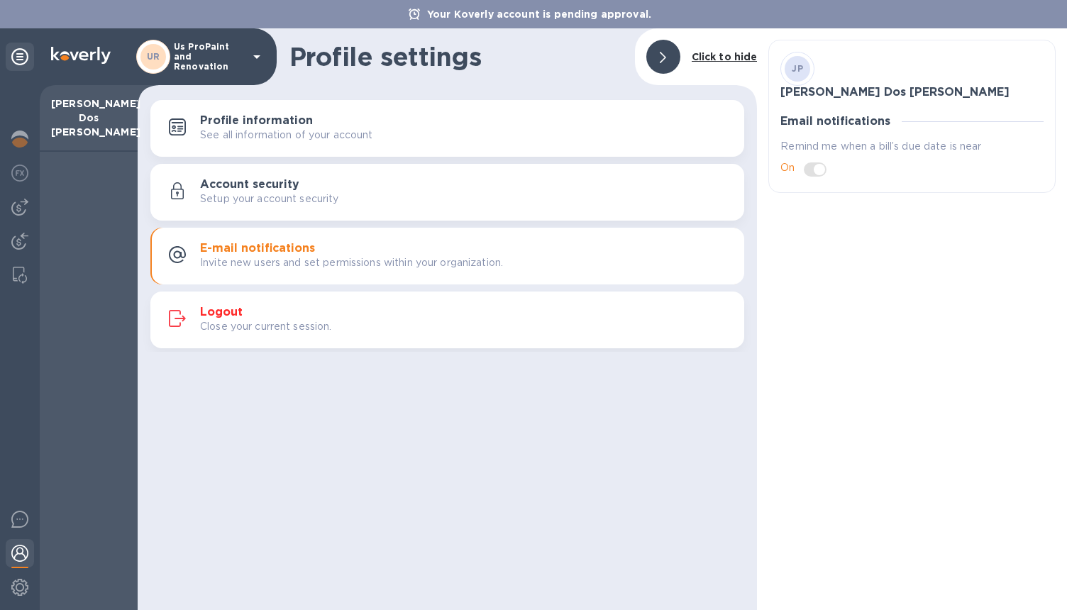
drag, startPoint x: 830, startPoint y: 160, endPoint x: 803, endPoint y: 174, distance: 29.8
click at [803, 174] on span at bounding box center [815, 167] width 41 height 27
click at [804, 174] on span at bounding box center [815, 167] width 41 height 27
click at [810, 172] on span at bounding box center [814, 169] width 23 height 14
click at [818, 170] on span at bounding box center [814, 169] width 23 height 14
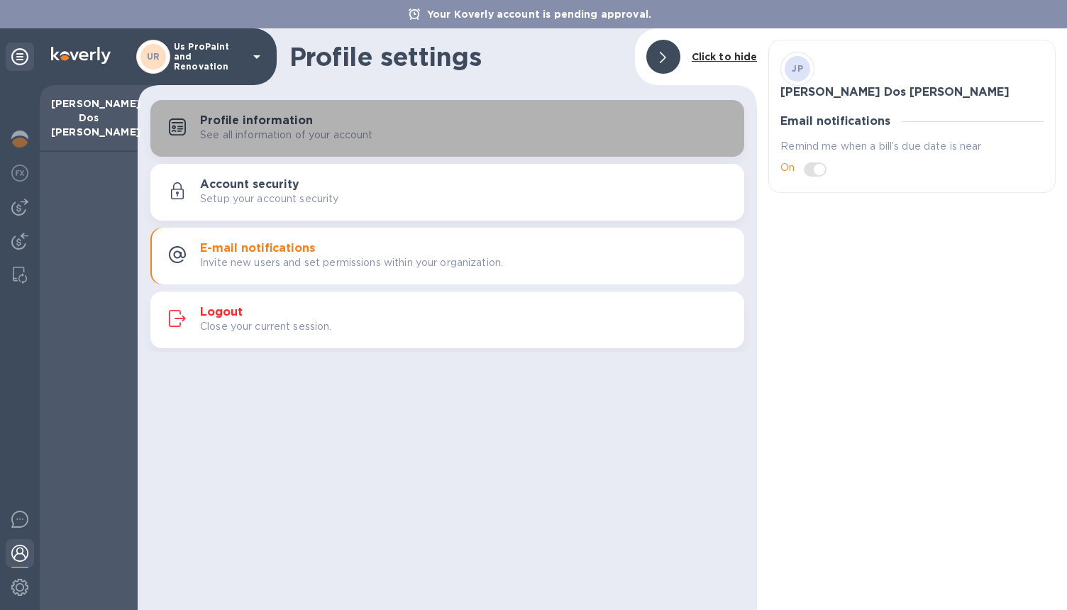
click at [369, 124] on div "Profile information See all information of your account" at bounding box center [466, 128] width 533 height 28
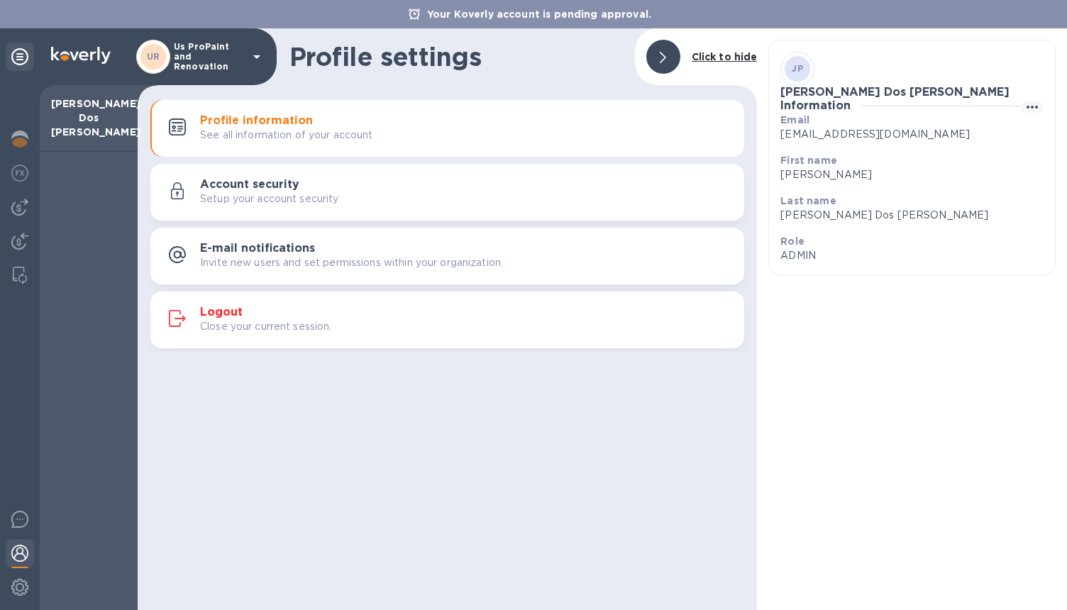
click at [840, 256] on p "ADMIN" at bounding box center [906, 255] width 252 height 15
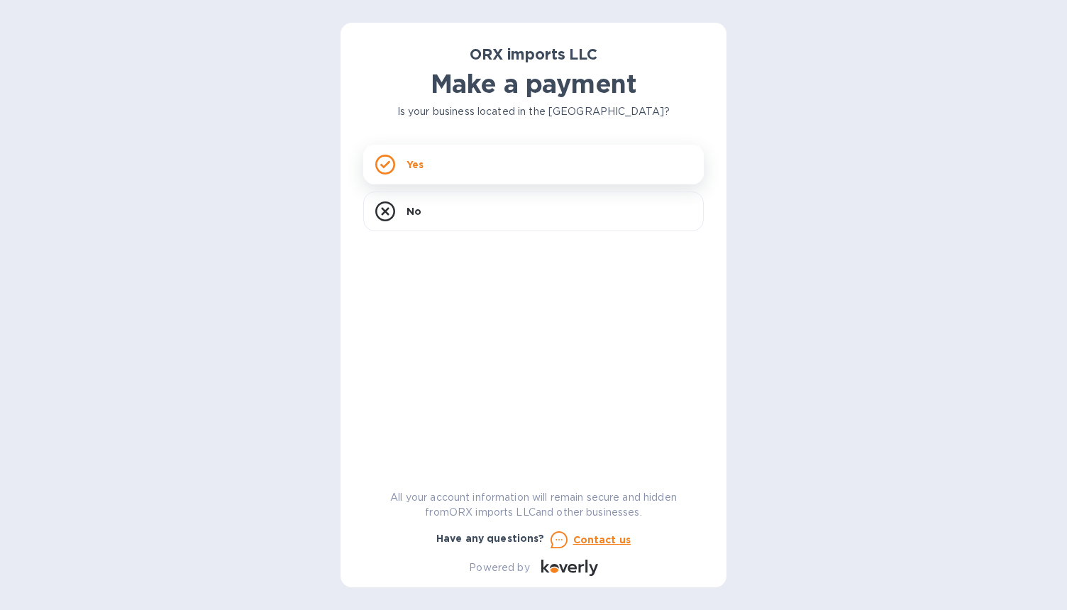
click at [433, 161] on div "Yes" at bounding box center [533, 165] width 340 height 40
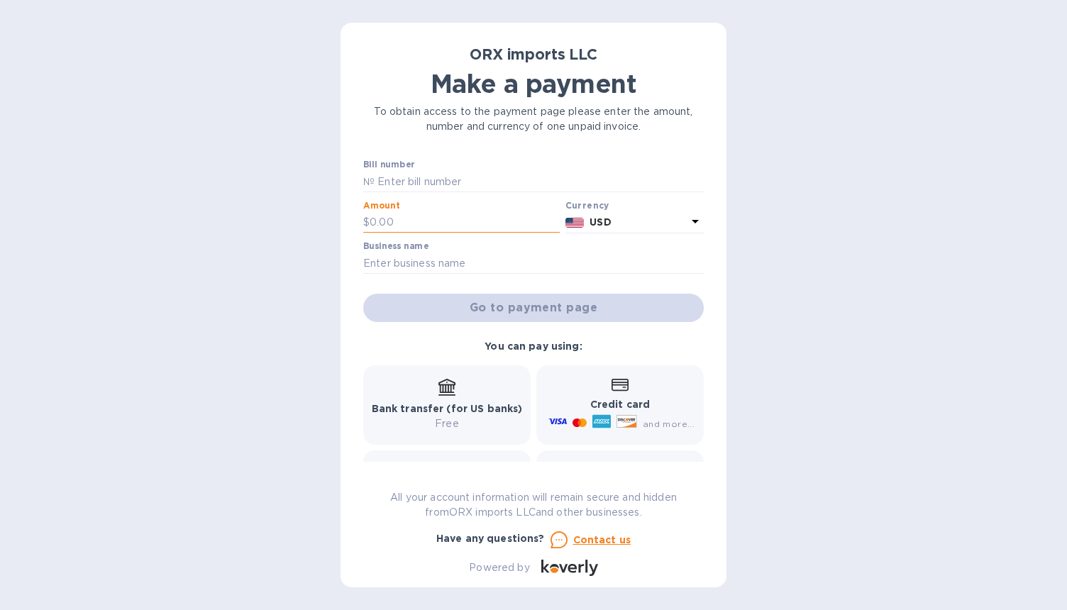
click at [408, 228] on input "text" at bounding box center [464, 222] width 190 height 21
type input "15,000"
click at [476, 279] on div "Business name" at bounding box center [533, 258] width 346 height 41
click at [476, 267] on input "text" at bounding box center [533, 262] width 340 height 21
type input "US PROPAINT AND RENOVATION INC"
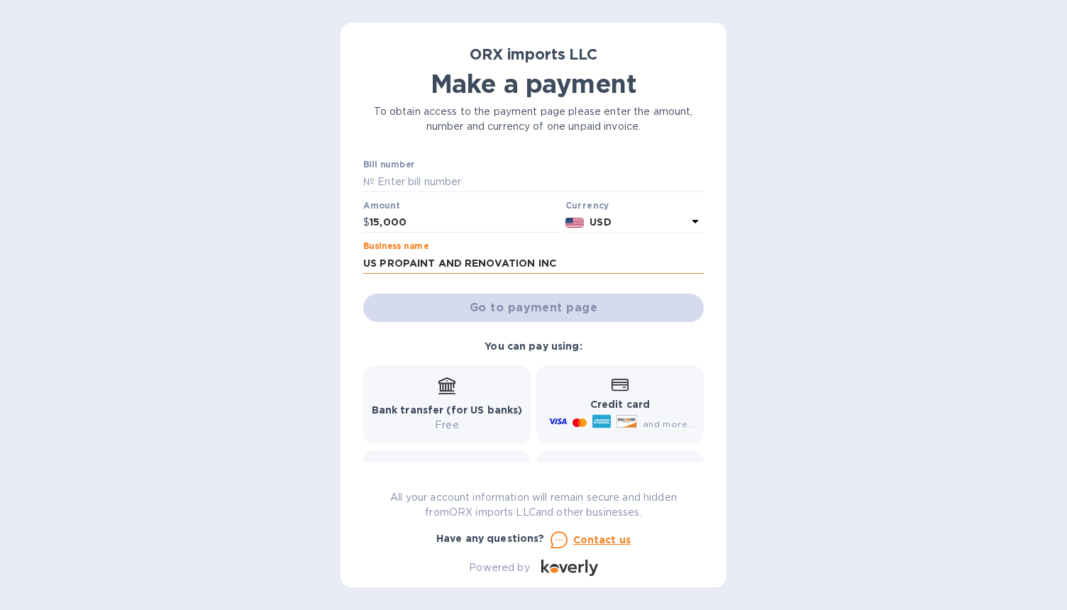
type input "21412"
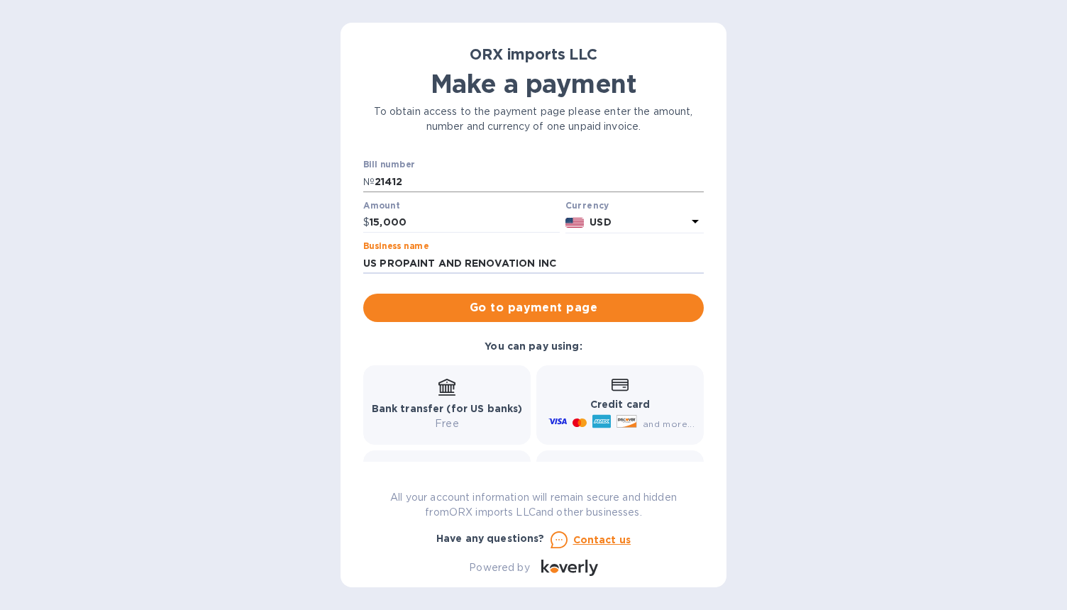
click at [434, 191] on input "21412" at bounding box center [538, 181] width 329 height 21
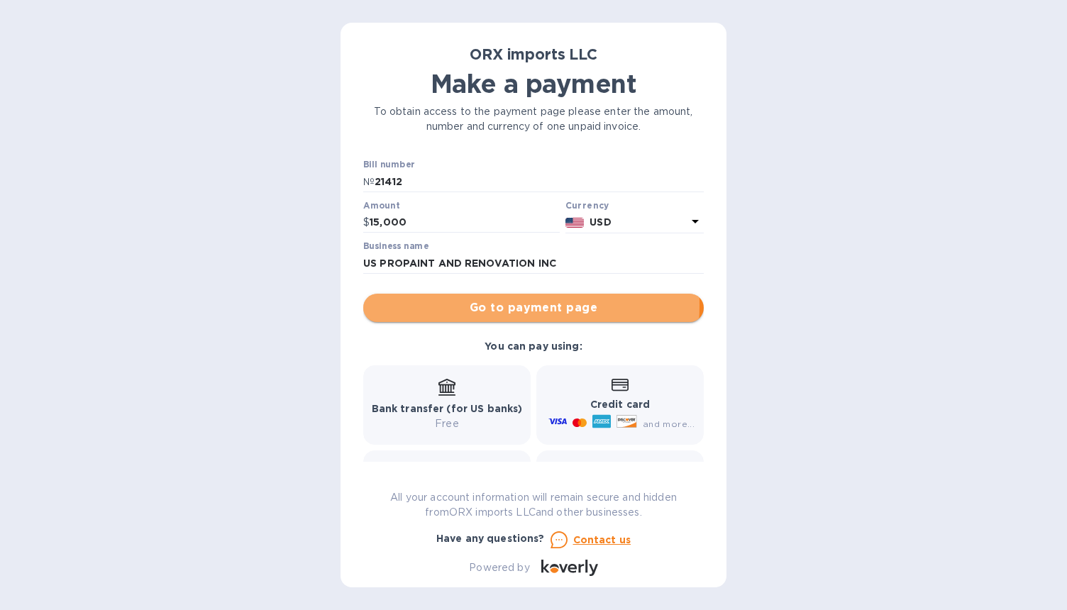
click at [462, 305] on span "Go to payment page" at bounding box center [533, 307] width 318 height 17
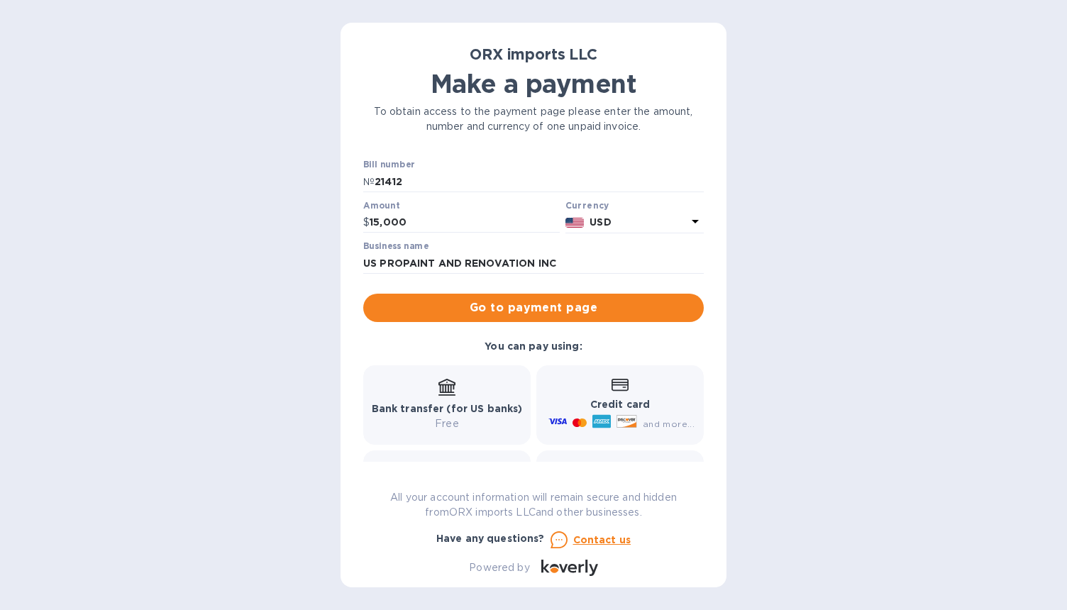
scroll to position [77, 0]
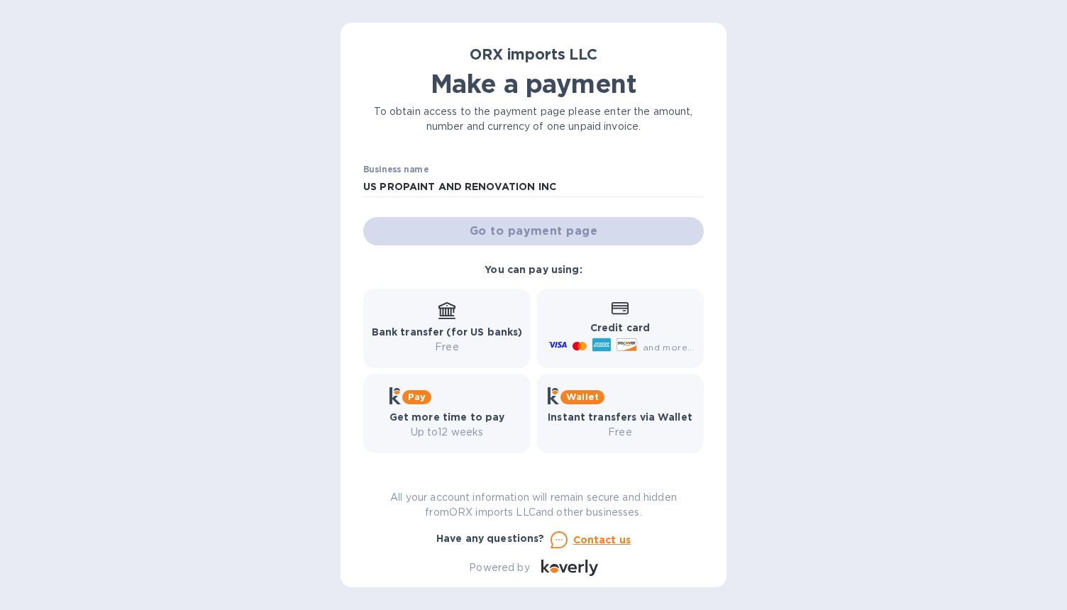
click at [535, 241] on div "Go to payment page" at bounding box center [533, 231] width 346 height 34
